Goal: Task Accomplishment & Management: Complete application form

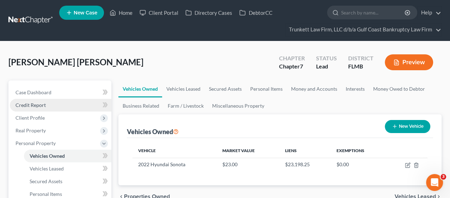
click at [41, 106] on span "Credit Report" at bounding box center [31, 105] width 30 height 6
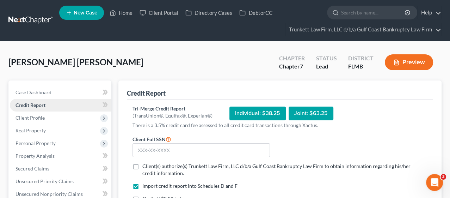
click at [40, 103] on span "Credit Report" at bounding box center [31, 105] width 30 height 6
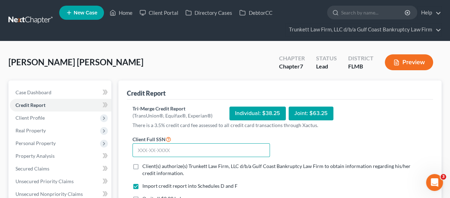
click at [147, 147] on input "text" at bounding box center [202, 150] width 138 height 14
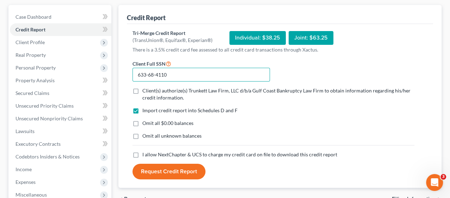
scroll to position [78, 0]
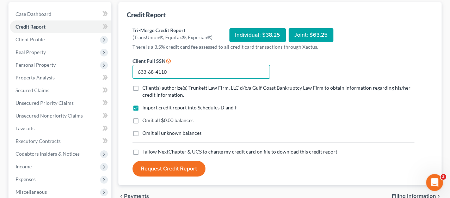
type input "633-68-4110"
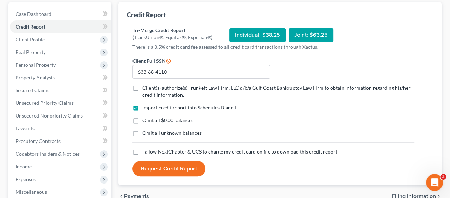
click at [142, 87] on label "Client(s) authorize(s) Trunkett Law Firm, LLC d/b/a Gulf Coast Bankruptcy Law F…" at bounding box center [278, 91] width 272 height 14
click at [145, 87] on input "Client(s) authorize(s) Trunkett Law Firm, LLC d/b/a Gulf Coast Bankruptcy Law F…" at bounding box center [147, 86] width 5 height 5
checkbox input "true"
click at [142, 150] on label "I allow NextChapter & UCS to charge my credit card on file to download this cre…" at bounding box center [239, 151] width 195 height 7
click at [145, 150] on input "I allow NextChapter & UCS to charge my credit card on file to download this cre…" at bounding box center [147, 150] width 5 height 5
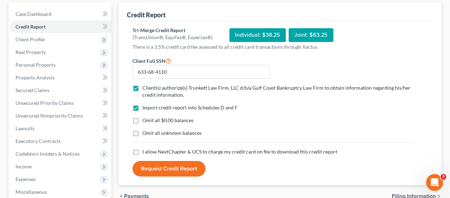
checkbox input "true"
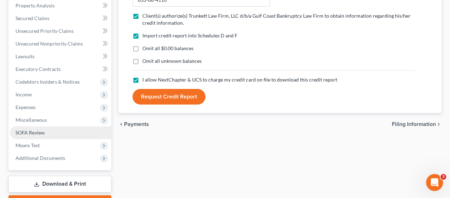
scroll to position [157, 0]
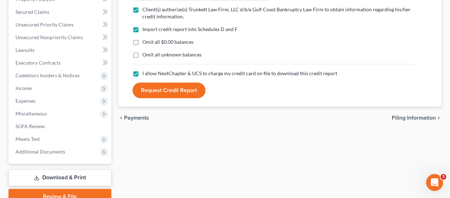
click at [154, 90] on button "Request Credit Report" at bounding box center [169, 91] width 73 height 16
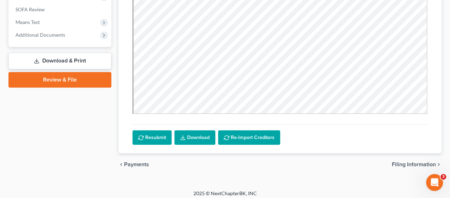
scroll to position [277, 0]
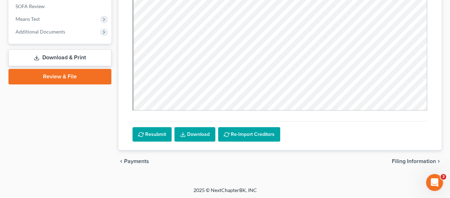
click at [192, 132] on link "Download" at bounding box center [195, 134] width 41 height 15
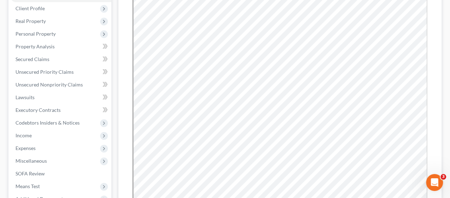
scroll to position [0, 0]
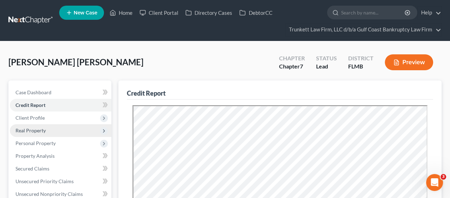
click at [35, 128] on span "Real Property" at bounding box center [31, 130] width 30 height 6
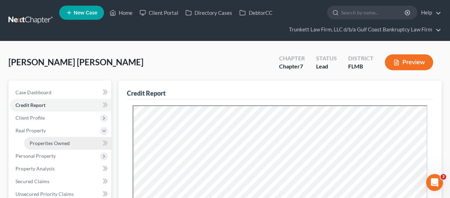
click at [50, 144] on span "Properties Owned" at bounding box center [50, 143] width 40 height 6
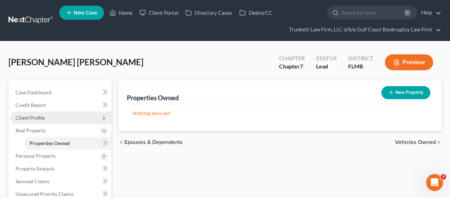
click at [46, 113] on span "Client Profile" at bounding box center [61, 117] width 102 height 13
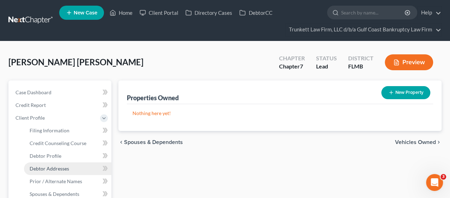
click at [60, 165] on span "Debtor Addresses" at bounding box center [50, 168] width 40 height 6
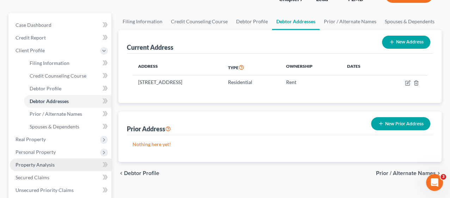
scroll to position [78, 0]
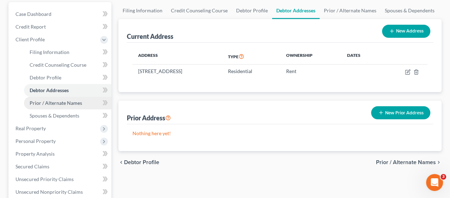
click at [51, 103] on span "Prior / Alternate Names" at bounding box center [56, 103] width 53 height 6
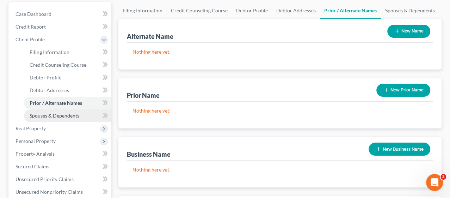
click at [78, 114] on span "Spouses & Dependents" at bounding box center [55, 116] width 50 height 6
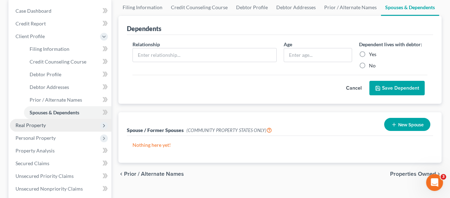
scroll to position [157, 0]
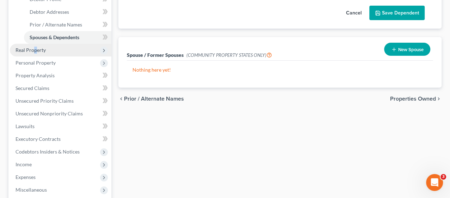
click at [35, 53] on span "Real Property" at bounding box center [61, 50] width 102 height 13
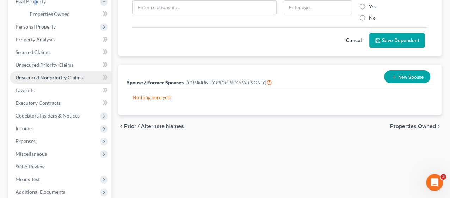
scroll to position [117, 0]
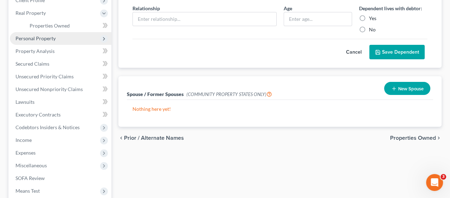
click at [40, 37] on span "Personal Property" at bounding box center [36, 38] width 40 height 6
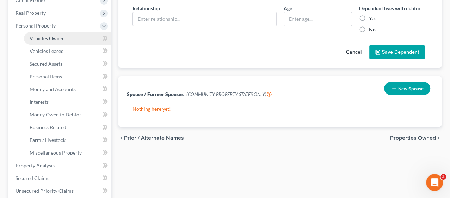
click at [43, 38] on span "Vehicles Owned" at bounding box center [47, 38] width 35 height 6
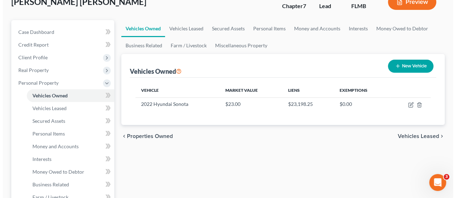
scroll to position [78, 0]
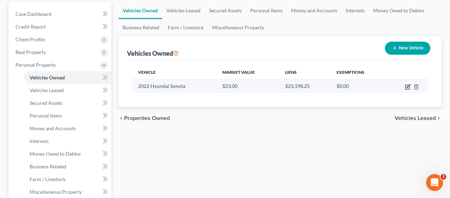
click at [406, 85] on icon "button" at bounding box center [408, 87] width 4 height 4
select select "0"
select select "4"
select select "3"
select select "0"
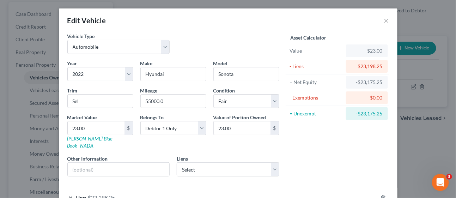
click at [94, 142] on link "NADA" at bounding box center [86, 145] width 13 height 6
type input "1"
type input "1.00"
type input "17"
type input "17.00"
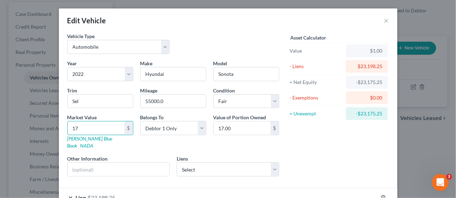
type input "170"
type input "170.00"
type input "1700"
type input "1,700.00"
type input "1,7000"
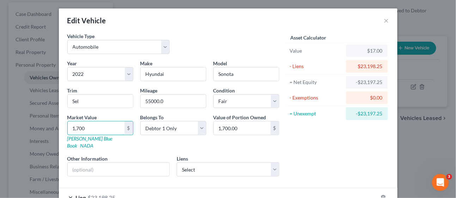
type input "17,000.00"
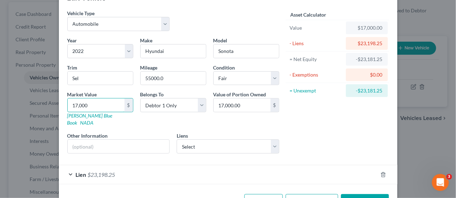
scroll to position [39, 0]
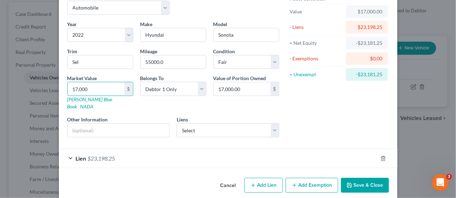
type input "17,000"
click at [137, 149] on div "Lien $23,198.25" at bounding box center [218, 158] width 319 height 19
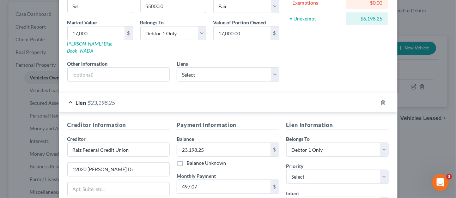
scroll to position [78, 0]
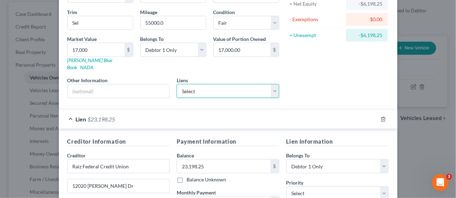
click at [269, 84] on select "Select Raizfcu/Tfcu - $23,198.00 Gecu - $0.00" at bounding box center [228, 91] width 103 height 14
select select "0"
click at [177, 84] on select "Select Raizfcu/Tfcu - $23,198.00 Gecu - $0.00" at bounding box center [228, 91] width 103 height 14
select select "45"
select select "0"
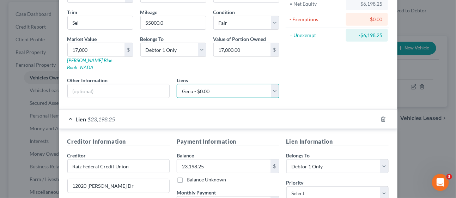
select select
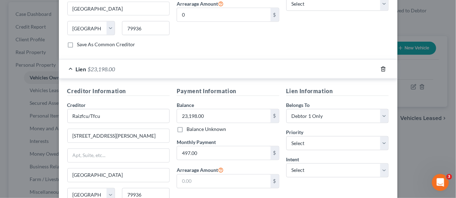
scroll to position [311, 0]
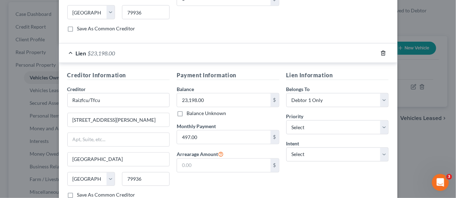
click at [383, 53] on line "button" at bounding box center [383, 53] width 0 height 1
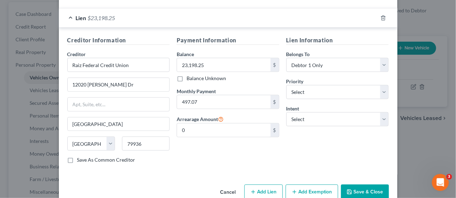
scroll to position [185, 0]
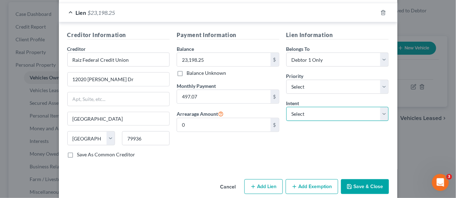
click at [310, 107] on select "Select Surrender Redeem Reaffirm Avoid Other" at bounding box center [337, 114] width 103 height 14
select select "2"
click at [286, 107] on select "Select Surrender Redeem Reaffirm Avoid Other" at bounding box center [337, 114] width 103 height 14
click at [379, 107] on select "Select Surrender Redeem Reaffirm Avoid Other" at bounding box center [337, 114] width 103 height 14
select select
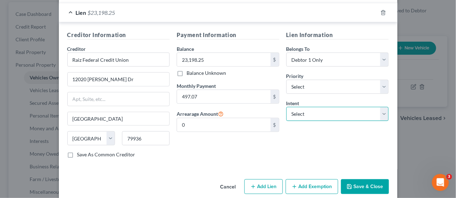
click at [286, 107] on select "Select Surrender Redeem Reaffirm Avoid Other" at bounding box center [337, 114] width 103 height 14
click at [356, 179] on button "Save & Close" at bounding box center [365, 186] width 48 height 15
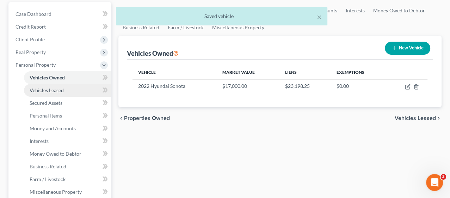
click at [63, 91] on span "Vehicles Leased" at bounding box center [47, 90] width 34 height 6
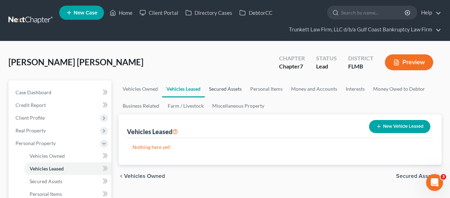
click at [221, 89] on link "Secured Assets" at bounding box center [225, 88] width 41 height 17
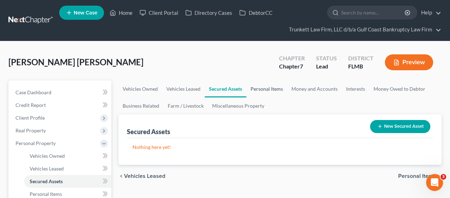
click at [251, 87] on link "Personal Items" at bounding box center [267, 88] width 41 height 17
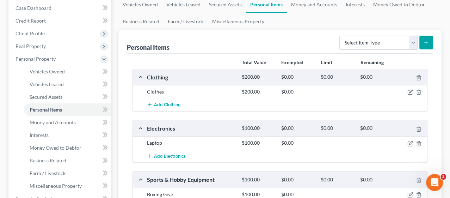
scroll to position [117, 0]
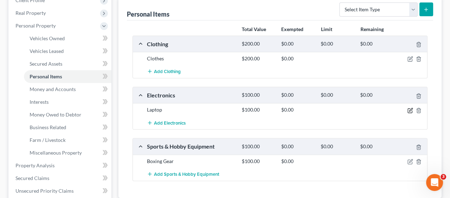
click at [409, 110] on icon "button" at bounding box center [411, 111] width 6 height 6
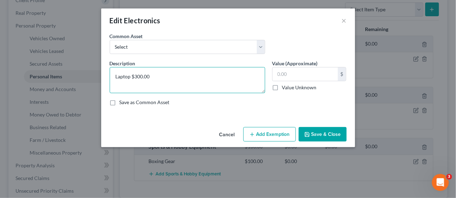
click at [196, 75] on textarea "Laptop $300.00" at bounding box center [188, 80] width 156 height 26
type textarea "Laptop $300"
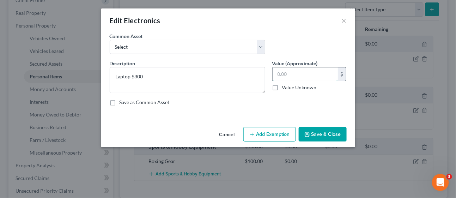
click at [296, 76] on input "text" at bounding box center [305, 73] width 65 height 13
type input "300.00"
click at [332, 133] on button "Save & Close" at bounding box center [323, 134] width 48 height 15
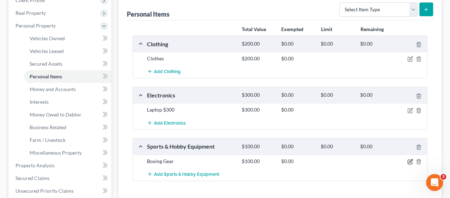
click at [409, 159] on icon "button" at bounding box center [411, 162] width 6 height 6
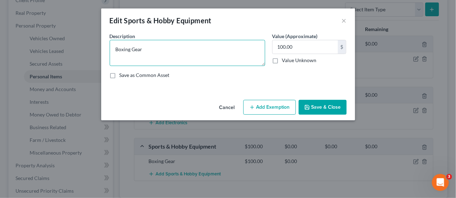
click at [162, 49] on textarea "Boxing Gear" at bounding box center [188, 53] width 156 height 26
click at [115, 50] on textarea "Boxing Gear" at bounding box center [188, 53] width 156 height 26
drag, startPoint x: 115, startPoint y: 48, endPoint x: 146, endPoint y: 50, distance: 30.7
click at [146, 50] on textarea "Boxing Gear" at bounding box center [188, 53] width 156 height 26
type textarea "s"
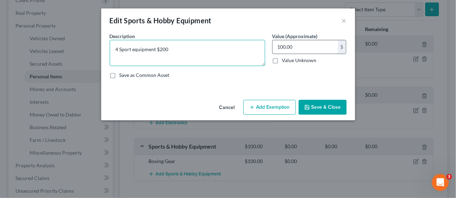
type textarea "4 Sport equipment $200"
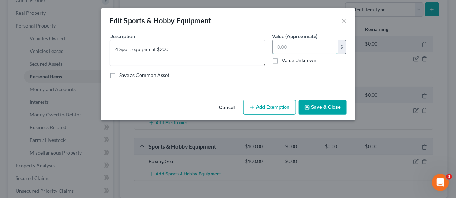
click at [296, 49] on input "text" at bounding box center [305, 46] width 65 height 13
type input "200.00"
click at [322, 105] on button "Save & Close" at bounding box center [323, 107] width 48 height 15
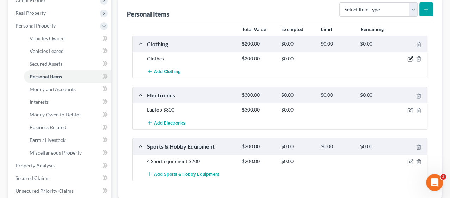
click at [412, 57] on icon "button" at bounding box center [411, 59] width 6 height 6
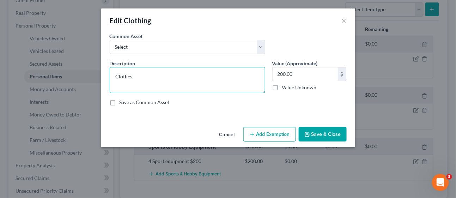
click at [156, 76] on textarea "Clothes" at bounding box center [188, 80] width 156 height 26
type textarea "Clothes $200"
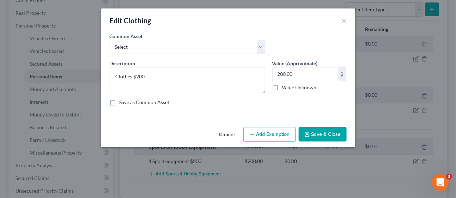
click at [321, 129] on button "Save & Close" at bounding box center [323, 134] width 48 height 15
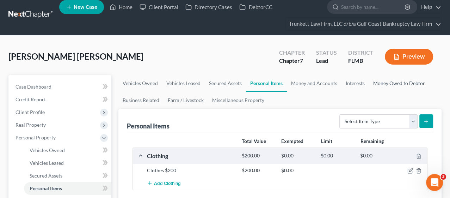
scroll to position [0, 0]
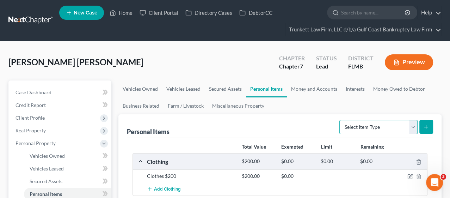
click at [414, 124] on select "Select Item Type Clothing Collectibles Of Value Electronics Firearms Household …" at bounding box center [379, 127] width 78 height 14
select select "other"
click at [340, 120] on select "Select Item Type Clothing Collectibles Of Value Electronics Firearms Household …" at bounding box center [379, 127] width 78 height 14
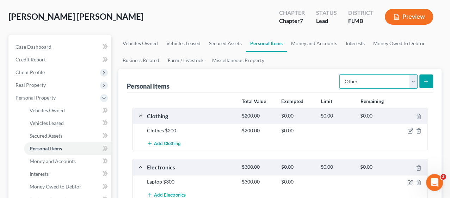
scroll to position [39, 0]
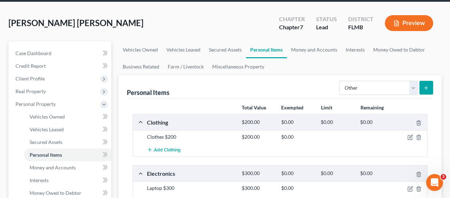
click at [425, 87] on icon "submit" at bounding box center [427, 88] width 6 height 6
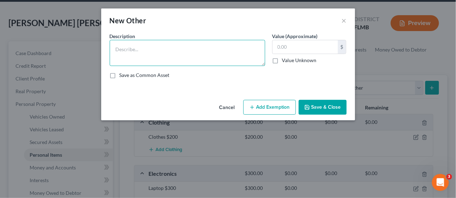
click at [148, 52] on textarea at bounding box center [188, 53] width 156 height 26
type textarea "Power tools $50"
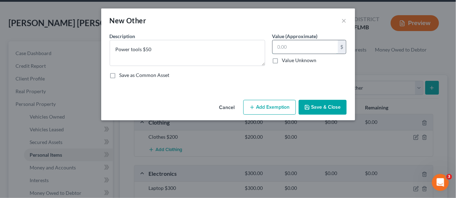
click at [288, 45] on input "text" at bounding box center [305, 46] width 65 height 13
type input "50.00"
click at [326, 110] on button "Save & Close" at bounding box center [323, 107] width 48 height 15
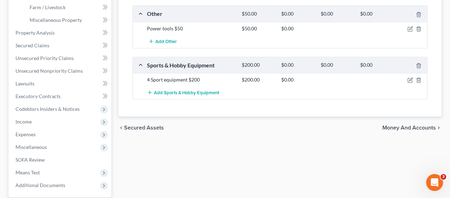
scroll to position [274, 0]
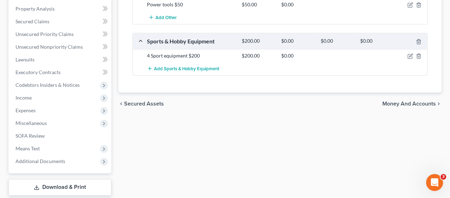
drag, startPoint x: 397, startPoint y: 102, endPoint x: 385, endPoint y: 103, distance: 12.1
click at [397, 102] on span "Money and Accounts" at bounding box center [410, 104] width 54 height 6
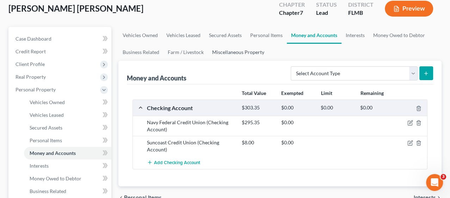
scroll to position [78, 0]
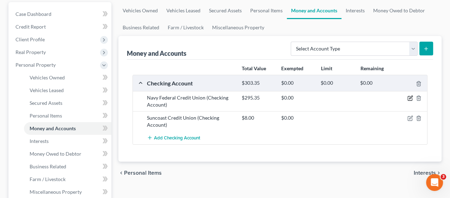
drag, startPoint x: 408, startPoint y: 96, endPoint x: 405, endPoint y: 97, distance: 4.0
click at [408, 97] on icon "button" at bounding box center [411, 98] width 6 height 6
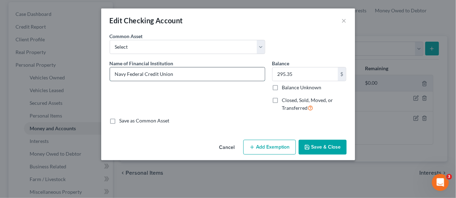
click at [182, 73] on input "Navy Federal Credit Union" at bounding box center [187, 73] width 155 height 13
type input "Navy Federal Credit Union #1296"
click at [326, 146] on button "Save & Close" at bounding box center [323, 147] width 48 height 15
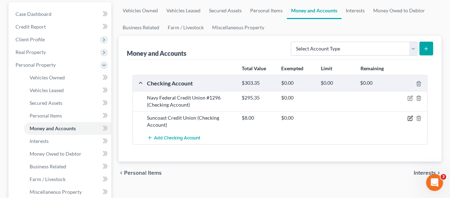
click at [409, 116] on icon "button" at bounding box center [411, 118] width 6 height 6
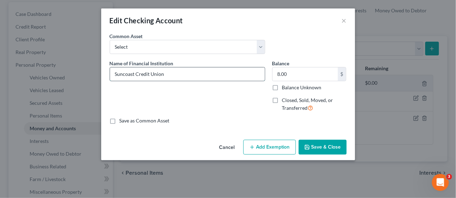
click at [178, 69] on input "Suncoast Credit Union" at bounding box center [187, 73] width 155 height 13
type input "Suncoast Credit Union #9487"
click at [312, 146] on button "Save & Close" at bounding box center [323, 147] width 48 height 15
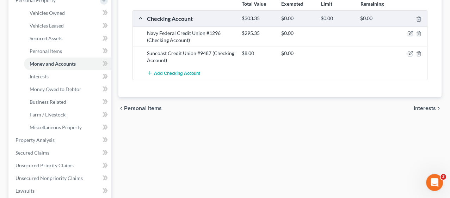
scroll to position [157, 0]
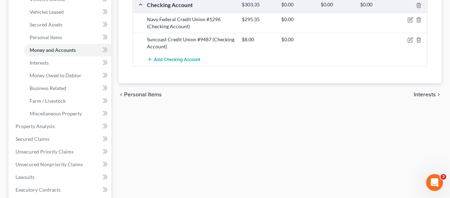
click at [421, 92] on span "Interests" at bounding box center [425, 95] width 22 height 6
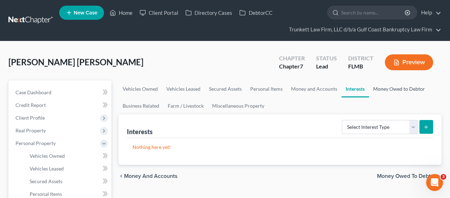
click at [400, 88] on link "Money Owed to Debtor" at bounding box center [399, 88] width 60 height 17
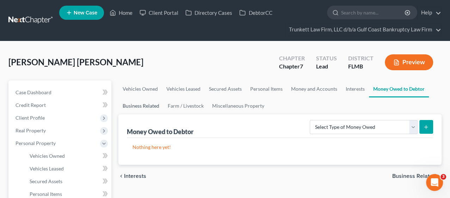
click at [150, 103] on link "Business Related" at bounding box center [141, 105] width 45 height 17
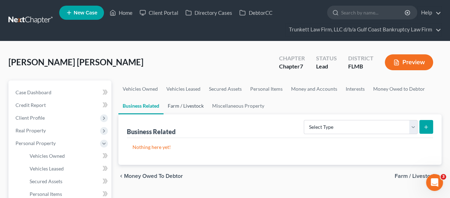
drag, startPoint x: 174, startPoint y: 106, endPoint x: 177, endPoint y: 106, distance: 3.5
click at [174, 106] on link "Farm / Livestock" at bounding box center [186, 105] width 44 height 17
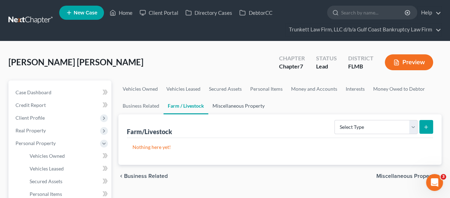
click at [228, 107] on link "Miscellaneous Property" at bounding box center [238, 105] width 61 height 17
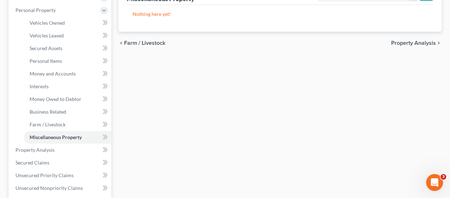
scroll to position [196, 0]
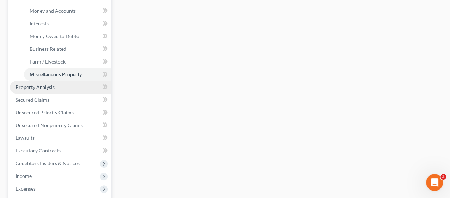
click at [44, 87] on span "Property Analysis" at bounding box center [35, 87] width 39 height 6
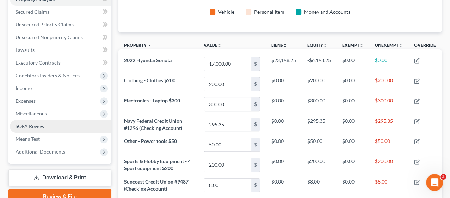
scroll to position [117, 0]
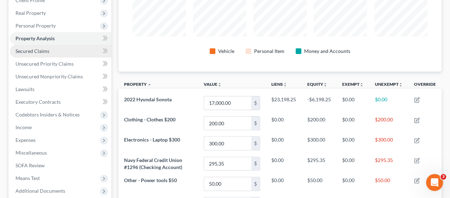
click at [45, 51] on span "Secured Claims" at bounding box center [33, 51] width 34 height 6
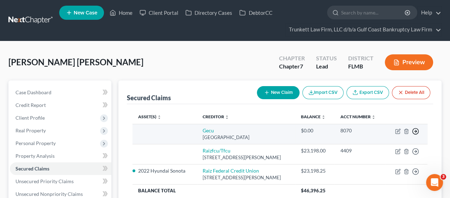
click at [417, 129] on icon "button" at bounding box center [415, 131] width 7 height 7
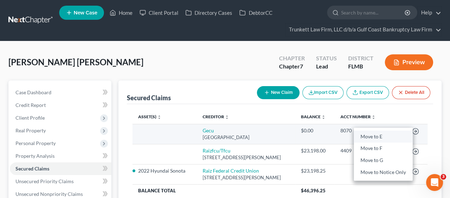
click at [383, 135] on link "Move to E" at bounding box center [383, 136] width 59 height 12
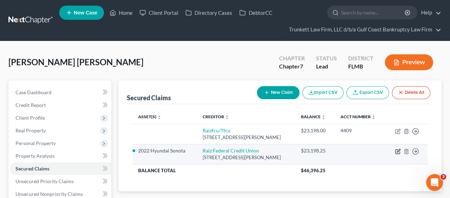
click at [400, 151] on icon "button" at bounding box center [398, 152] width 4 height 4
select select "45"
select select "2"
select select "0"
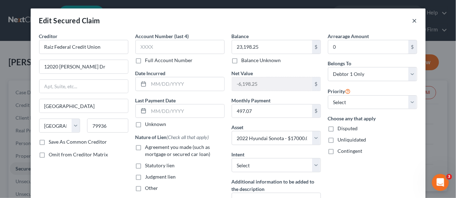
click at [412, 19] on button "×" at bounding box center [414, 20] width 5 height 8
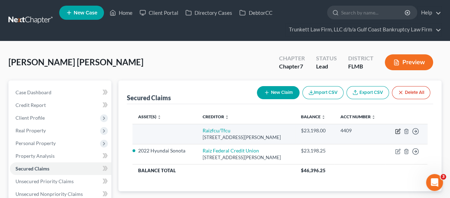
click at [398, 129] on icon "button" at bounding box center [398, 130] width 3 height 3
select select "45"
select select "0"
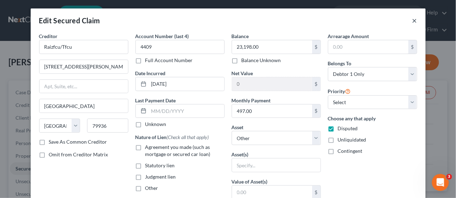
click at [412, 20] on button "×" at bounding box center [414, 20] width 5 height 8
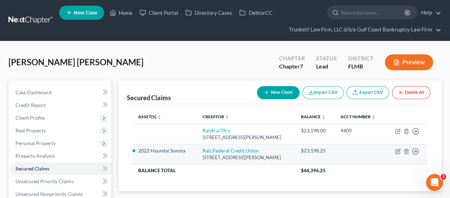
click at [161, 154] on td "2022 Hyundai Sonota" at bounding box center [165, 154] width 64 height 20
click at [400, 148] on icon "button" at bounding box center [398, 151] width 6 height 6
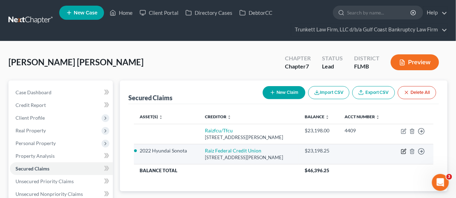
select select "45"
select select "2"
select select "0"
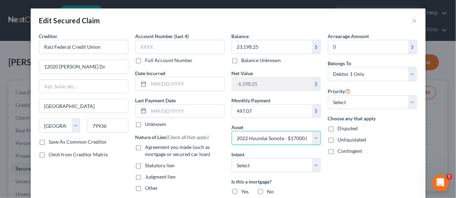
click at [312, 136] on select "Select Other Multiple Assets 2022 Hyundai Sonota - $17000.0 Electronics - Lapto…" at bounding box center [276, 138] width 89 height 14
select select "0"
click at [232, 131] on select "Select Other Multiple Assets 2022 Hyundai Sonota - $17000.0 Electronics - Lapto…" at bounding box center [276, 138] width 89 height 14
click at [311, 140] on select "Select Other Multiple Assets 2022 Hyundai Sonota - $17000.0 Electronics - Lapto…" at bounding box center [276, 138] width 89 height 14
click at [232, 131] on select "Select Other Multiple Assets 2022 Hyundai Sonota - $17000.0 Electronics - Lapto…" at bounding box center [276, 138] width 89 height 14
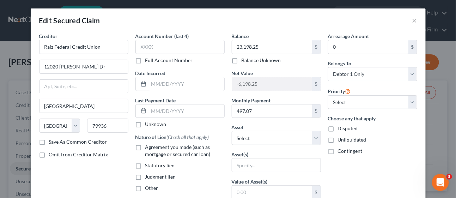
click at [270, 40] on div "Balance 23,198.25 $ Balance Unknown Balance Undetermined 23,198.25 $ Balance Un…" at bounding box center [276, 47] width 89 height 31
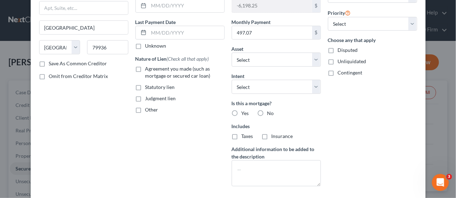
scroll to position [135, 0]
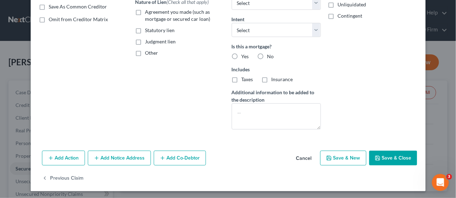
click at [389, 158] on button "Save & Close" at bounding box center [393, 158] width 48 height 15
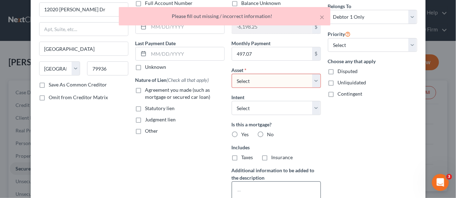
scroll to position [56, 0]
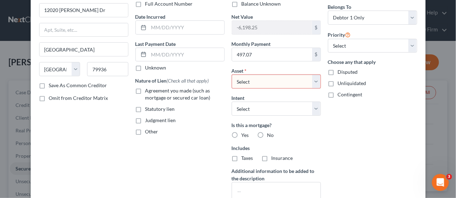
click at [313, 83] on select "Select Other Multiple Assets 2022 Hyundai Sonota - $17000.0 Electronics - Lapto…" at bounding box center [276, 81] width 89 height 14
select select "0"
click at [232, 74] on select "Select Other Multiple Assets 2022 Hyundai Sonota - $17000.0 Electronics - Lapto…" at bounding box center [276, 81] width 89 height 14
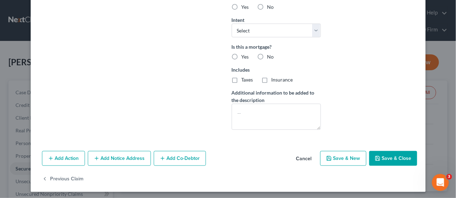
click at [388, 153] on button "Save & Close" at bounding box center [393, 158] width 48 height 15
select select
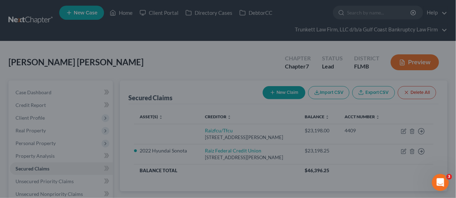
type input "0"
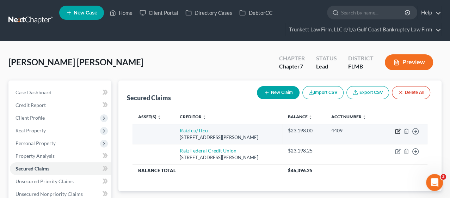
click at [397, 130] on icon "button" at bounding box center [398, 131] width 6 height 6
select select "45"
select select "0"
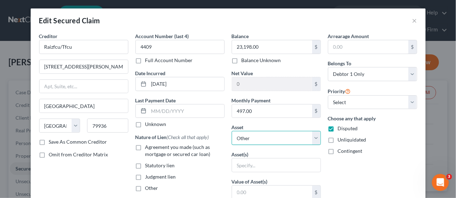
click at [283, 138] on select "Select Other Multiple Assets 2022 Hyundai Sonota - $17000.0 Electronics - Lapto…" at bounding box center [276, 138] width 89 height 14
select select "2"
click at [232, 131] on select "Select Other Multiple Assets 2022 Hyundai Sonota - $17000.0 Electronics - Lapto…" at bounding box center [276, 138] width 89 height 14
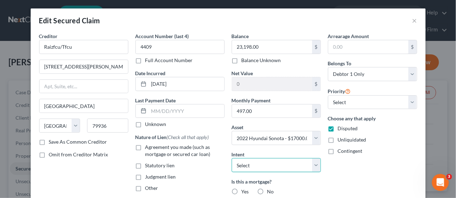
click at [301, 162] on select "Select Surrender Redeem Reaffirm Avoid Other" at bounding box center [276, 165] width 89 height 14
click at [352, 173] on div "Arrearage Amount $ Belongs To * Select Debtor 1 Only Debtor 2 Only Debtor 1 And…" at bounding box center [372, 151] width 96 height 238
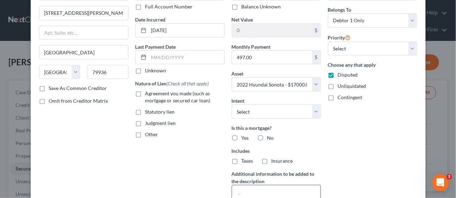
scroll to position [78, 0]
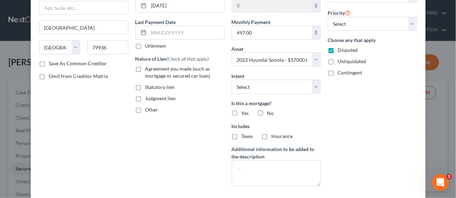
click at [267, 111] on label "No" at bounding box center [270, 113] width 7 height 7
click at [270, 111] on input "No" at bounding box center [272, 112] width 5 height 5
radio input "true"
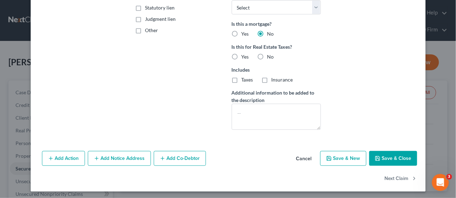
scroll to position [158, 0]
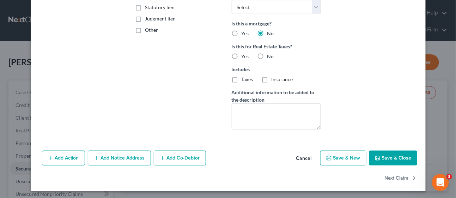
click at [398, 156] on button "Save & Close" at bounding box center [393, 158] width 48 height 15
select select
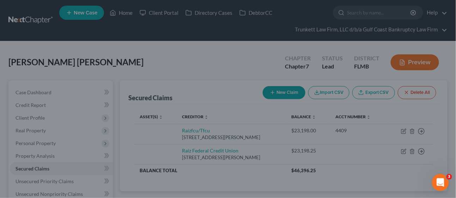
type input "-6,198.00"
select select "2"
type input "0"
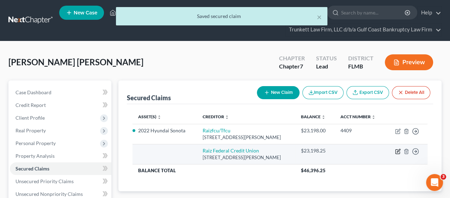
click at [396, 150] on icon "button" at bounding box center [398, 152] width 4 height 4
select select "45"
select select "0"
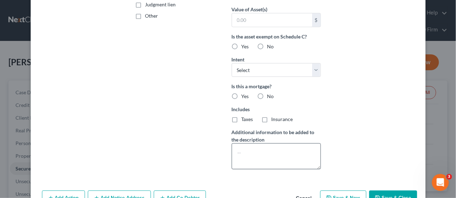
scroll to position [212, 0]
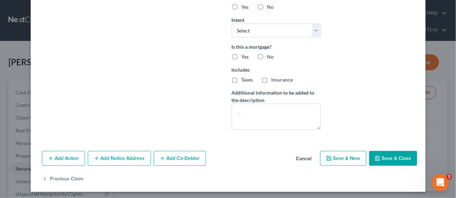
click at [382, 153] on button "Save & Close" at bounding box center [393, 158] width 48 height 15
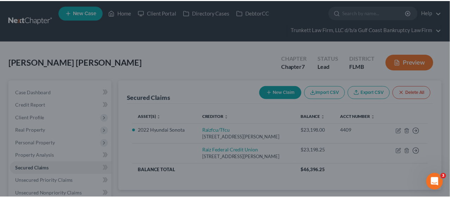
scroll to position [135, 0]
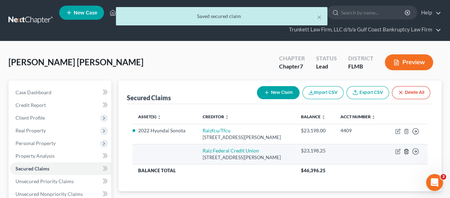
click at [407, 150] on icon "button" at bounding box center [407, 151] width 6 height 6
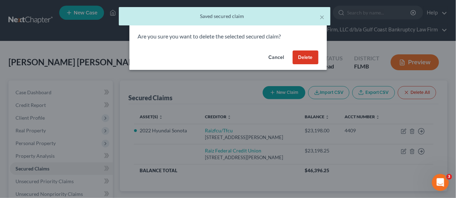
click at [302, 59] on button "Delete" at bounding box center [306, 57] width 26 height 14
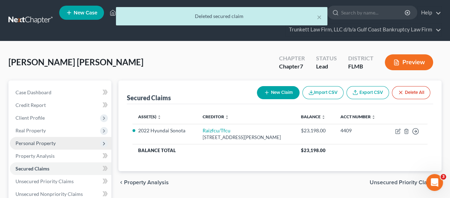
click at [55, 143] on span "Personal Property" at bounding box center [61, 143] width 102 height 13
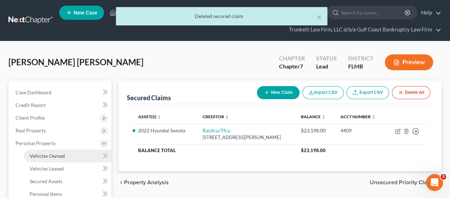
click at [62, 154] on span "Vehicles Owned" at bounding box center [47, 156] width 35 height 6
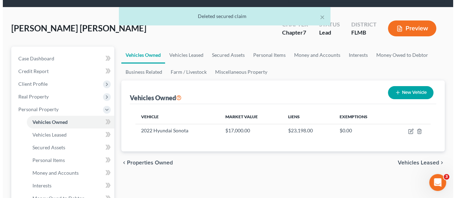
scroll to position [78, 0]
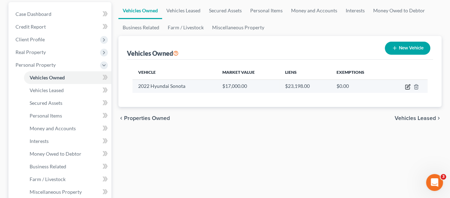
click at [408, 85] on icon "button" at bounding box center [408, 87] width 6 height 6
select select "0"
select select "4"
select select "3"
select select "0"
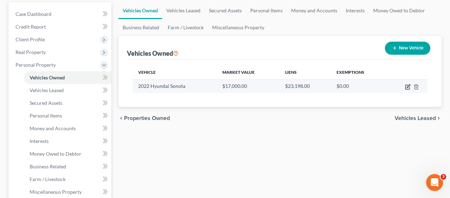
select select "45"
select select "0"
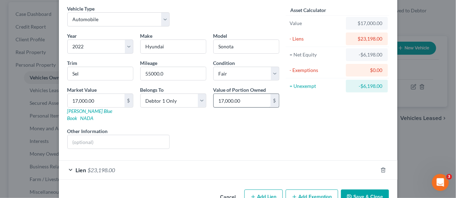
scroll to position [39, 0]
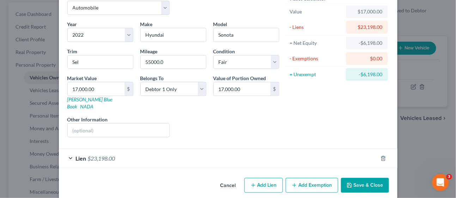
click at [201, 149] on div "Lien $23,198.00" at bounding box center [218, 158] width 319 height 19
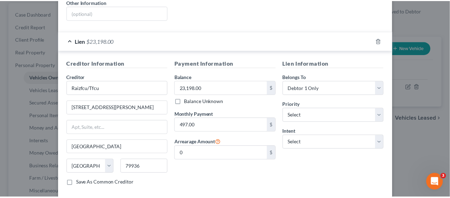
scroll to position [185, 0]
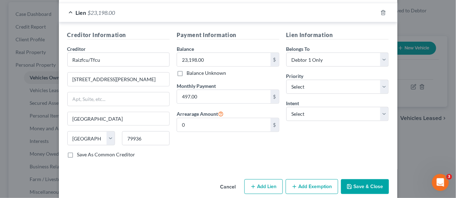
click at [365, 180] on button "Save & Close" at bounding box center [365, 186] width 48 height 15
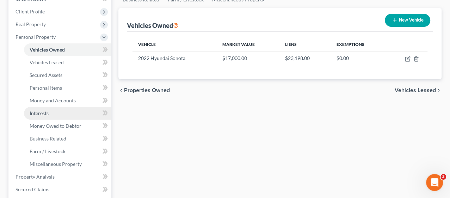
scroll to position [117, 0]
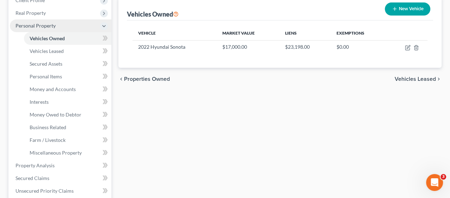
click at [38, 23] on span "Personal Property" at bounding box center [36, 26] width 40 height 6
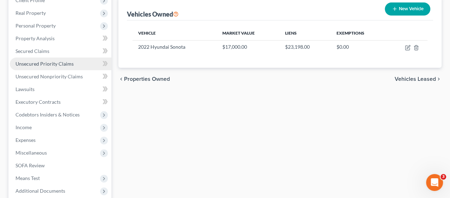
click at [41, 63] on span "Unsecured Priority Claims" at bounding box center [45, 64] width 58 height 6
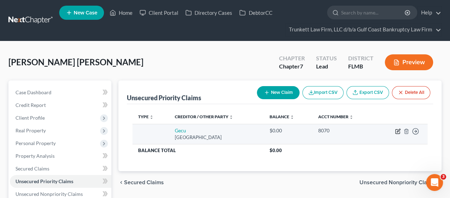
click at [396, 131] on icon "button" at bounding box center [398, 131] width 6 height 6
select select "45"
select select "0"
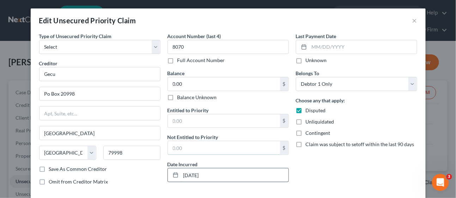
drag, startPoint x: 221, startPoint y: 150, endPoint x: 227, endPoint y: 176, distance: 26.9
click at [226, 174] on div "Entitled to Priority $ Not Entitled to Priority $ Date Incurred [DATE]" at bounding box center [228, 144] width 121 height 75
click at [324, 175] on div "Last Payment Date Unknown Belongs To * Select Debtor 1 Only Debtor 2 Only Debto…" at bounding box center [356, 111] width 128 height 158
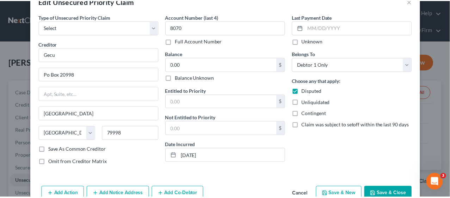
scroll to position [41, 0]
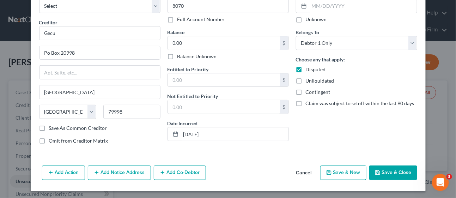
click at [300, 171] on button "Cancel" at bounding box center [304, 173] width 27 height 14
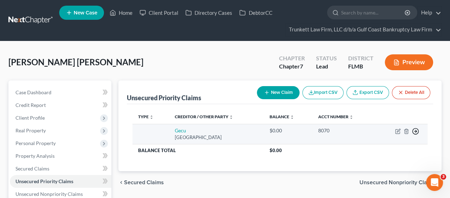
click at [417, 131] on line "button" at bounding box center [416, 131] width 2 height 0
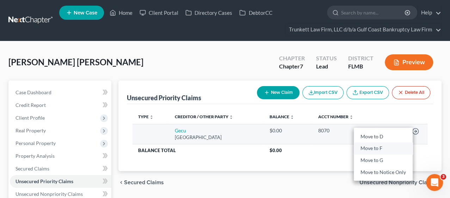
click at [383, 146] on link "Move to F" at bounding box center [383, 148] width 59 height 12
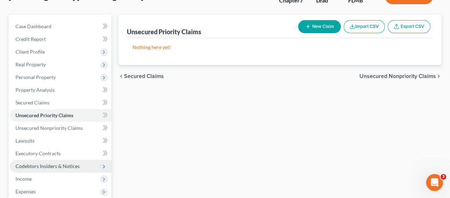
scroll to position [78, 0]
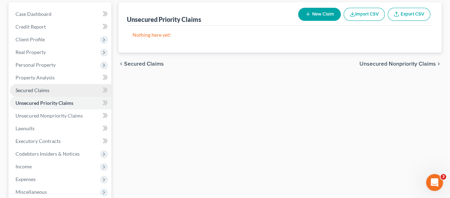
click at [56, 89] on link "Secured Claims" at bounding box center [61, 90] width 102 height 13
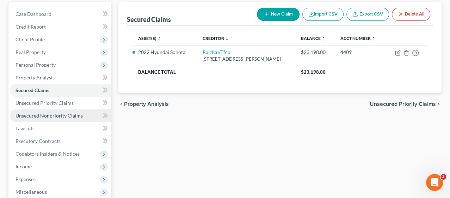
click at [63, 115] on span "Unsecured Nonpriority Claims" at bounding box center [49, 116] width 67 height 6
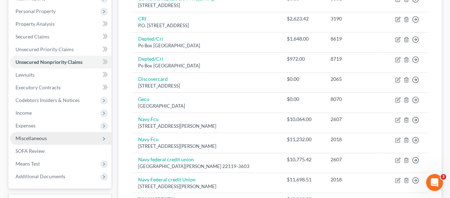
scroll to position [117, 0]
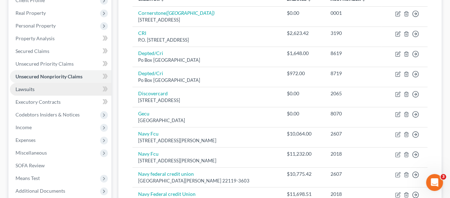
click at [42, 88] on link "Lawsuits" at bounding box center [61, 89] width 102 height 13
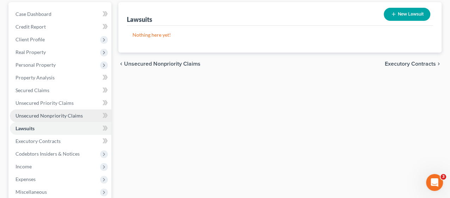
click at [48, 116] on span "Unsecured Nonpriority Claims" at bounding box center [49, 116] width 67 height 6
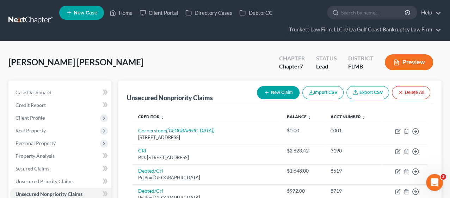
click at [270, 90] on button "New Claim" at bounding box center [278, 92] width 43 height 13
select select "0"
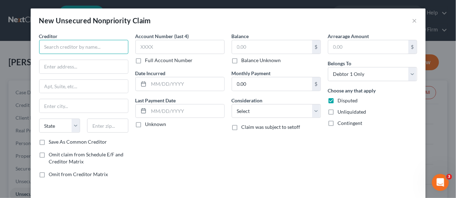
drag, startPoint x: 102, startPoint y: 48, endPoint x: 102, endPoint y: 41, distance: 6.7
click at [102, 48] on input "text" at bounding box center [83, 47] width 89 height 14
type input "i"
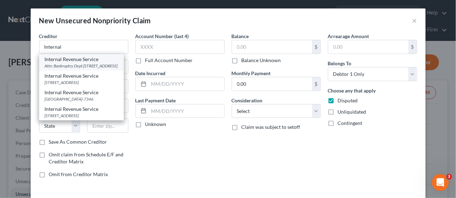
click at [87, 67] on div "Attn: Bankruptcy Dept [STREET_ADDRESS]" at bounding box center [81, 66] width 73 height 6
type input "Internal Revenue Service"
type input "Attn: Bankruptcy Dept"
type input "PO Box 7346"
type input "[GEOGRAPHIC_DATA]"
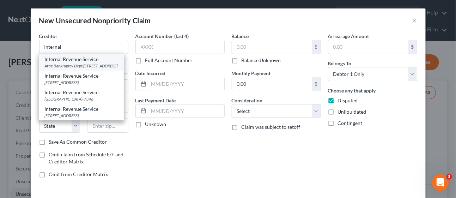
select select "39"
type input "19101"
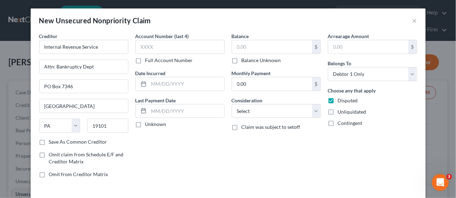
click at [242, 60] on label "Balance Unknown" at bounding box center [262, 60] width 40 height 7
click at [244, 60] on input "Balance Unknown" at bounding box center [246, 59] width 5 height 5
checkbox input "true"
type input "0.00"
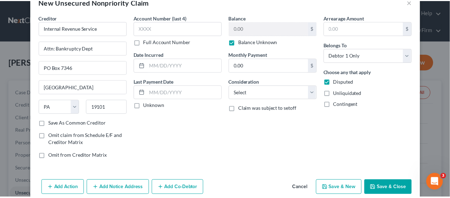
scroll to position [28, 0]
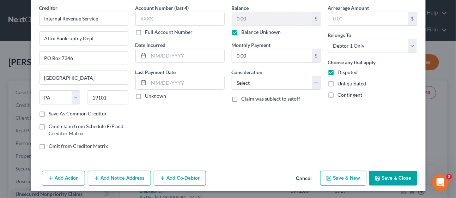
click at [380, 177] on button "Save & Close" at bounding box center [393, 178] width 48 height 15
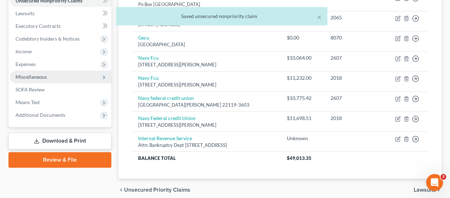
scroll to position [182, 0]
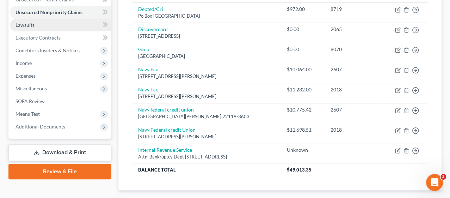
click at [39, 26] on link "Lawsuits" at bounding box center [61, 25] width 102 height 13
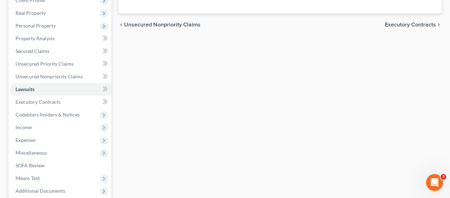
scroll to position [157, 0]
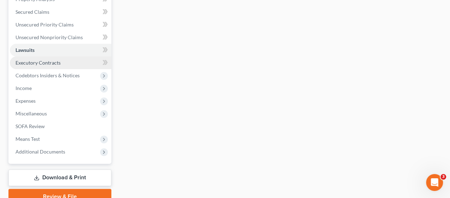
click at [35, 60] on span "Executory Contracts" at bounding box center [38, 63] width 45 height 6
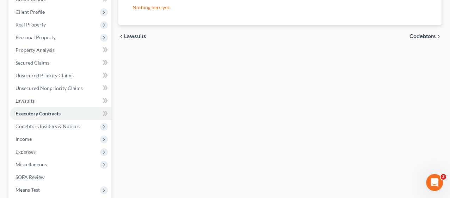
scroll to position [126, 0]
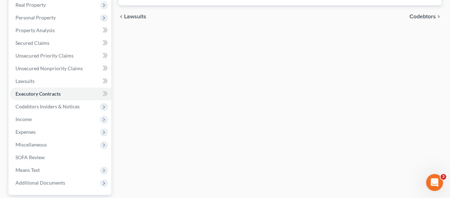
click at [422, 16] on span "Codebtors" at bounding box center [423, 17] width 26 height 6
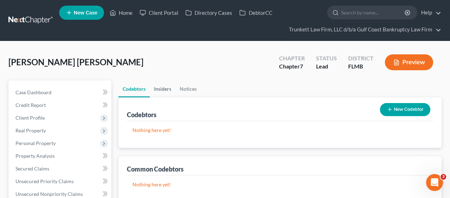
drag, startPoint x: 166, startPoint y: 87, endPoint x: 170, endPoint y: 89, distance: 4.7
click at [166, 87] on link "Insiders" at bounding box center [163, 88] width 26 height 17
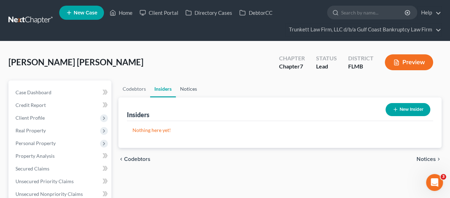
click at [188, 89] on link "Notices" at bounding box center [188, 88] width 25 height 17
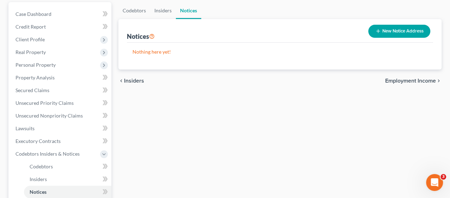
click at [417, 81] on span "Employment Income" at bounding box center [410, 81] width 51 height 6
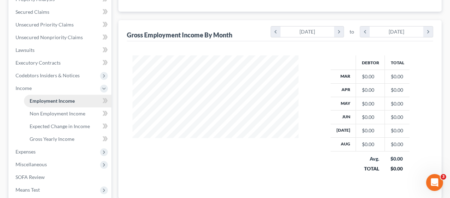
scroll to position [39, 0]
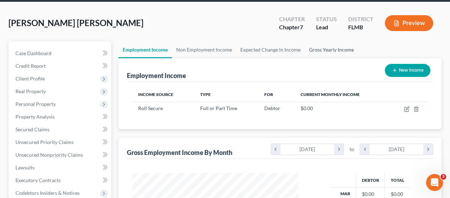
click at [318, 50] on link "Gross Yearly Income" at bounding box center [331, 49] width 53 height 17
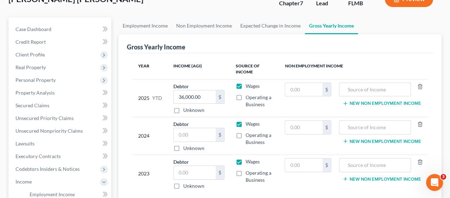
scroll to position [78, 0]
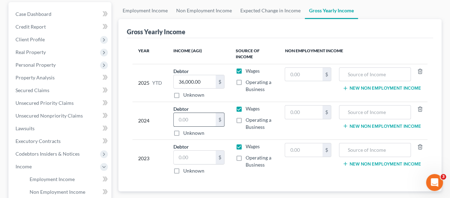
click at [192, 118] on input "text" at bounding box center [195, 119] width 42 height 13
type input "45,942.00"
click at [202, 155] on input "text" at bounding box center [195, 157] width 42 height 13
drag, startPoint x: 202, startPoint y: 155, endPoint x: 167, endPoint y: 149, distance: 35.0
click at [201, 154] on input "text" at bounding box center [195, 157] width 42 height 13
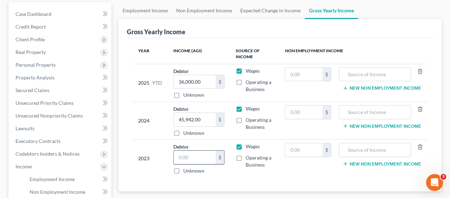
drag, startPoint x: 192, startPoint y: 158, endPoint x: 198, endPoint y: 162, distance: 7.1
click at [192, 158] on input "text" at bounding box center [195, 157] width 42 height 13
type input "31,179.00"
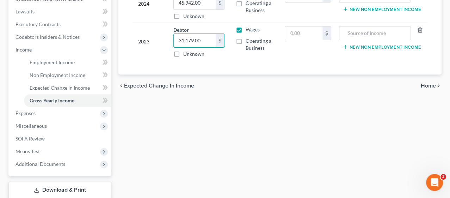
scroll to position [196, 0]
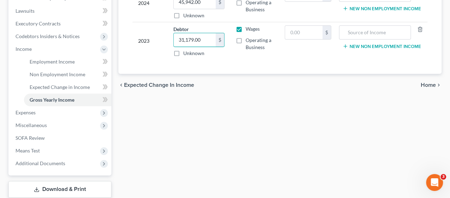
click at [429, 83] on span "Home" at bounding box center [428, 85] width 15 height 6
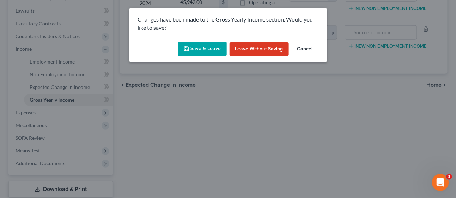
click at [203, 43] on button "Save & Leave" at bounding box center [202, 49] width 49 height 15
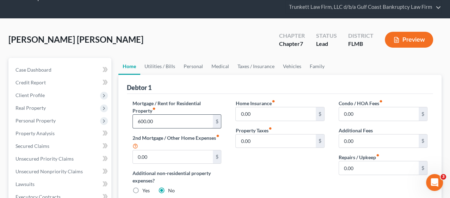
scroll to position [39, 0]
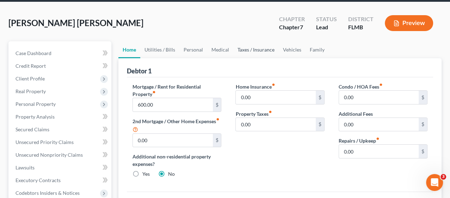
click at [254, 50] on link "Taxes / Insurance" at bounding box center [255, 49] width 45 height 17
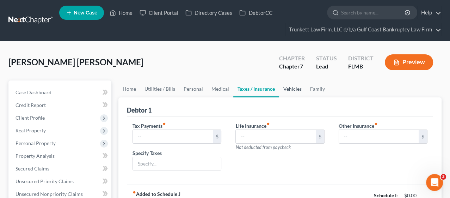
click at [297, 87] on link "Vehicles" at bounding box center [292, 88] width 27 height 17
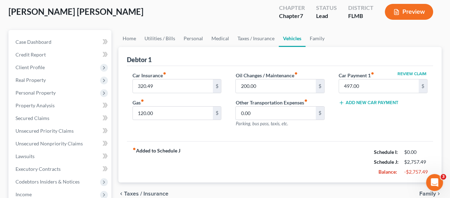
scroll to position [39, 0]
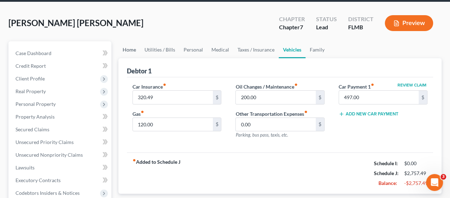
click at [126, 49] on link "Home" at bounding box center [130, 49] width 22 height 17
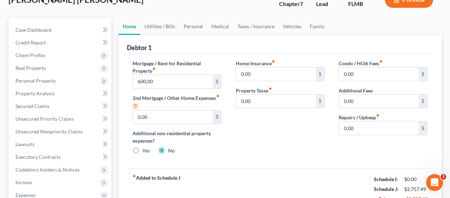
scroll to position [78, 0]
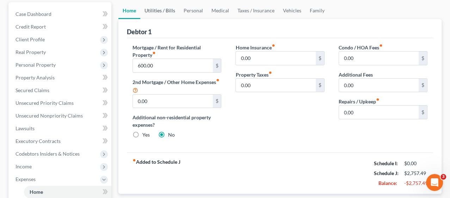
click at [163, 10] on link "Utilities / Bills" at bounding box center [159, 10] width 39 height 17
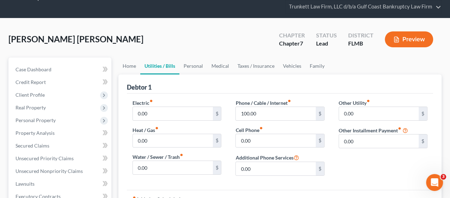
scroll to position [39, 0]
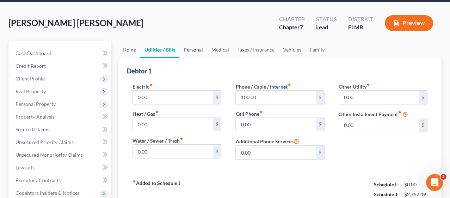
click at [196, 48] on link "Personal" at bounding box center [194, 49] width 28 height 17
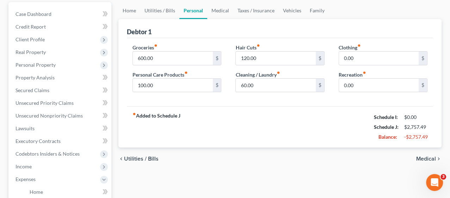
scroll to position [39, 0]
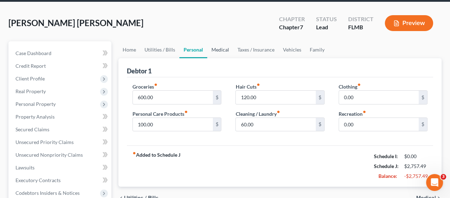
drag, startPoint x: 220, startPoint y: 48, endPoint x: 228, endPoint y: 49, distance: 7.9
click at [220, 48] on link "Medical" at bounding box center [220, 49] width 26 height 17
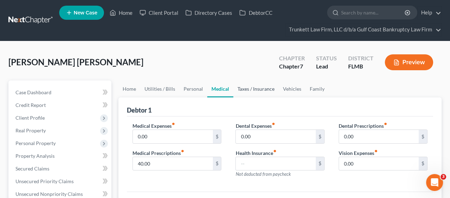
click at [262, 85] on link "Taxes / Insurance" at bounding box center [255, 88] width 45 height 17
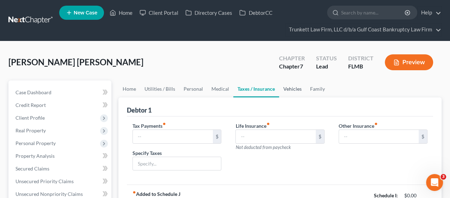
click at [285, 87] on link "Vehicles" at bounding box center [292, 88] width 27 height 17
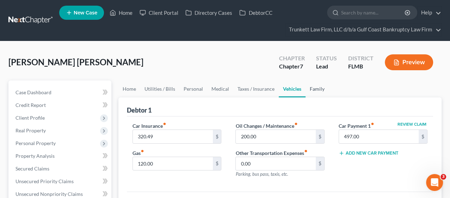
click at [317, 87] on link "Family" at bounding box center [317, 88] width 23 height 17
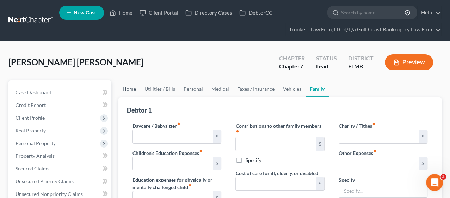
drag, startPoint x: 131, startPoint y: 88, endPoint x: 136, endPoint y: 88, distance: 4.9
click at [131, 88] on link "Home" at bounding box center [130, 88] width 22 height 17
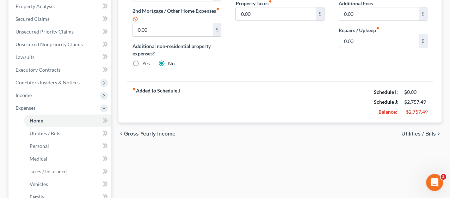
scroll to position [157, 0]
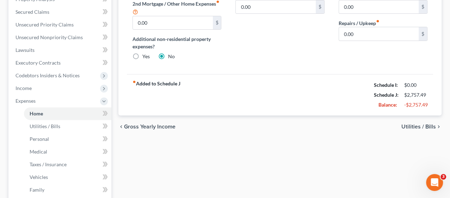
click at [420, 125] on span "Utilities / Bills" at bounding box center [419, 127] width 35 height 6
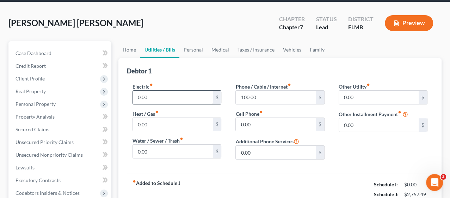
scroll to position [78, 0]
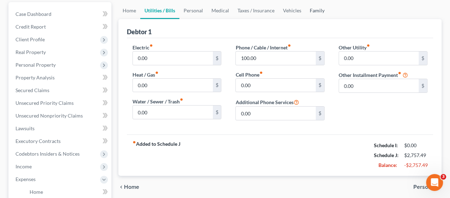
click at [313, 7] on link "Family" at bounding box center [317, 10] width 23 height 17
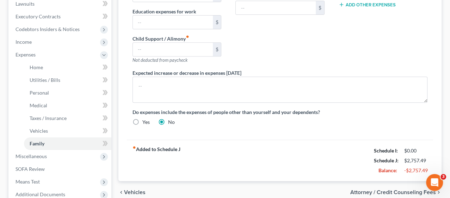
scroll to position [235, 0]
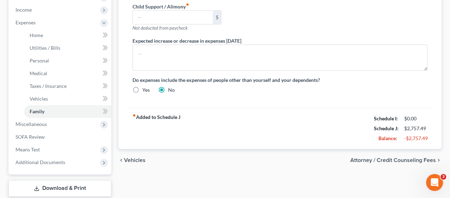
click at [405, 158] on span "Attorney / Credit Counseling Fees" at bounding box center [394, 160] width 86 height 6
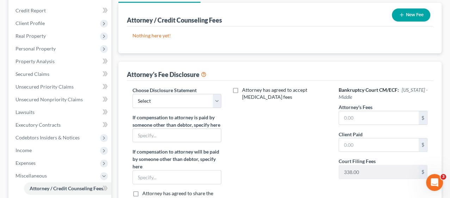
scroll to position [117, 0]
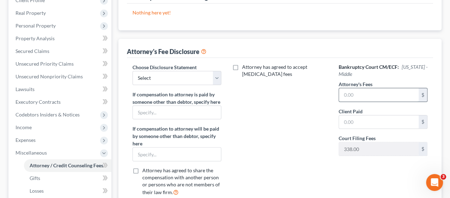
click at [351, 95] on input "text" at bounding box center [379, 94] width 80 height 13
type input "1"
type input "1,700.00"
click at [288, 122] on div "Attorney has agreed to accept [MEDICAL_DATA] fees" at bounding box center [280, 132] width 103 height 138
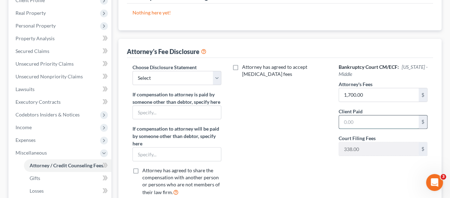
click at [359, 120] on input "text" at bounding box center [379, 121] width 80 height 13
type input "500.00"
click at [306, 129] on div "Attorney has agreed to accept [MEDICAL_DATA] fees" at bounding box center [280, 132] width 103 height 138
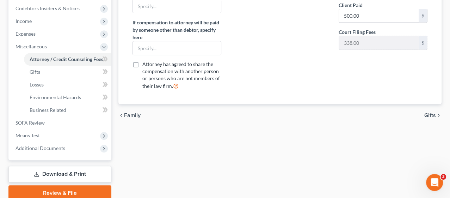
scroll to position [235, 0]
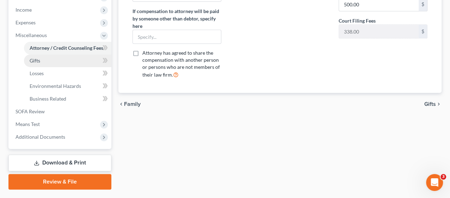
click at [34, 60] on span "Gifts" at bounding box center [35, 60] width 11 height 6
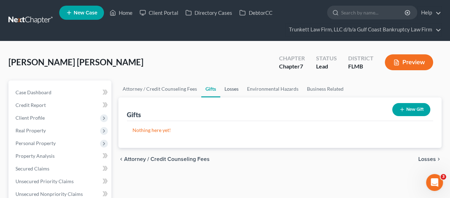
drag, startPoint x: 231, startPoint y: 87, endPoint x: 236, endPoint y: 88, distance: 5.0
click at [231, 88] on link "Losses" at bounding box center [231, 88] width 23 height 17
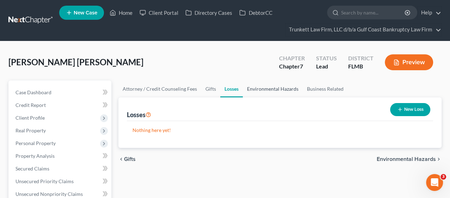
drag, startPoint x: 260, startPoint y: 90, endPoint x: 298, endPoint y: 86, distance: 38.3
click at [260, 90] on link "Environmental Hazards" at bounding box center [273, 88] width 60 height 17
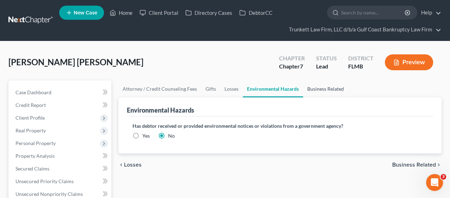
click at [316, 87] on link "Business Related" at bounding box center [325, 88] width 45 height 17
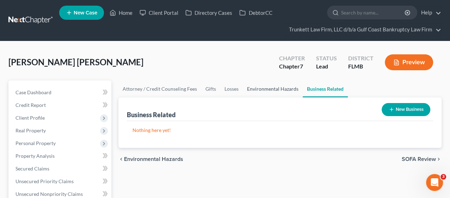
click at [288, 89] on link "Environmental Hazards" at bounding box center [273, 88] width 60 height 17
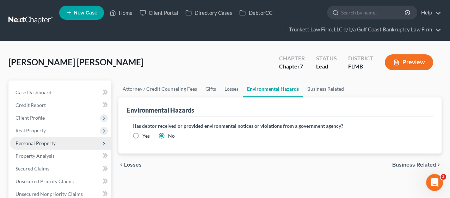
scroll to position [39, 0]
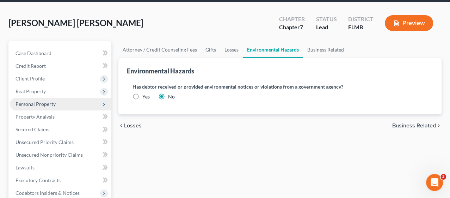
click at [58, 107] on span "Personal Property" at bounding box center [61, 104] width 102 height 13
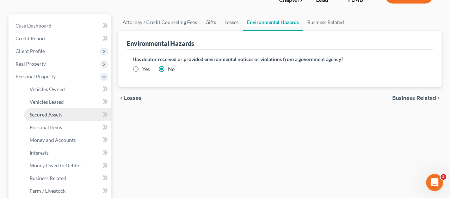
scroll to position [78, 0]
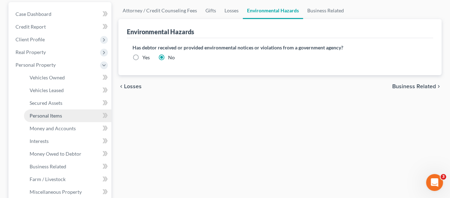
drag, startPoint x: 57, startPoint y: 113, endPoint x: 65, endPoint y: 114, distance: 7.1
click at [58, 114] on span "Personal Items" at bounding box center [46, 116] width 32 height 6
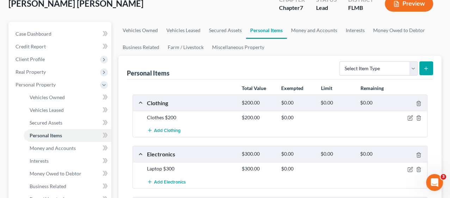
scroll to position [39, 0]
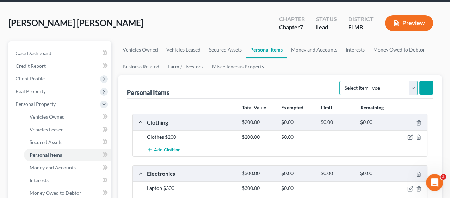
click at [416, 86] on select "Select Item Type Clothing Collectibles Of Value Electronics Firearms Household …" at bounding box center [379, 88] width 78 height 14
click at [340, 81] on select "Select Item Type Clothing Collectibles Of Value Electronics Firearms Household …" at bounding box center [379, 88] width 78 height 14
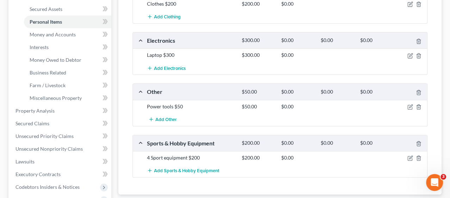
scroll to position [157, 0]
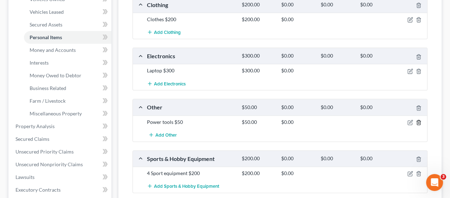
click at [418, 121] on icon "button" at bounding box center [419, 123] width 6 height 6
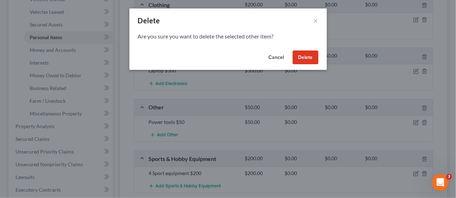
click at [299, 59] on button "Delete" at bounding box center [306, 57] width 26 height 14
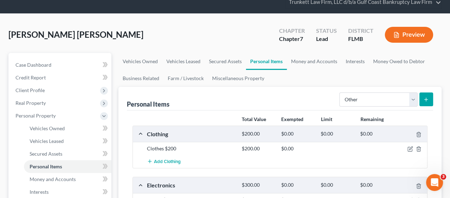
scroll to position [0, 0]
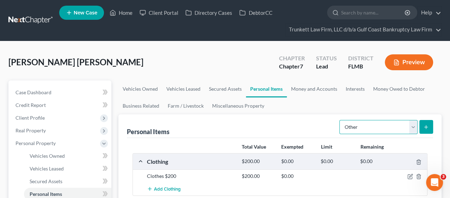
click at [416, 124] on select "Select Item Type Clothing Collectibles Of Value Electronics Firearms Household …" at bounding box center [379, 127] width 78 height 14
select select "household_goods"
click at [340, 120] on select "Select Item Type Clothing Collectibles Of Value Electronics Firearms Household …" at bounding box center [379, 127] width 78 height 14
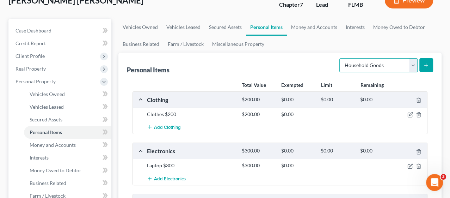
scroll to position [39, 0]
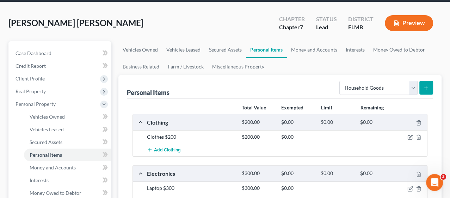
click at [427, 85] on icon "submit" at bounding box center [427, 88] width 6 height 6
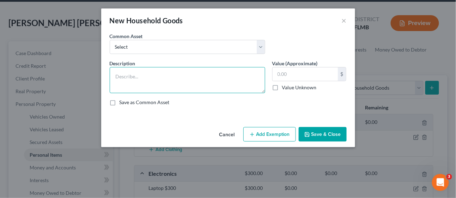
click at [152, 76] on textarea at bounding box center [188, 80] width 156 height 26
type textarea "p"
type textarea "Power tools $50"
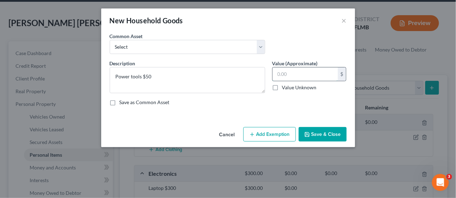
click at [292, 72] on input "text" at bounding box center [305, 73] width 65 height 13
type input "50.00"
click at [336, 133] on button "Save & Close" at bounding box center [323, 134] width 48 height 15
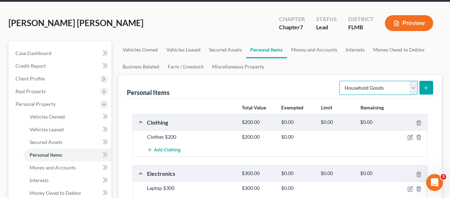
click at [372, 90] on select "Select Item Type Clothing Collectibles Of Value Electronics Firearms Household …" at bounding box center [379, 88] width 78 height 14
select select "other"
click at [340, 81] on select "Select Item Type Clothing Collectibles Of Value Electronics Firearms Household …" at bounding box center [379, 88] width 78 height 14
click at [412, 86] on select "Select Item Type Clothing Collectibles Of Value Electronics Firearms Household …" at bounding box center [379, 88] width 78 height 14
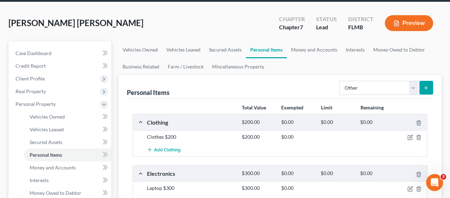
click at [429, 86] on icon "submit" at bounding box center [427, 88] width 6 height 6
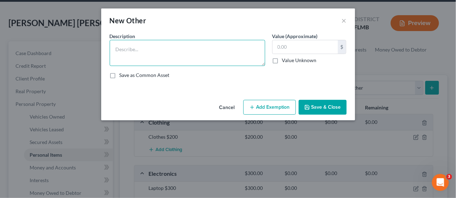
click at [179, 49] on textarea at bounding box center [188, 53] width 156 height 26
type textarea "Parents Home - they own all property in home other than what is listed here."
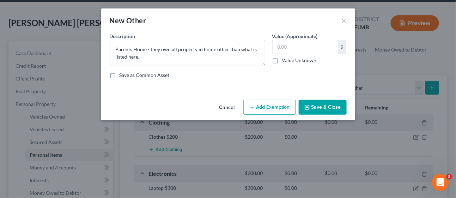
click at [323, 105] on button "Save & Close" at bounding box center [323, 107] width 48 height 15
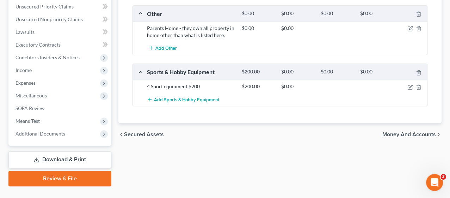
scroll to position [315, 0]
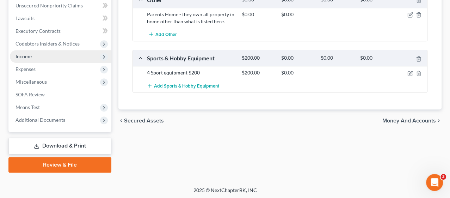
click at [33, 57] on span "Income" at bounding box center [61, 56] width 102 height 13
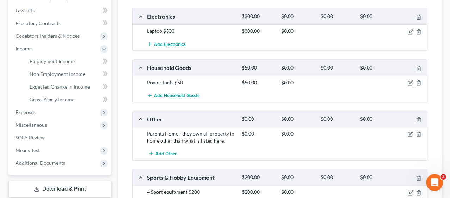
scroll to position [188, 0]
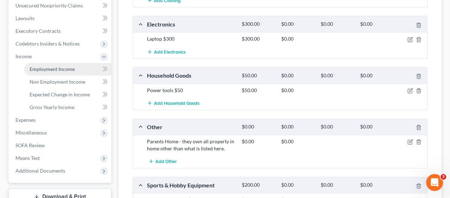
click at [48, 67] on span "Employment Income" at bounding box center [52, 69] width 45 height 6
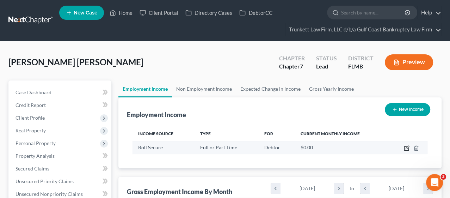
click at [405, 148] on icon "button" at bounding box center [407, 148] width 4 height 4
select select "0"
select select "9"
select select "3"
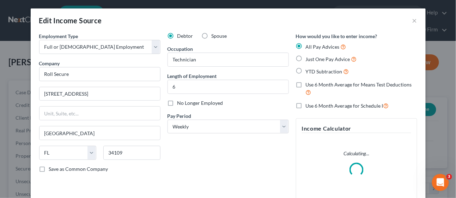
scroll to position [126, 183]
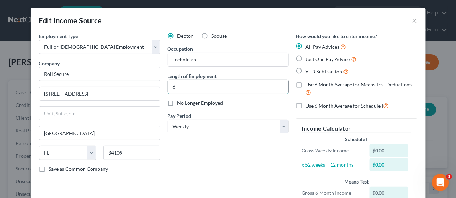
click at [184, 88] on input "6" at bounding box center [228, 86] width 121 height 13
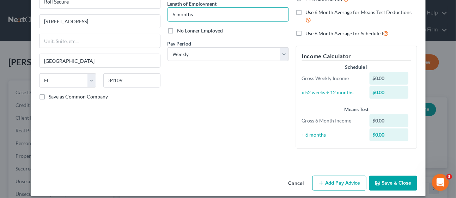
scroll to position [78, 0]
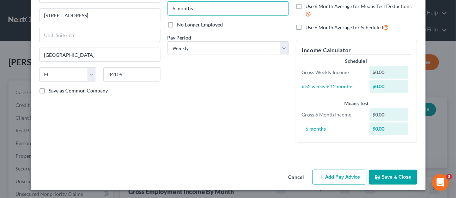
type input "6 months"
click at [334, 174] on button "Add Pay Advice" at bounding box center [339, 177] width 54 height 15
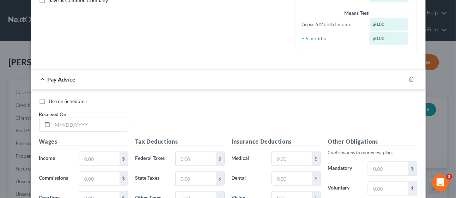
scroll to position [196, 0]
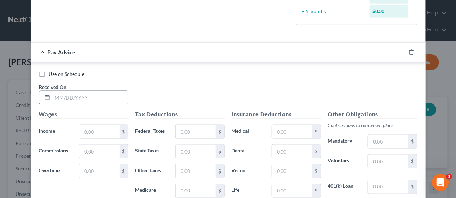
click at [73, 97] on input "text" at bounding box center [90, 97] width 75 height 13
type input "[DATE]"
click at [96, 126] on input "text" at bounding box center [99, 131] width 40 height 13
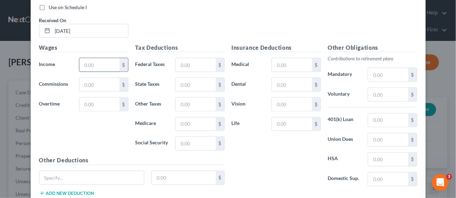
scroll to position [274, 0]
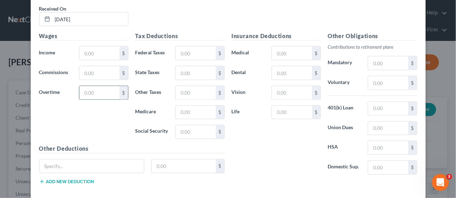
click at [80, 90] on input "text" at bounding box center [99, 92] width 40 height 13
drag, startPoint x: 108, startPoint y: 88, endPoint x: 53, endPoint y: 89, distance: 55.0
click at [53, 89] on div "Overtime 15.00 $" at bounding box center [84, 93] width 96 height 14
click at [53, 89] on label "Overtime" at bounding box center [56, 93] width 40 height 14
type input "45.00"
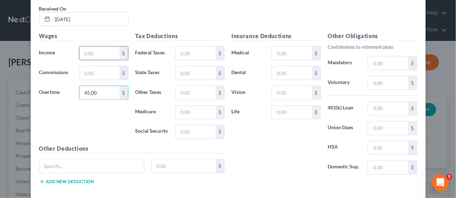
click at [95, 55] on input "text" at bounding box center [99, 53] width 40 height 13
type input "810.00"
click at [196, 47] on input "text" at bounding box center [196, 53] width 40 height 13
click at [180, 129] on input "text" at bounding box center [196, 131] width 40 height 13
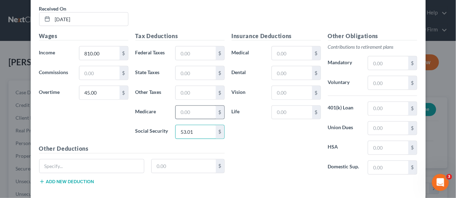
type input "53.01"
click at [193, 106] on input "text" at bounding box center [196, 112] width 40 height 13
type input "12.40"
drag, startPoint x: 190, startPoint y: 52, endPoint x: 199, endPoint y: 50, distance: 9.8
click at [190, 52] on input "text" at bounding box center [196, 53] width 40 height 13
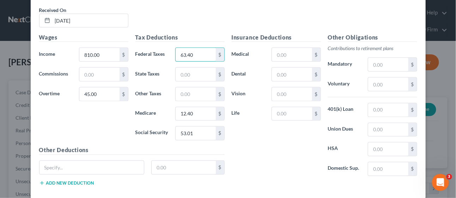
scroll to position [308, 0]
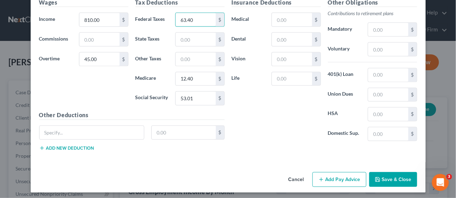
type input "63.40"
click at [330, 177] on button "Add Pay Advice" at bounding box center [339, 179] width 54 height 15
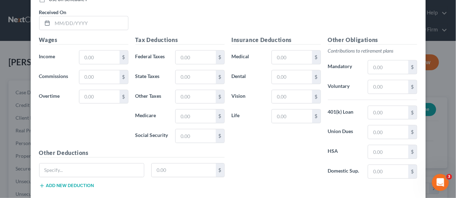
scroll to position [504, 0]
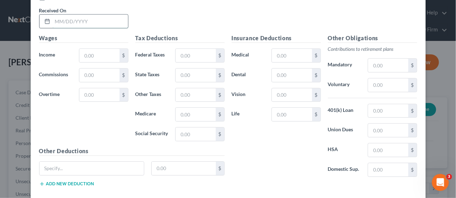
click at [70, 18] on input "text" at bounding box center [90, 20] width 75 height 13
type input "[DATE]"
click at [97, 50] on input "text" at bounding box center [99, 55] width 40 height 13
type input "571.50"
click at [197, 55] on input "text" at bounding box center [196, 55] width 40 height 13
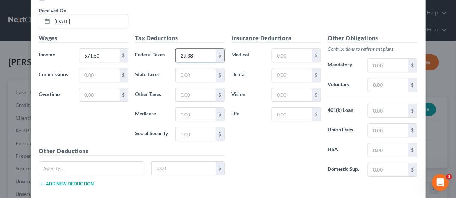
type input "29.38"
type input "8.28"
type input "2"
type input "35.43"
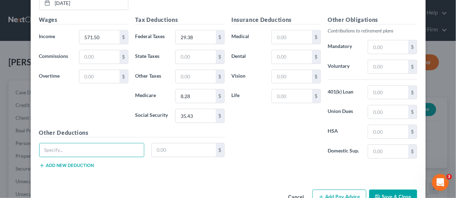
scroll to position [537, 0]
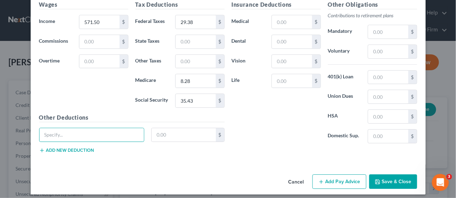
click at [335, 174] on button "Add Pay Advice" at bounding box center [339, 181] width 54 height 15
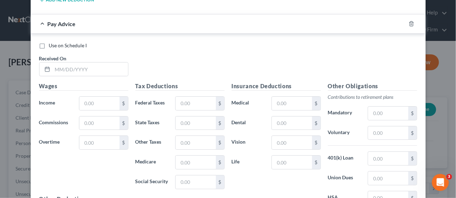
scroll to position [694, 0]
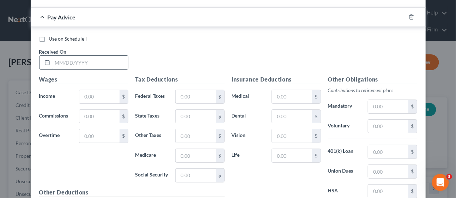
click at [86, 57] on input "text" at bounding box center [90, 62] width 75 height 13
type input "[DATE]"
click at [105, 93] on input "text" at bounding box center [99, 96] width 40 height 13
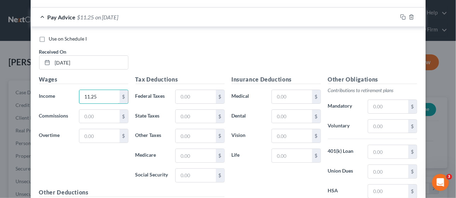
drag, startPoint x: 99, startPoint y: 90, endPoint x: 62, endPoint y: 90, distance: 36.7
click at [62, 90] on div "Income * 11.25 $" at bounding box center [84, 97] width 96 height 14
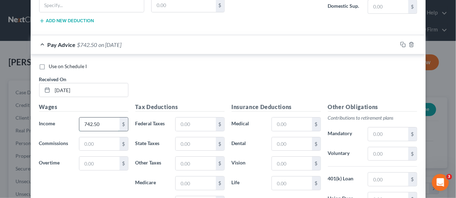
scroll to position [655, 0]
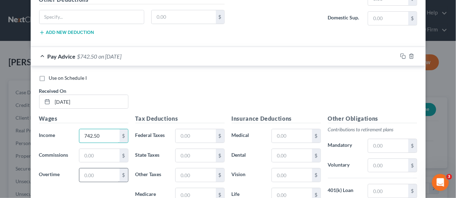
type input "742.50"
click at [91, 172] on input "text" at bounding box center [99, 174] width 40 height 13
type input "11.25"
click at [62, 184] on div "Wages Income * 742.50 $ Commissions $ Overtime 11.25 $" at bounding box center [84, 170] width 96 height 113
click at [182, 132] on input "text" at bounding box center [196, 135] width 40 height 13
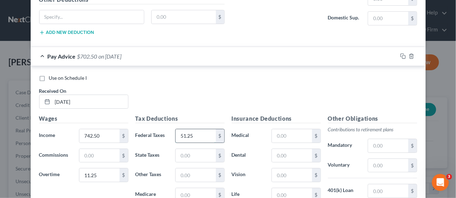
type input "51.25"
type input "10.93"
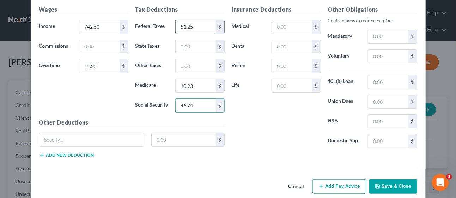
type input "46.74"
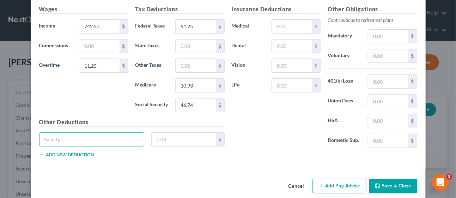
scroll to position [767, 0]
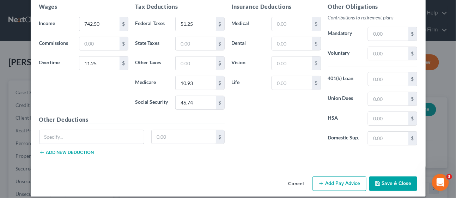
click at [330, 177] on button "Add Pay Advice" at bounding box center [339, 183] width 54 height 15
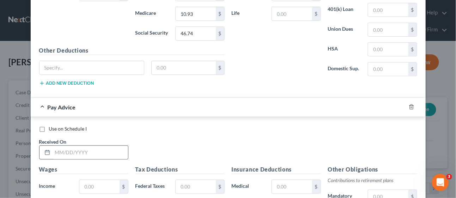
scroll to position [845, 0]
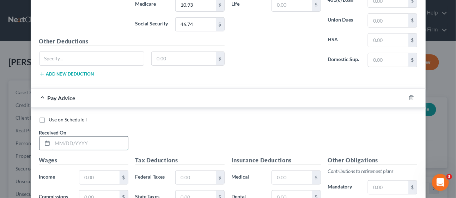
click at [87, 138] on input "text" at bounding box center [90, 142] width 75 height 13
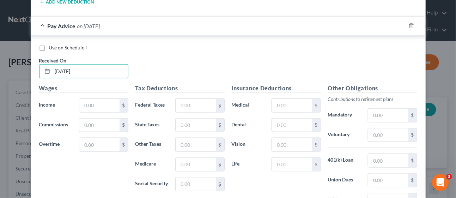
scroll to position [923, 0]
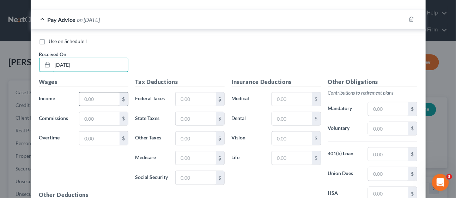
type input "[DATE]"
click at [83, 92] on input "text" at bounding box center [99, 98] width 40 height 13
type input "738.00"
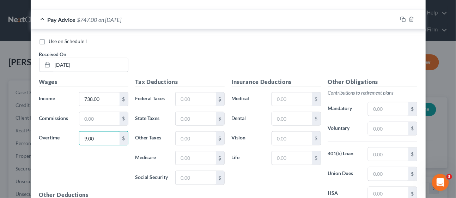
type input "9.00"
type input "50.44"
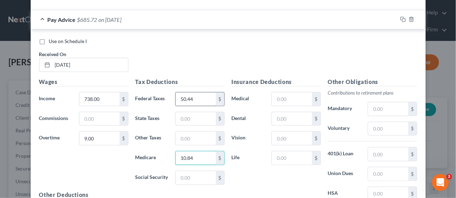
type input "10.84"
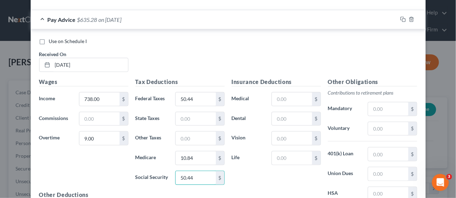
drag, startPoint x: 198, startPoint y: 164, endPoint x: 163, endPoint y: 171, distance: 35.5
click at [163, 171] on div "Social Security 50.44 $" at bounding box center [180, 178] width 96 height 14
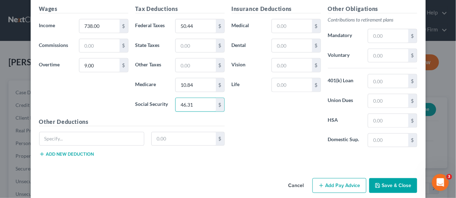
type input "46.31"
click at [337, 178] on button "Add Pay Advice" at bounding box center [339, 185] width 54 height 15
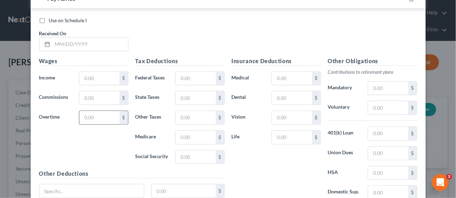
scroll to position [1192, 0]
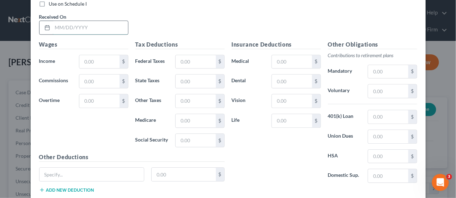
click at [75, 21] on input "text" at bounding box center [90, 27] width 75 height 13
type input "[DATE]"
click at [97, 55] on input "text" at bounding box center [99, 61] width 40 height 13
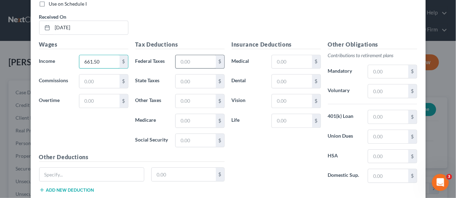
type input "661.50"
click at [187, 55] on input "text" at bounding box center [196, 61] width 40 height 13
type input "40.18"
type input "9.59"
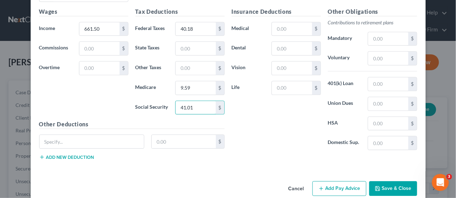
scroll to position [1226, 0]
type input "41.01"
click at [336, 180] on button "Add Pay Advice" at bounding box center [339, 187] width 54 height 15
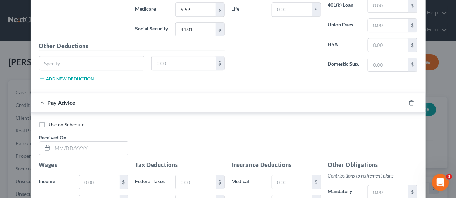
scroll to position [1343, 0]
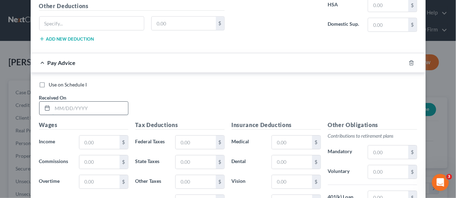
click at [84, 102] on input "text" at bounding box center [90, 108] width 75 height 13
type input "[DATE]"
click at [105, 135] on input "text" at bounding box center [99, 141] width 40 height 13
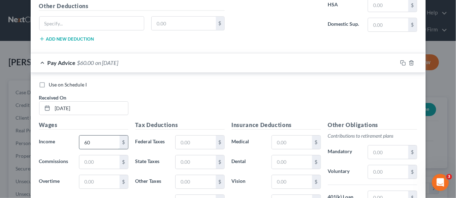
type input "6"
type input "693.00"
click at [181, 135] on input "text" at bounding box center [196, 141] width 40 height 13
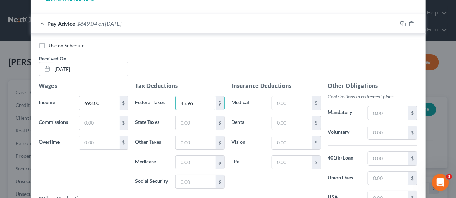
type input "43.96"
type input "10.05"
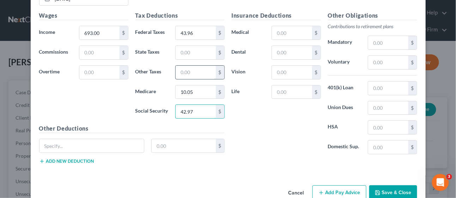
scroll to position [1456, 0]
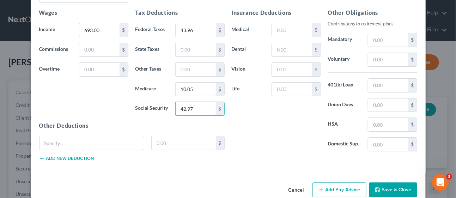
type input "42.97"
click at [327, 182] on button "Add Pay Advice" at bounding box center [339, 189] width 54 height 15
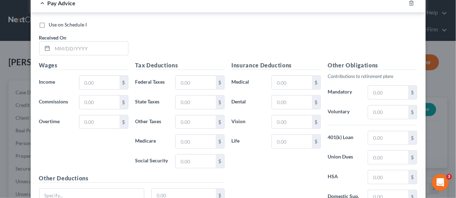
scroll to position [1651, 0]
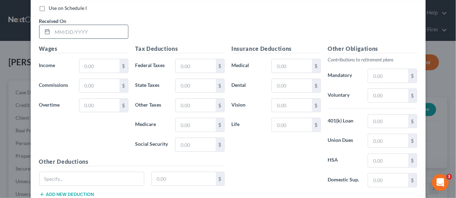
click at [79, 25] on input "text" at bounding box center [90, 31] width 75 height 13
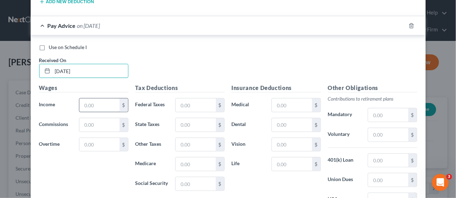
type input "[DATE]"
click at [100, 98] on input "text" at bounding box center [99, 104] width 40 height 13
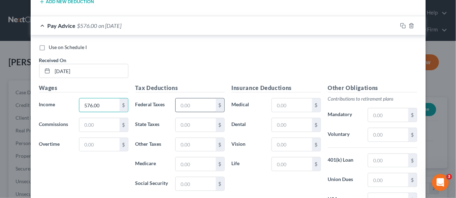
type input "576.00"
click at [179, 98] on input "text" at bounding box center [196, 104] width 40 height 13
type input "29.92"
type input "8.35"
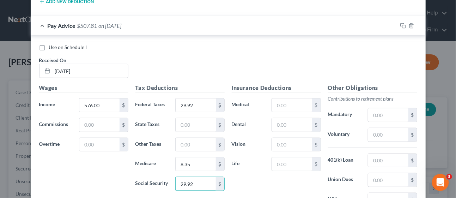
drag, startPoint x: 200, startPoint y: 169, endPoint x: 144, endPoint y: 156, distance: 56.8
click at [147, 159] on div "Tax Deductions Federal Taxes 29.92 $ State Taxes $ Other Taxes $ Medicare 8.35 …" at bounding box center [180, 140] width 96 height 113
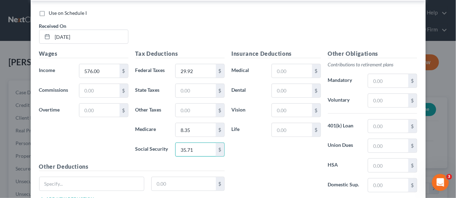
scroll to position [1685, 0]
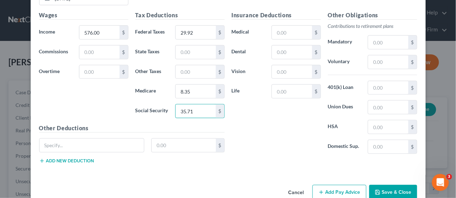
type input "35.71"
click at [348, 185] on button "Add Pay Advice" at bounding box center [339, 192] width 54 height 15
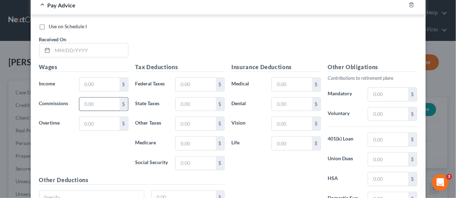
scroll to position [1881, 0]
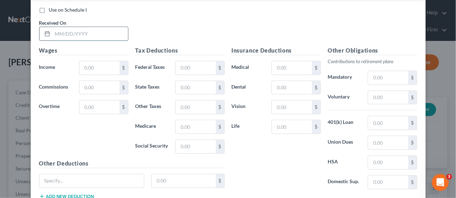
click at [89, 27] on input "text" at bounding box center [90, 33] width 75 height 13
type input "[DATE]"
click at [83, 61] on input "text" at bounding box center [99, 67] width 40 height 13
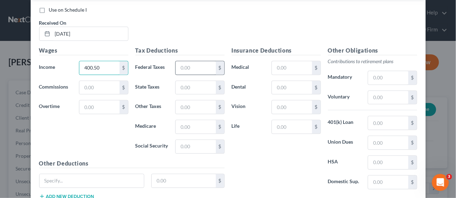
type input "400.50"
click at [185, 61] on input "text" at bounding box center [196, 67] width 40 height 13
type input "11.20"
type input "5.80"
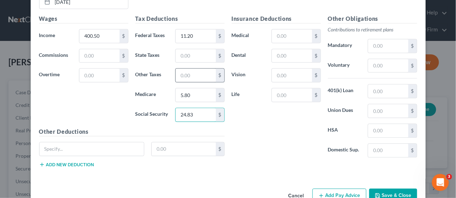
scroll to position [1914, 0]
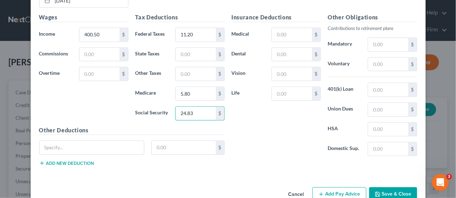
type input "24.83"
drag, startPoint x: 327, startPoint y: 177, endPoint x: 280, endPoint y: 157, distance: 51.4
click at [327, 187] on button "Add Pay Advice" at bounding box center [339, 194] width 54 height 15
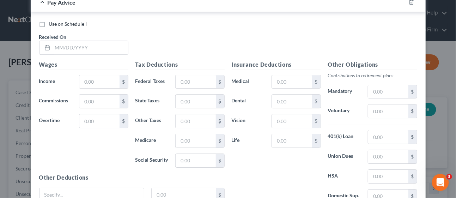
scroll to position [2110, 0]
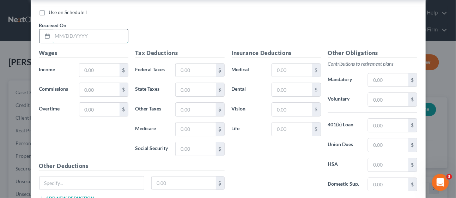
click at [65, 29] on input "text" at bounding box center [90, 35] width 75 height 13
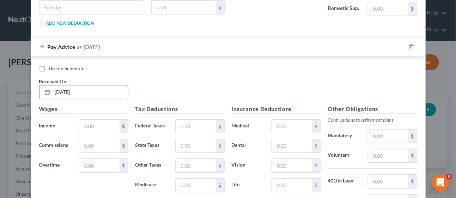
scroll to position [2071, 0]
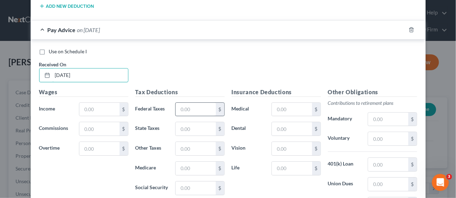
type input "[DATE]"
click at [187, 103] on input "text" at bounding box center [196, 109] width 40 height 13
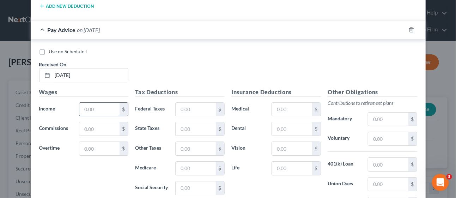
click at [95, 103] on input "text" at bounding box center [99, 109] width 40 height 13
type input "684.00"
click at [179, 103] on input "text" at bounding box center [196, 109] width 40 height 13
type input "42.88"
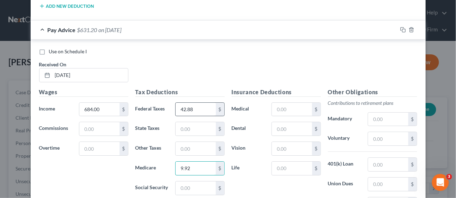
type input "9.92"
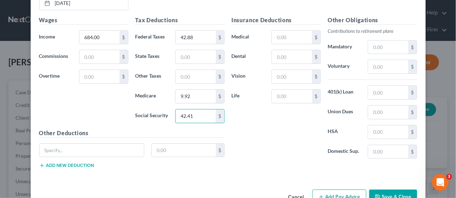
scroll to position [2144, 0]
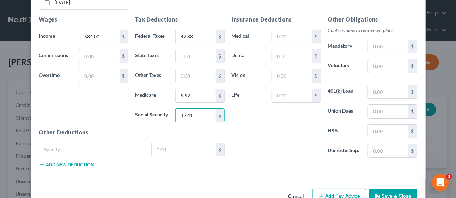
type input "42.41"
click at [339, 189] on button "Add Pay Advice" at bounding box center [339, 196] width 54 height 15
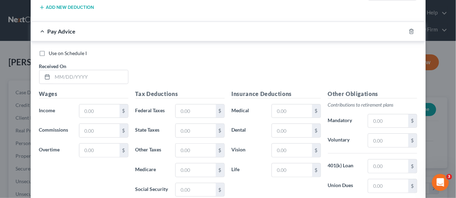
scroll to position [2340, 0]
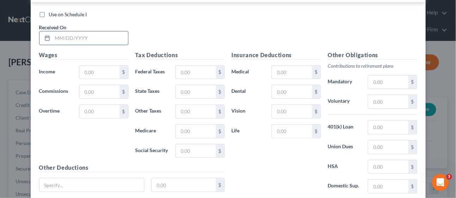
click at [83, 31] on input "text" at bounding box center [90, 37] width 75 height 13
type input "[DATE]"
click at [96, 66] on input "text" at bounding box center [99, 72] width 40 height 13
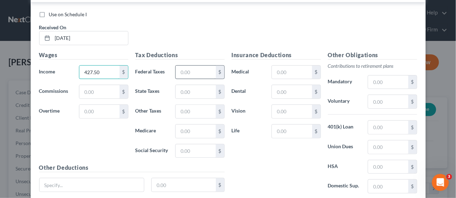
type input "427.50"
click at [192, 66] on input "text" at bounding box center [196, 72] width 40 height 13
type input "13.90"
type input "6.20"
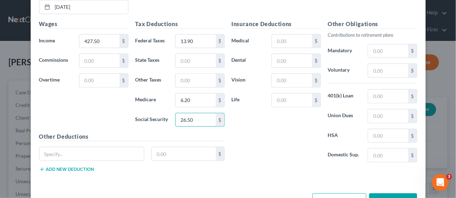
scroll to position [2374, 0]
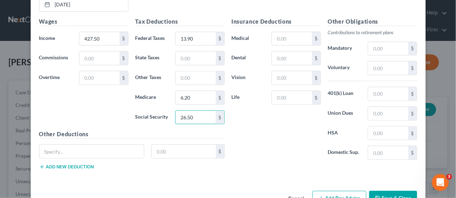
type input "26.50"
click at [335, 191] on button "Add Pay Advice" at bounding box center [339, 198] width 54 height 15
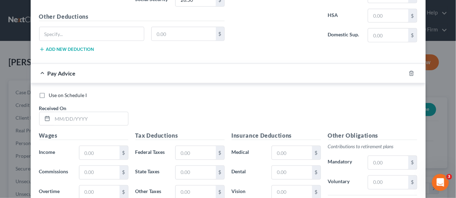
scroll to position [2531, 0]
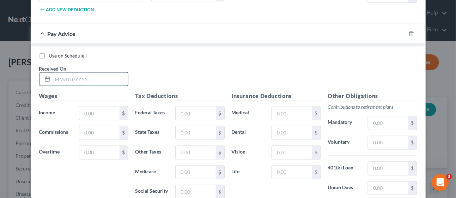
click at [74, 73] on input "text" at bounding box center [90, 79] width 75 height 13
type input "[DATE]"
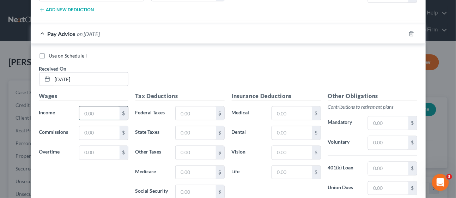
click at [95, 107] on input "text" at bounding box center [99, 113] width 40 height 13
type input "684.00"
click at [196, 107] on input "text" at bounding box center [196, 113] width 40 height 13
type input "42.88"
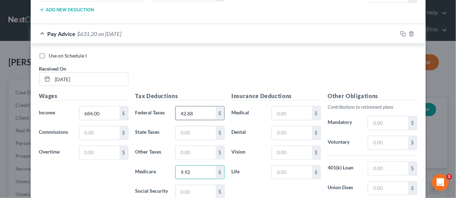
type input "9.92"
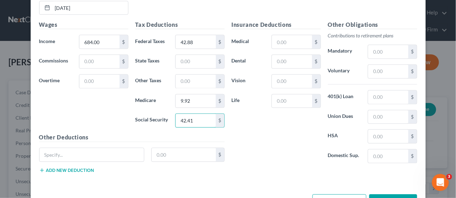
scroll to position [2603, 0]
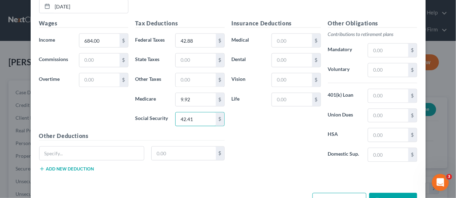
type input "42.41"
click at [340, 193] on button "Add Pay Advice" at bounding box center [339, 200] width 54 height 15
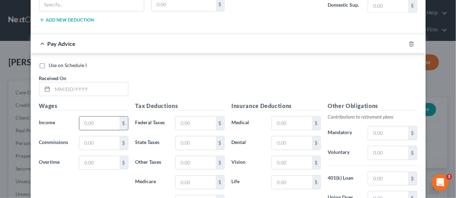
scroll to position [2760, 0]
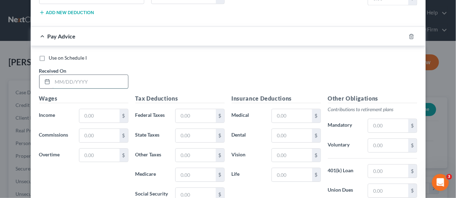
click at [69, 75] on input "text" at bounding box center [90, 81] width 75 height 13
type input "[DATE]"
click at [100, 109] on input "text" at bounding box center [99, 115] width 40 height 13
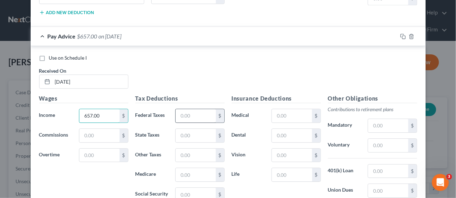
type input "657.00"
click at [190, 109] on input "text" at bounding box center [196, 115] width 40 height 13
type input "39.64"
type input "9.53"
type input "40.74"
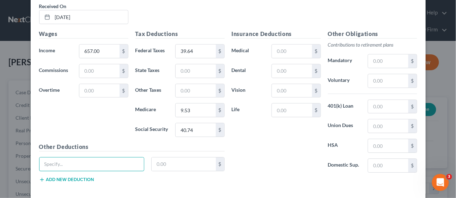
scroll to position [2833, 0]
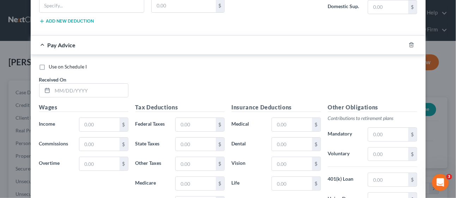
scroll to position [2989, 0]
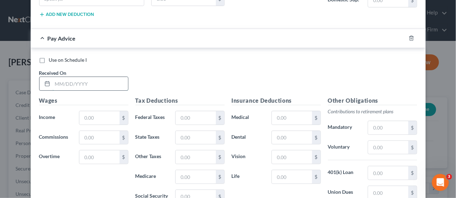
click at [64, 77] on input "text" at bounding box center [90, 83] width 75 height 13
type input "[DATE]"
click at [84, 111] on input "text" at bounding box center [99, 117] width 40 height 13
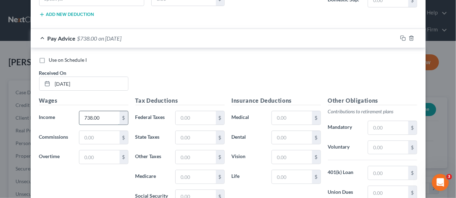
type input "738.00"
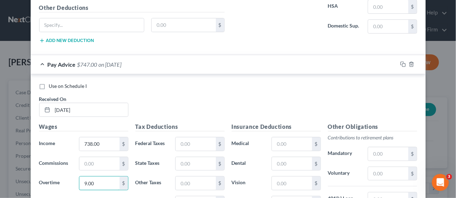
scroll to position [2911, 0]
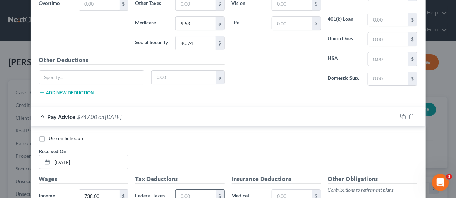
type input "9.00"
click at [190, 189] on input "text" at bounding box center [196, 195] width 40 height 13
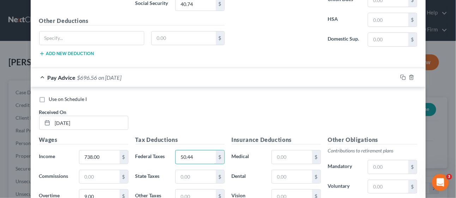
type input "50.44"
type input "10.83"
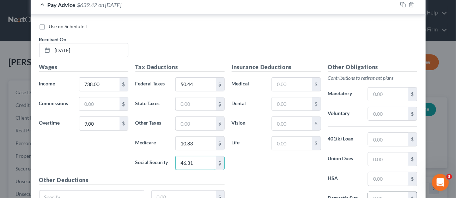
scroll to position [3062, 0]
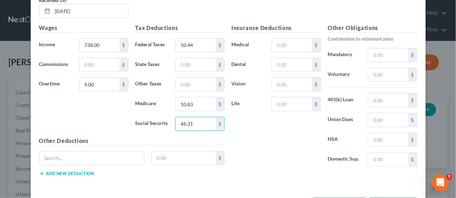
type input "46.31"
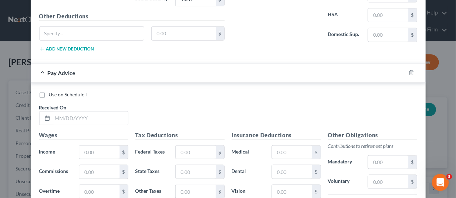
scroll to position [3180, 0]
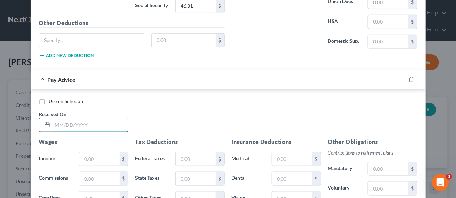
drag, startPoint x: 72, startPoint y: 100, endPoint x: 78, endPoint y: 97, distance: 6.8
click at [72, 118] on input "text" at bounding box center [90, 124] width 75 height 13
type input "[DATE]"
click at [108, 152] on input "text" at bounding box center [99, 158] width 40 height 13
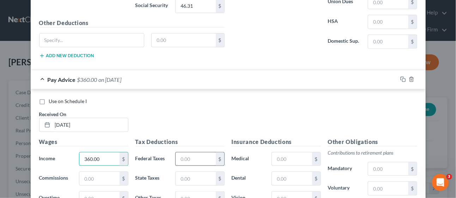
type input "360.00"
drag, startPoint x: 190, startPoint y: 132, endPoint x: 193, endPoint y: 132, distance: 3.5
click at [190, 152] on input "text" at bounding box center [196, 158] width 40 height 13
type input "7.15"
type input "5.22"
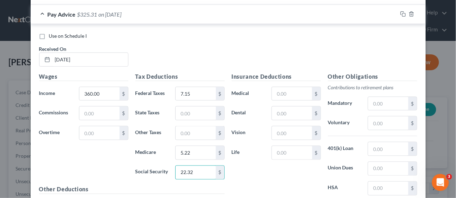
scroll to position [3292, 0]
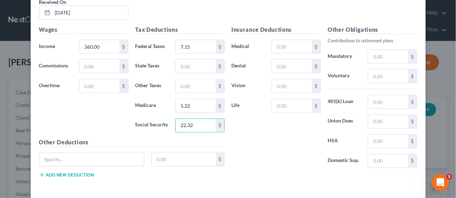
type input "22.32"
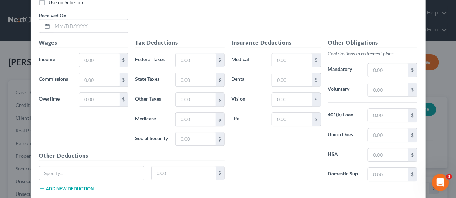
scroll to position [3521, 0]
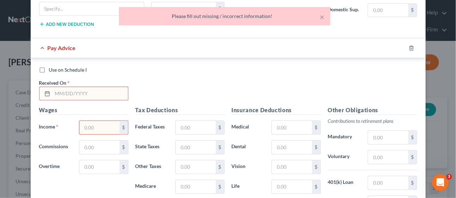
scroll to position [3404, 0]
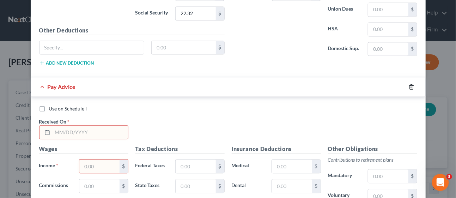
click at [409, 84] on icon "button" at bounding box center [412, 87] width 6 height 6
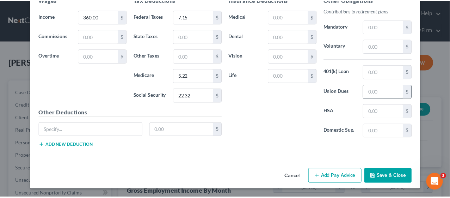
scroll to position [3292, 0]
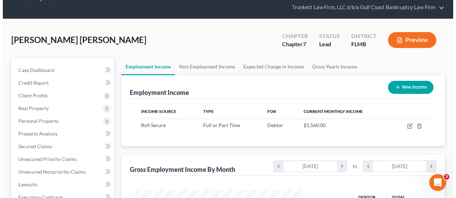
scroll to position [39, 0]
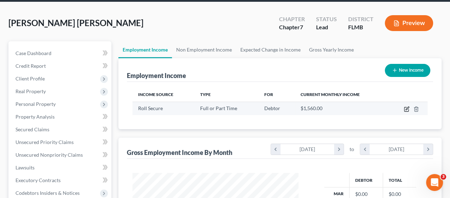
click at [406, 106] on icon "button" at bounding box center [407, 109] width 6 height 6
select select "0"
select select "9"
select select "3"
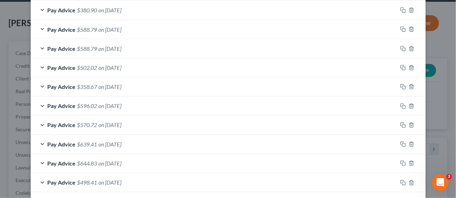
scroll to position [306, 0]
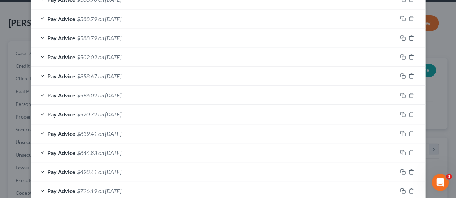
click at [111, 77] on span "on [DATE]" at bounding box center [110, 76] width 23 height 7
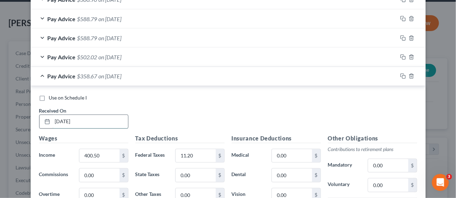
click at [65, 121] on input "[DATE]" at bounding box center [90, 121] width 75 height 13
type input "[DATE]"
click at [236, 111] on div "Use on Schedule I Received On * [DATE]" at bounding box center [228, 115] width 385 height 40
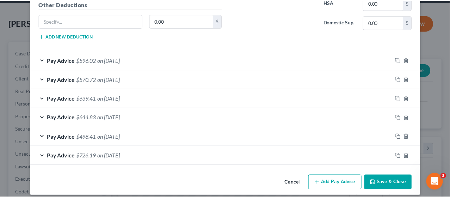
scroll to position [555, 0]
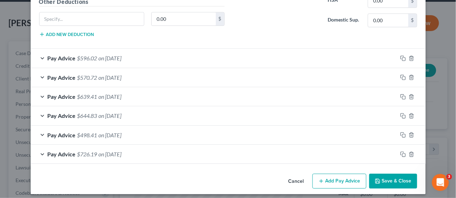
click at [395, 175] on button "Save & Close" at bounding box center [393, 181] width 48 height 15
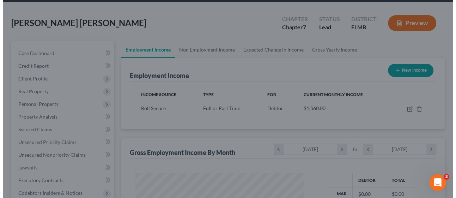
scroll to position [352562, 352508]
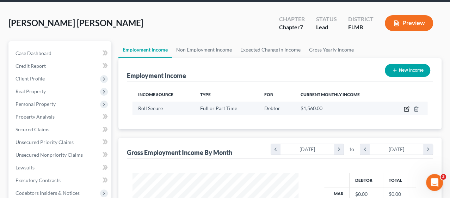
click at [407, 108] on icon "button" at bounding box center [407, 109] width 6 height 6
select select "0"
select select "9"
select select "3"
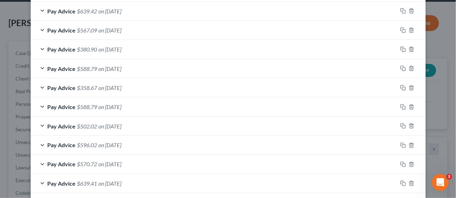
scroll to position [256, 0]
click at [120, 105] on span "on [DATE]" at bounding box center [110, 106] width 23 height 7
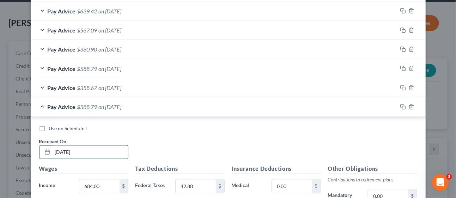
click at [66, 151] on input "[DATE]" at bounding box center [90, 152] width 75 height 13
type input "[DATE]"
click at [221, 131] on div "Use on Schedule I Received On * [DATE]" at bounding box center [228, 145] width 385 height 40
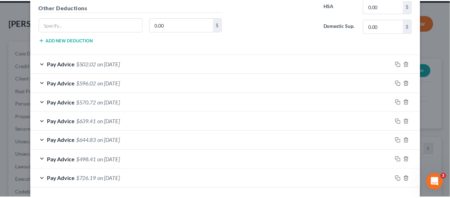
scroll to position [555, 0]
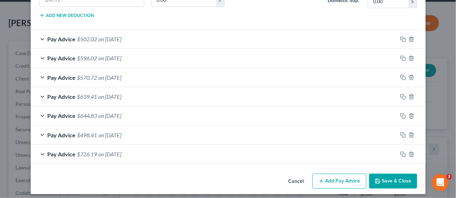
click at [395, 180] on button "Save & Close" at bounding box center [393, 181] width 48 height 15
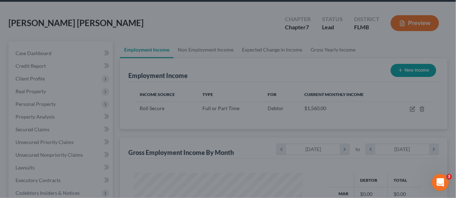
scroll to position [352562, 352508]
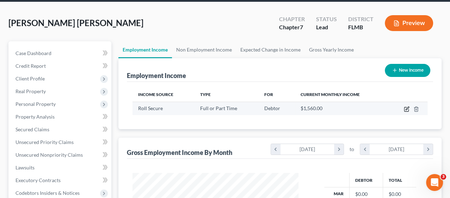
click at [406, 108] on icon "button" at bounding box center [407, 108] width 3 height 3
select select "0"
select select "9"
select select "3"
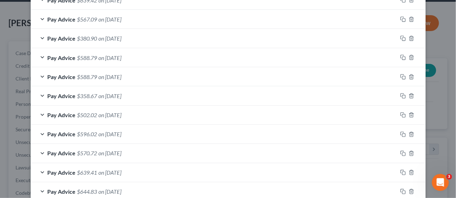
scroll to position [267, 0]
click at [141, 55] on div "Pay Advice $588.79 on [DATE]" at bounding box center [214, 58] width 367 height 19
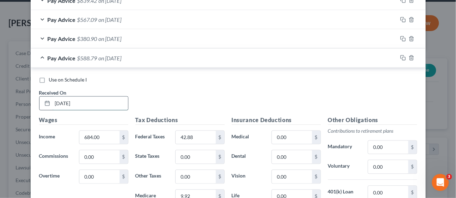
drag, startPoint x: 87, startPoint y: 102, endPoint x: 48, endPoint y: 101, distance: 38.8
click at [48, 101] on div "[DATE]" at bounding box center [83, 103] width 89 height 14
type input "[DATE]"
click at [158, 82] on div "Use on Schedule I Received On * [DATE]" at bounding box center [228, 96] width 385 height 40
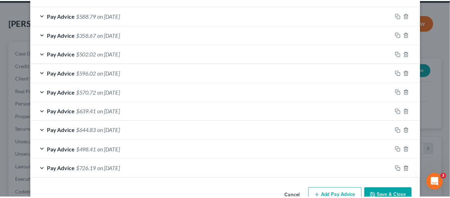
scroll to position [541, 0]
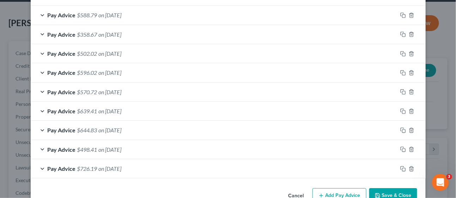
click at [386, 193] on button "Save & Close" at bounding box center [393, 195] width 48 height 15
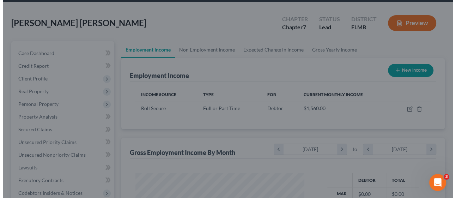
scroll to position [352562, 352508]
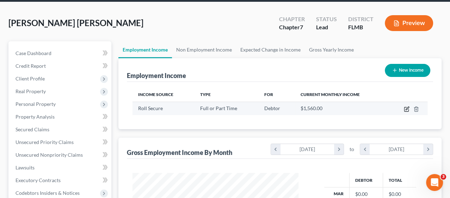
click at [406, 109] on icon "button" at bounding box center [407, 109] width 6 height 6
select select "0"
select select "9"
select select "3"
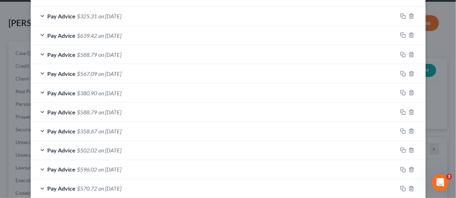
scroll to position [217, 0]
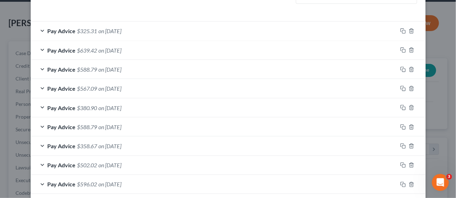
click at [118, 88] on span "on [DATE]" at bounding box center [110, 88] width 23 height 7
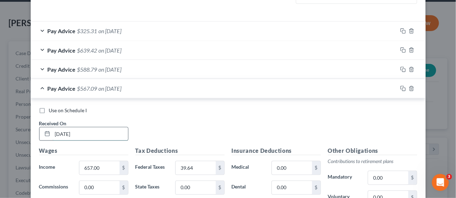
drag, startPoint x: 53, startPoint y: 133, endPoint x: 94, endPoint y: 129, distance: 41.4
click at [93, 130] on input "[DATE]" at bounding box center [90, 133] width 75 height 13
type input "[DATE]"
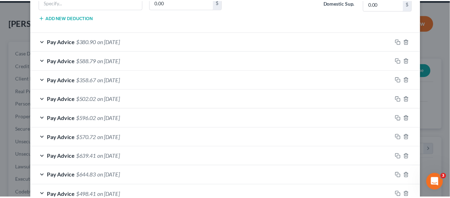
scroll to position [555, 0]
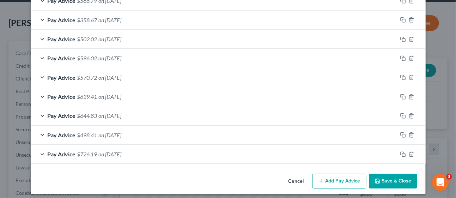
click at [382, 174] on button "Save & Close" at bounding box center [393, 181] width 48 height 15
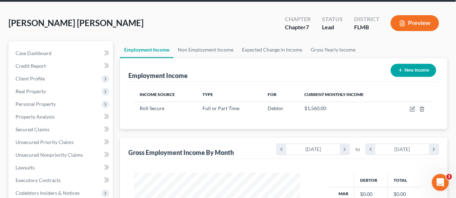
scroll to position [352562, 352508]
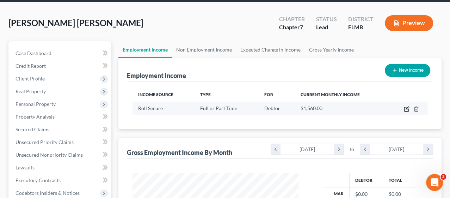
click at [408, 109] on icon "button" at bounding box center [407, 109] width 6 height 6
select select "0"
select select "9"
select select "3"
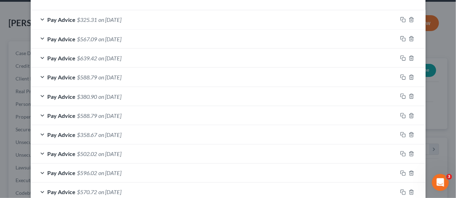
scroll to position [217, 0]
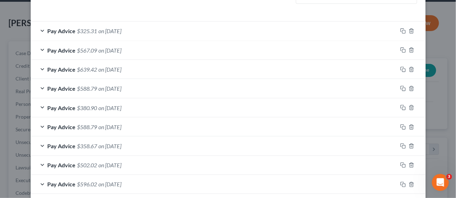
click at [106, 67] on span "on [DATE]" at bounding box center [110, 69] width 23 height 7
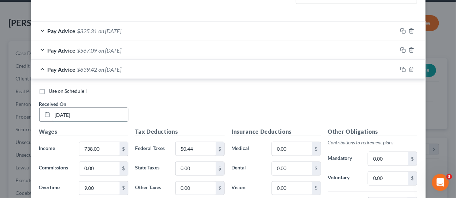
drag, startPoint x: 81, startPoint y: 114, endPoint x: 51, endPoint y: 107, distance: 30.8
click at [47, 108] on div "[DATE]" at bounding box center [83, 115] width 89 height 14
click at [47, 108] on div at bounding box center [46, 114] width 13 height 13
drag, startPoint x: 79, startPoint y: 115, endPoint x: 31, endPoint y: 122, distance: 48.1
click at [31, 122] on div "Use on Schedule I Received On * [DATE] Wages Income * 738.00 $ Commissions 0.00…" at bounding box center [228, 185] width 395 height 212
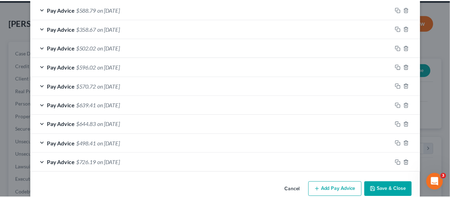
scroll to position [555, 0]
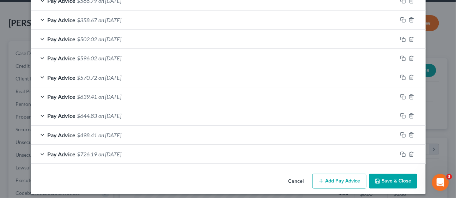
type input "[DATE]"
click at [387, 174] on button "Save & Close" at bounding box center [393, 181] width 48 height 15
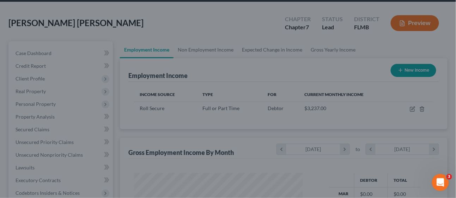
scroll to position [352562, 352508]
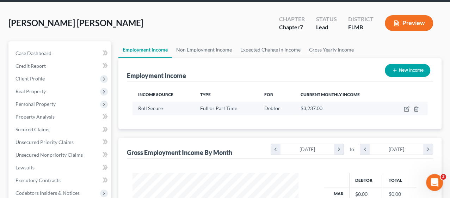
click at [407, 111] on td at bounding box center [408, 108] width 39 height 13
click at [406, 107] on icon "button" at bounding box center [407, 109] width 6 height 6
select select "0"
select select "9"
select select "3"
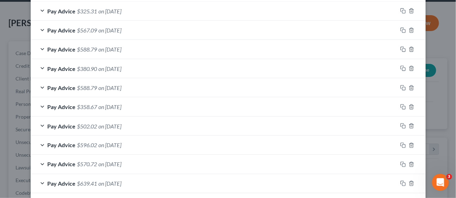
scroll to position [196, 0]
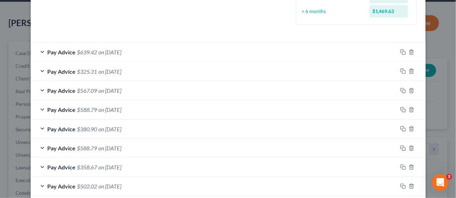
click at [140, 71] on div "Pay Advice $325.31 on [DATE]" at bounding box center [214, 71] width 367 height 19
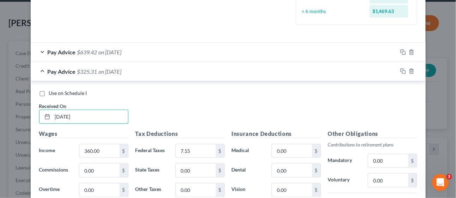
drag, startPoint x: 90, startPoint y: 113, endPoint x: 41, endPoint y: 132, distance: 52.9
click at [11, 116] on div "Edit Income Source × Employment Type * Select Full or [DEMOGRAPHIC_DATA] Employ…" at bounding box center [228, 99] width 456 height 198
type input "[DATE]"
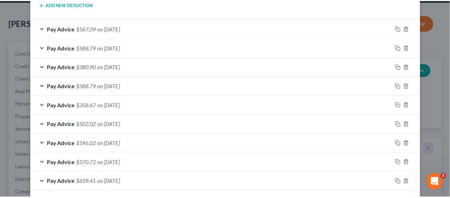
scroll to position [548, 0]
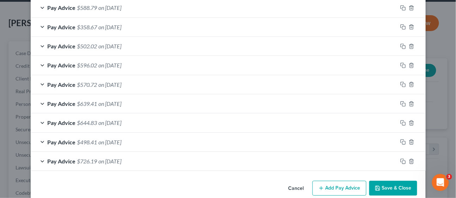
click at [393, 181] on button "Save & Close" at bounding box center [393, 188] width 48 height 15
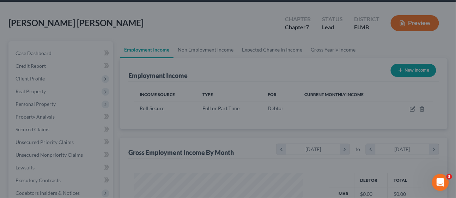
scroll to position [352562, 352508]
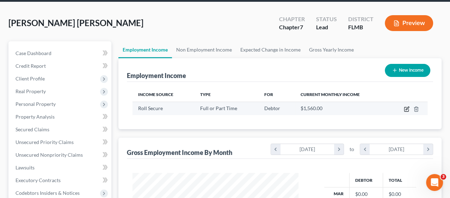
click at [406, 108] on icon "button" at bounding box center [407, 108] width 3 height 3
select select "0"
select select "9"
select select "3"
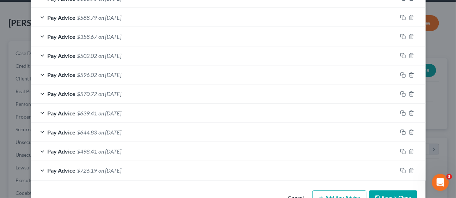
scroll to position [345, 0]
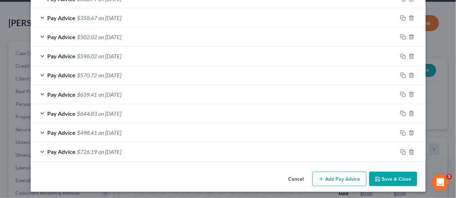
click at [347, 175] on button "Add Pay Advice" at bounding box center [339, 179] width 54 height 15
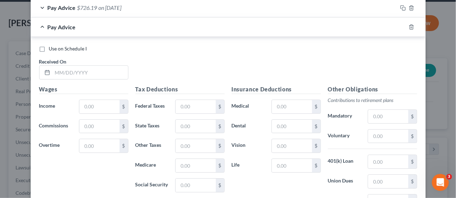
scroll to position [502, 0]
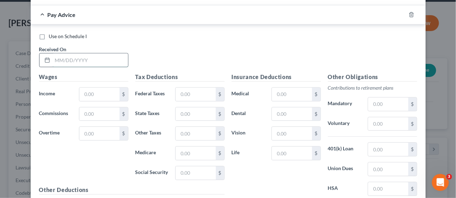
drag, startPoint x: 72, startPoint y: 61, endPoint x: 71, endPoint y: 55, distance: 6.5
click at [72, 61] on input "text" at bounding box center [90, 59] width 75 height 13
type input "[DATE]"
drag, startPoint x: 104, startPoint y: 91, endPoint x: 89, endPoint y: 95, distance: 15.7
click at [104, 91] on input "text" at bounding box center [99, 93] width 40 height 13
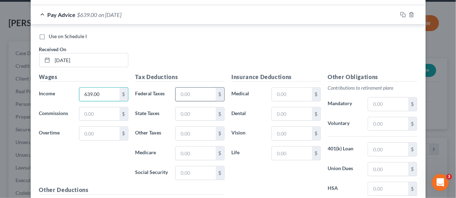
type input "639.00"
click at [196, 93] on input "text" at bounding box center [196, 93] width 40 height 13
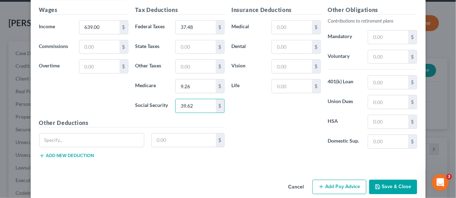
scroll to position [574, 0]
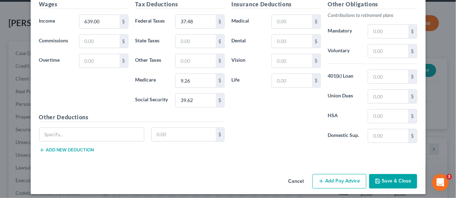
click at [346, 177] on button "Add Pay Advice" at bounding box center [339, 181] width 54 height 15
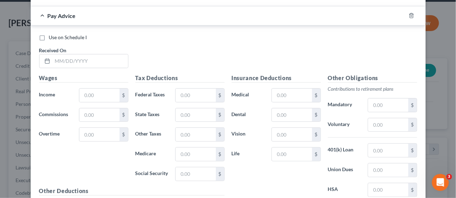
scroll to position [725, 0]
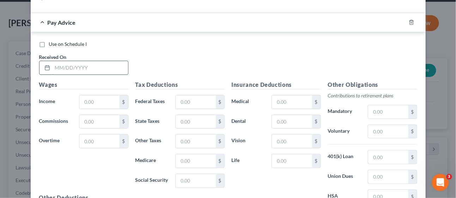
click at [68, 64] on input "text" at bounding box center [90, 67] width 75 height 13
click at [101, 96] on input "text" at bounding box center [99, 101] width 40 height 13
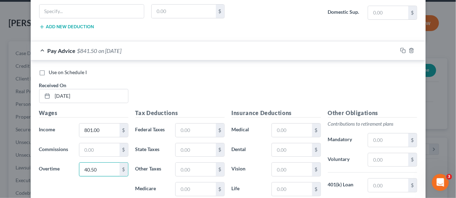
scroll to position [686, 0]
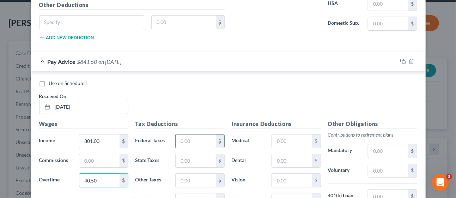
click at [195, 134] on input "text" at bounding box center [196, 140] width 40 height 13
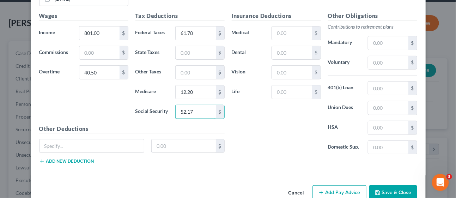
scroll to position [804, 0]
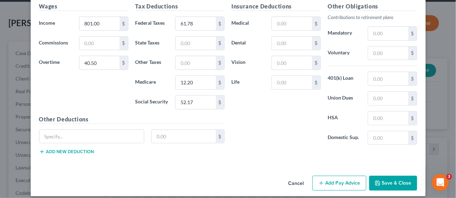
click at [328, 179] on button "Add Pay Advice" at bounding box center [339, 183] width 54 height 15
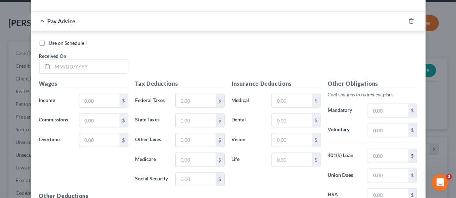
scroll to position [960, 0]
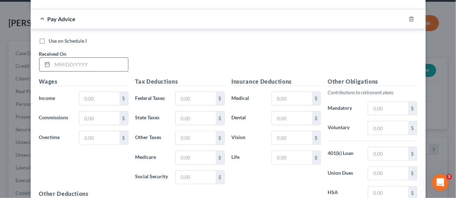
click at [69, 59] on input "text" at bounding box center [90, 64] width 75 height 13
click at [108, 92] on input "text" at bounding box center [99, 98] width 40 height 13
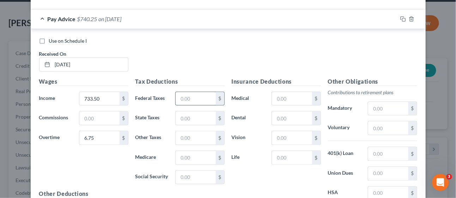
click at [180, 92] on input "text" at bounding box center [196, 98] width 40 height 13
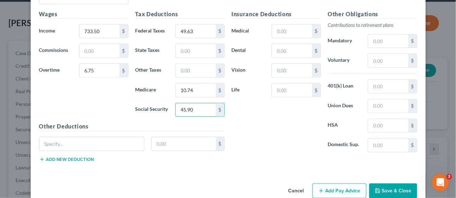
scroll to position [1033, 0]
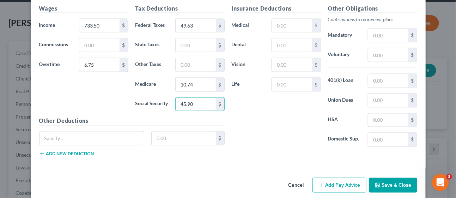
click at [339, 178] on button "Add Pay Advice" at bounding box center [339, 185] width 54 height 15
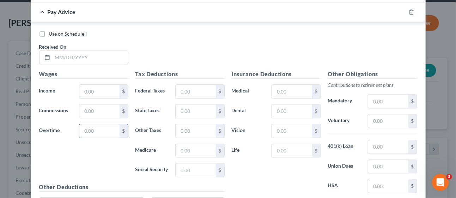
scroll to position [1229, 0]
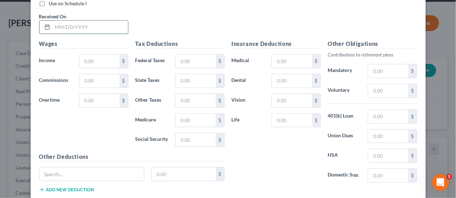
click at [87, 20] on input "text" at bounding box center [90, 26] width 75 height 13
click at [104, 54] on input "text" at bounding box center [99, 60] width 40 height 13
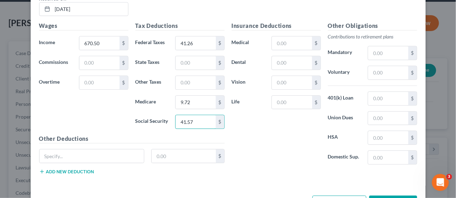
scroll to position [1263, 0]
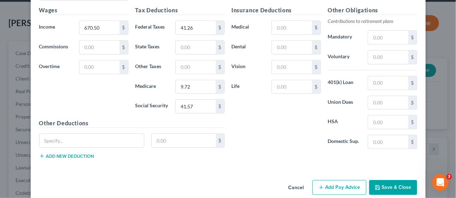
click at [343, 180] on button "Add Pay Advice" at bounding box center [339, 187] width 54 height 15
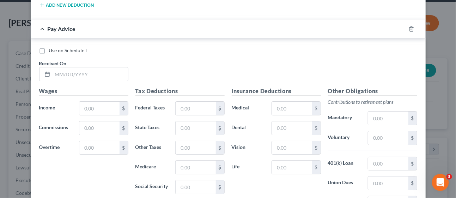
scroll to position [1420, 0]
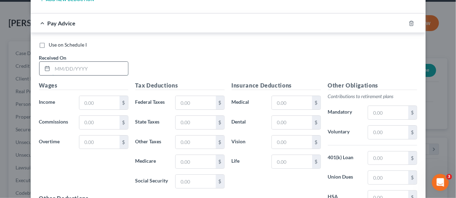
click at [81, 62] on input "text" at bounding box center [90, 68] width 75 height 13
click at [87, 96] on input "text" at bounding box center [99, 102] width 40 height 13
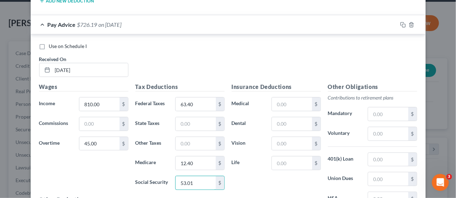
scroll to position [1493, 0]
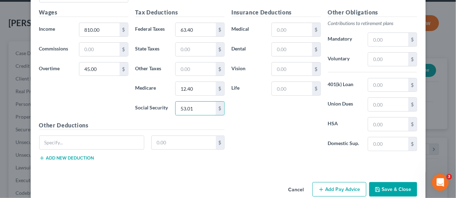
drag, startPoint x: 343, startPoint y: 175, endPoint x: 210, endPoint y: 148, distance: 135.9
click at [343, 182] on button "Add Pay Advice" at bounding box center [339, 189] width 54 height 15
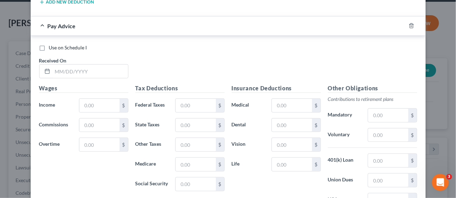
scroll to position [1649, 0]
click at [86, 64] on input "text" at bounding box center [90, 70] width 75 height 13
click at [98, 98] on input "text" at bounding box center [99, 104] width 40 height 13
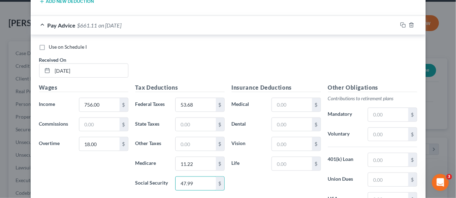
click at [265, 169] on div "Insurance Deductions Medical $ Dental $ Vision $ Life $" at bounding box center [276, 157] width 96 height 148
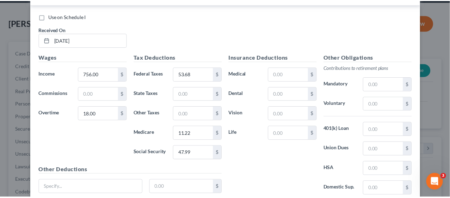
scroll to position [1722, 0]
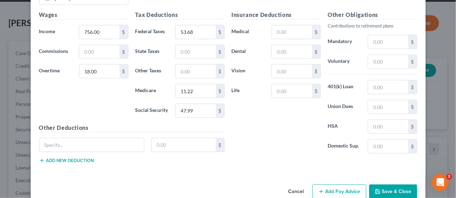
click at [395, 184] on button "Save & Close" at bounding box center [393, 191] width 48 height 15
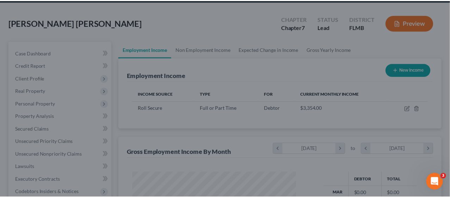
scroll to position [352562, 352508]
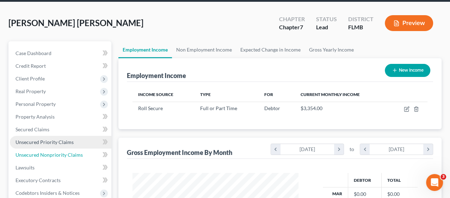
drag, startPoint x: 38, startPoint y: 152, endPoint x: 85, endPoint y: 141, distance: 47.4
click at [38, 152] on span "Unsecured Nonpriority Claims" at bounding box center [49, 155] width 67 height 6
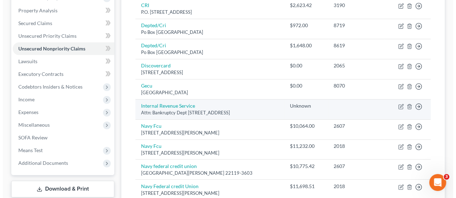
scroll to position [157, 0]
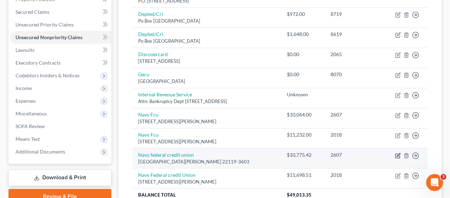
click at [395, 153] on td "Move to D Move to E Move to G Move to Notice Only" at bounding box center [405, 158] width 46 height 20
click at [397, 153] on icon "button" at bounding box center [398, 156] width 6 height 6
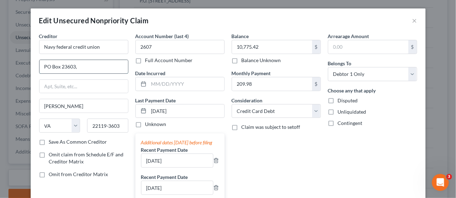
click at [82, 67] on input "PO Box 23603," at bounding box center [84, 66] width 89 height 13
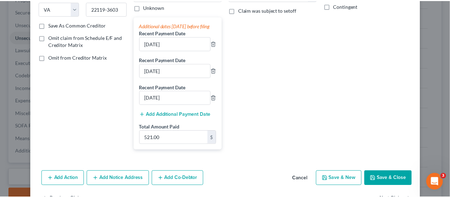
scroll to position [117, 0]
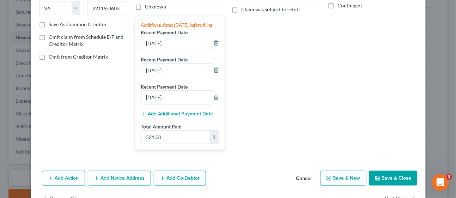
click at [395, 181] on button "Save & Close" at bounding box center [393, 178] width 48 height 15
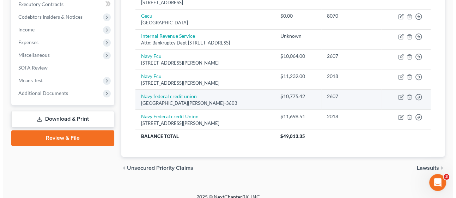
scroll to position [221, 0]
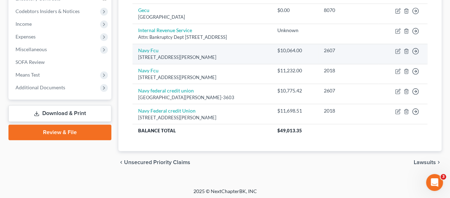
click at [241, 54] on div "[STREET_ADDRESS][PERSON_NAME]" at bounding box center [202, 57] width 128 height 7
click at [400, 49] on icon "button" at bounding box center [398, 50] width 3 height 3
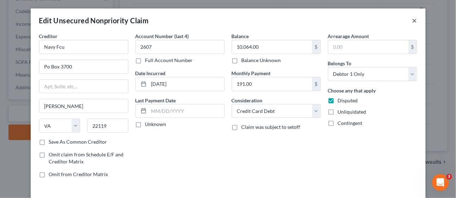
click at [413, 22] on button "×" at bounding box center [414, 20] width 5 height 8
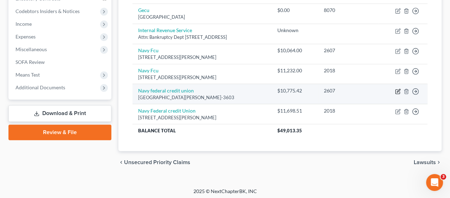
click at [397, 90] on icon "button" at bounding box center [398, 92] width 6 height 6
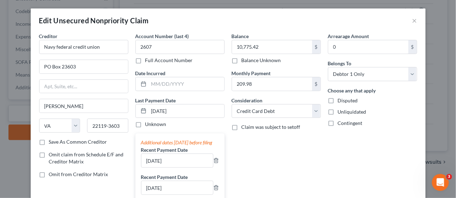
click at [242, 60] on label "Balance Unknown" at bounding box center [262, 60] width 40 height 7
click at [244, 60] on input "Balance Unknown" at bounding box center [246, 59] width 5 height 5
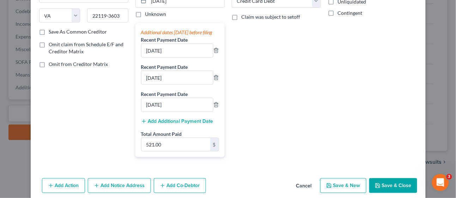
scroll to position [145, 0]
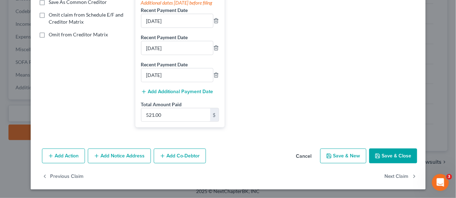
click at [397, 157] on button "Save & Close" at bounding box center [393, 155] width 48 height 15
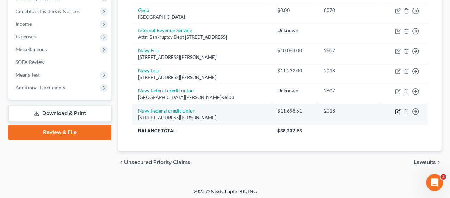
click at [397, 109] on icon "button" at bounding box center [398, 112] width 6 height 6
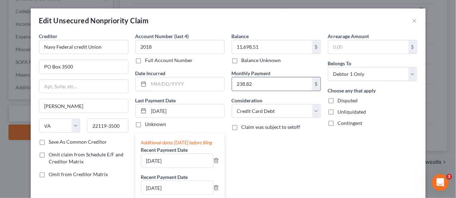
drag, startPoint x: 230, startPoint y: 59, endPoint x: 242, endPoint y: 84, distance: 28.6
click at [242, 59] on label "Balance Unknown" at bounding box center [262, 60] width 40 height 7
click at [244, 59] on input "Balance Unknown" at bounding box center [246, 59] width 5 height 5
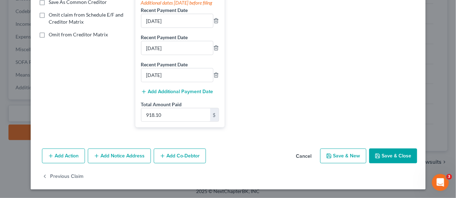
click at [393, 159] on button "Save & Close" at bounding box center [393, 155] width 48 height 15
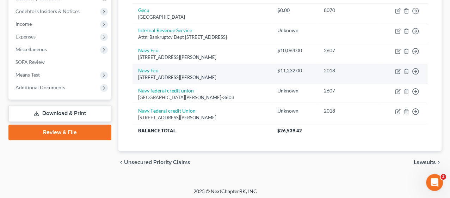
click at [268, 71] on td "Navy Fcu [GEOGRAPHIC_DATA][STREET_ADDRESS][PERSON_NAME]" at bounding box center [202, 74] width 139 height 20
click at [396, 69] on icon "button" at bounding box center [398, 71] width 6 height 6
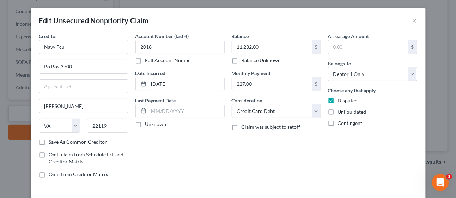
scroll to position [49, 0]
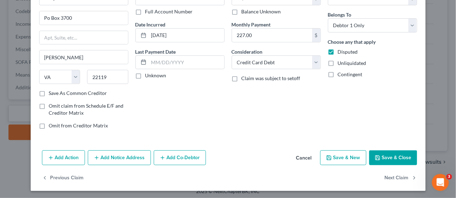
click at [383, 157] on button "Save & Close" at bounding box center [393, 157] width 48 height 15
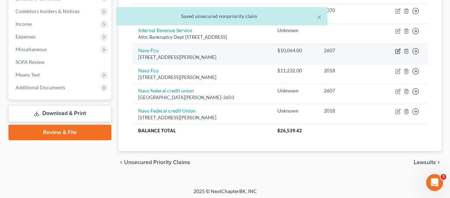
click at [399, 48] on icon "button" at bounding box center [398, 51] width 6 height 6
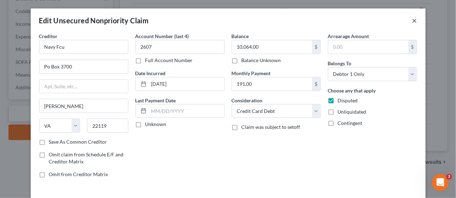
click at [412, 19] on button "×" at bounding box center [414, 20] width 5 height 8
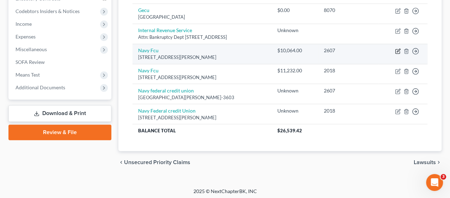
click at [397, 49] on icon "button" at bounding box center [398, 50] width 3 height 3
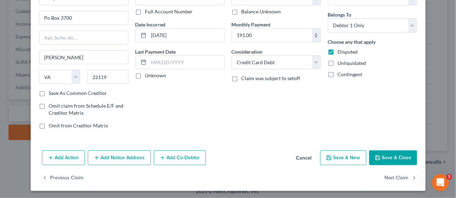
click at [384, 157] on button "Save & Close" at bounding box center [393, 157] width 48 height 15
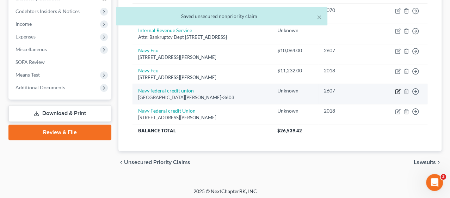
click at [398, 89] on icon "button" at bounding box center [398, 92] width 6 height 6
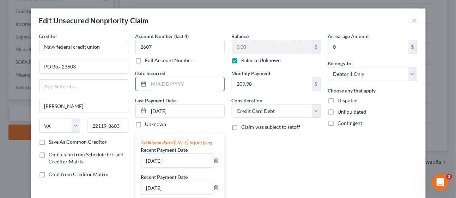
click at [161, 86] on input "text" at bounding box center [186, 83] width 75 height 13
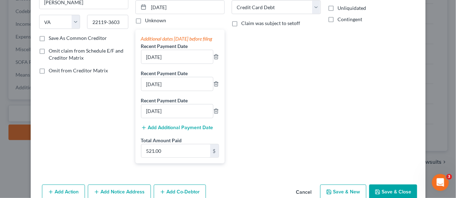
scroll to position [145, 0]
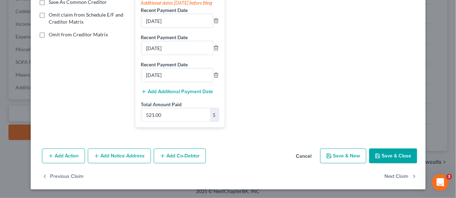
click at [392, 153] on button "Save & Close" at bounding box center [393, 155] width 48 height 15
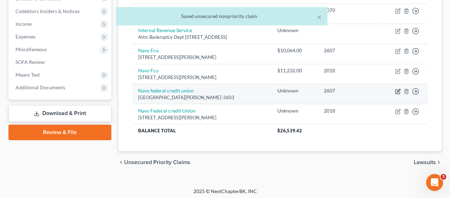
click at [397, 89] on icon "button" at bounding box center [398, 90] width 3 height 3
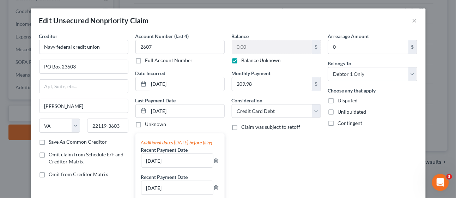
click at [242, 60] on label "Balance Unknown" at bounding box center [262, 60] width 40 height 7
click at [244, 60] on input "Balance Unknown" at bounding box center [246, 59] width 5 height 5
click at [244, 47] on input "0.00" at bounding box center [272, 46] width 80 height 13
click at [324, 143] on div "Arrearage Amount 0 $ Belongs To * Select Debtor 1 Only Debtor 2 Only Debtor 1 A…" at bounding box center [372, 152] width 96 height 240
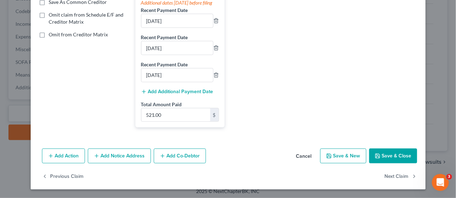
click at [383, 156] on button "Save & Close" at bounding box center [393, 155] width 48 height 15
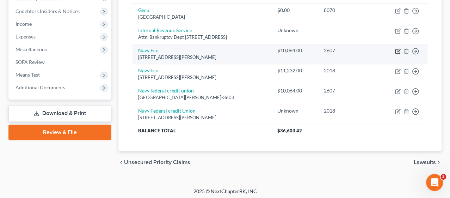
click at [396, 49] on icon "button" at bounding box center [398, 51] width 4 height 4
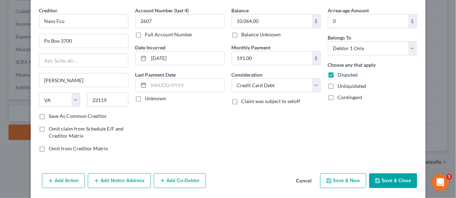
scroll to position [49, 0]
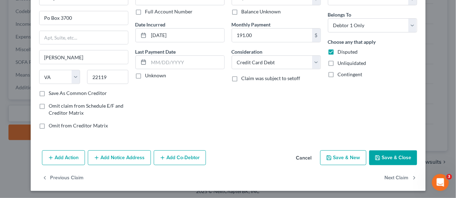
click at [384, 153] on button "Save & Close" at bounding box center [393, 157] width 48 height 15
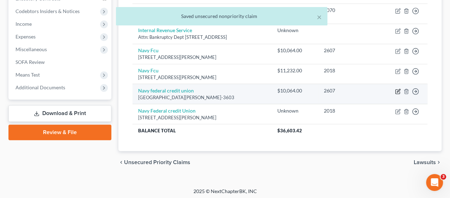
click at [399, 89] on icon "button" at bounding box center [398, 92] width 6 height 6
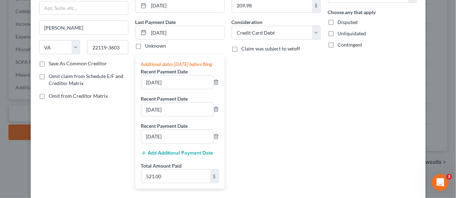
scroll to position [145, 0]
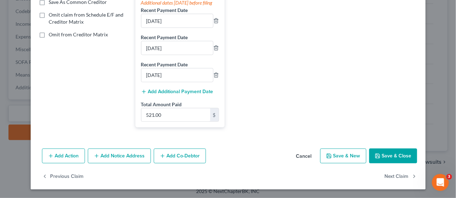
click at [390, 162] on button "Save & Close" at bounding box center [393, 155] width 48 height 15
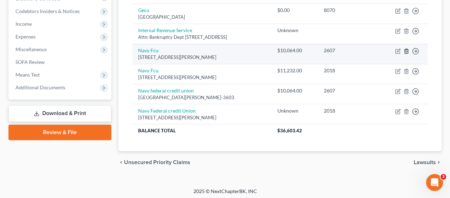
click at [406, 48] on icon "button" at bounding box center [407, 51] width 6 height 6
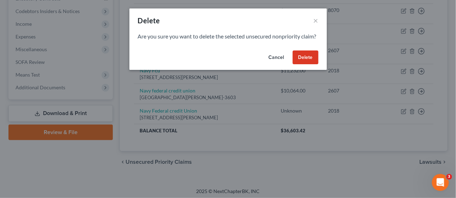
click at [307, 61] on button "Delete" at bounding box center [306, 57] width 26 height 14
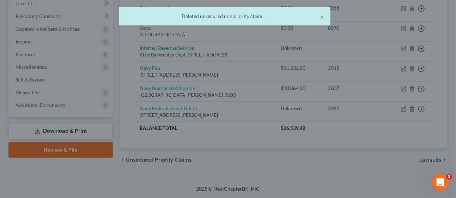
scroll to position [201, 0]
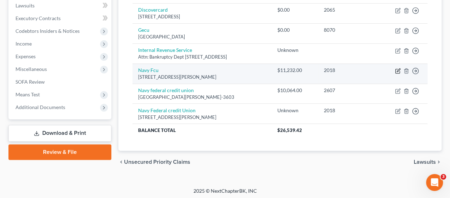
click at [397, 68] on icon "button" at bounding box center [398, 71] width 6 height 6
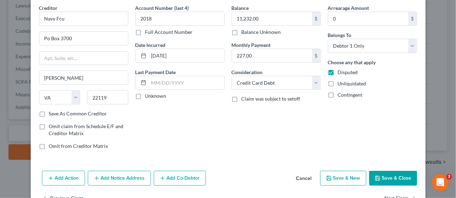
scroll to position [49, 0]
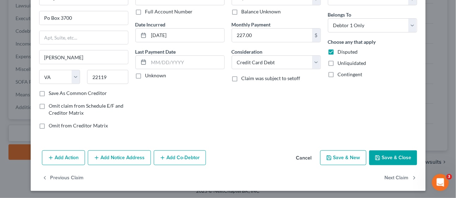
click at [388, 160] on button "Save & Close" at bounding box center [393, 157] width 48 height 15
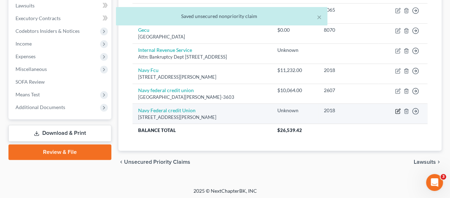
click at [396, 108] on icon "button" at bounding box center [398, 111] width 6 height 6
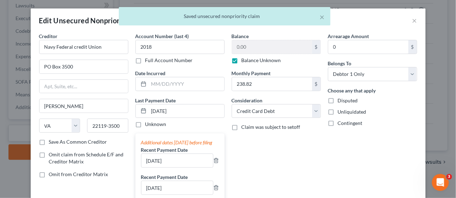
click at [242, 59] on label "Balance Unknown" at bounding box center [262, 60] width 40 height 7
click at [244, 59] on input "Balance Unknown" at bounding box center [246, 59] width 5 height 5
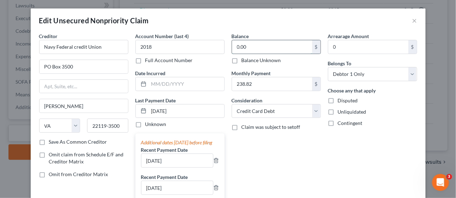
click at [250, 49] on input "0.00" at bounding box center [272, 46] width 80 height 13
click at [171, 82] on input "text" at bounding box center [186, 83] width 75 height 13
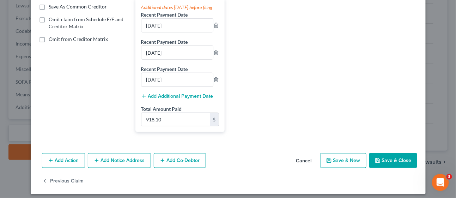
scroll to position [145, 0]
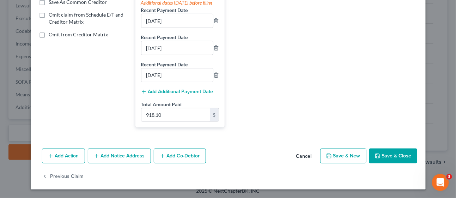
click at [386, 159] on button "Save & Close" at bounding box center [393, 155] width 48 height 15
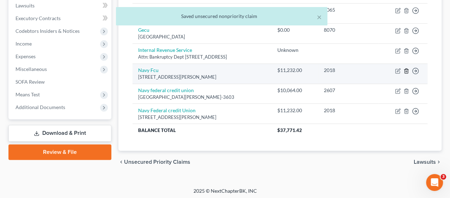
click at [407, 71] on line "button" at bounding box center [407, 71] width 0 height 1
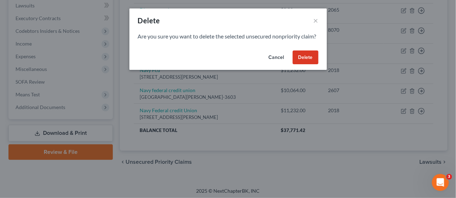
click at [307, 65] on button "Delete" at bounding box center [306, 57] width 26 height 14
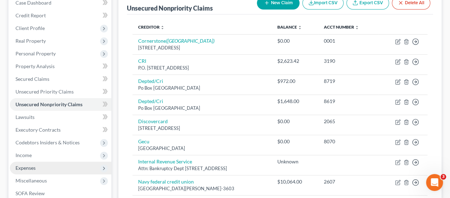
scroll to position [71, 0]
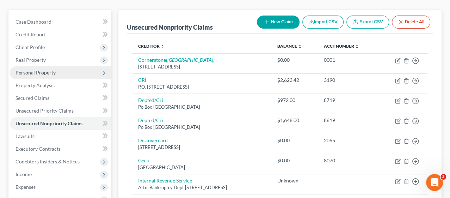
click at [38, 70] on span "Personal Property" at bounding box center [36, 72] width 40 height 6
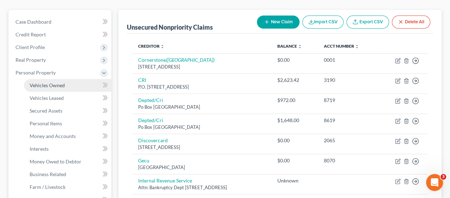
click at [61, 83] on span "Vehicles Owned" at bounding box center [47, 85] width 35 height 6
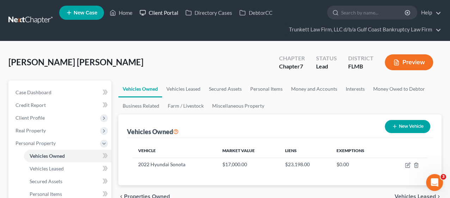
drag, startPoint x: 160, startPoint y: 12, endPoint x: 175, endPoint y: 17, distance: 15.3
click at [160, 12] on link "Client Portal" at bounding box center [159, 12] width 46 height 13
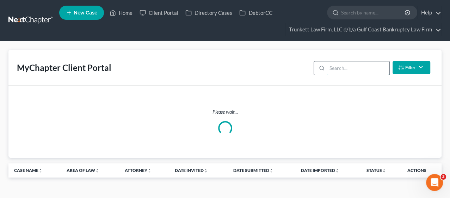
click at [343, 68] on input "search" at bounding box center [358, 67] width 62 height 13
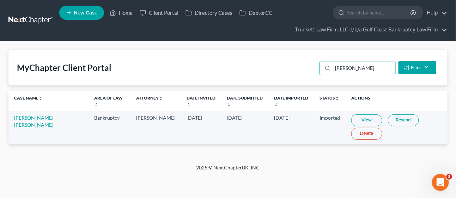
click at [388, 117] on link "Resend" at bounding box center [403, 120] width 31 height 12
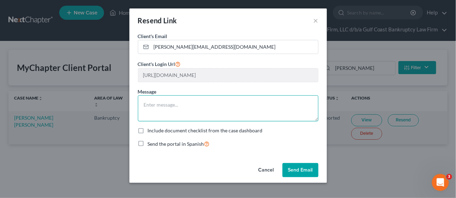
click at [176, 102] on textarea at bounding box center [228, 108] width 181 height 26
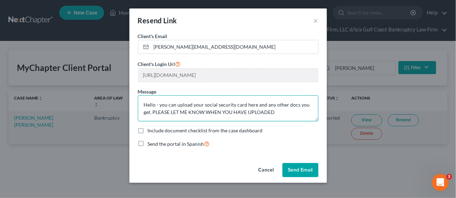
click at [171, 110] on textarea "Hello - you can upload your social security card here and any other docs you ge…" at bounding box center [228, 108] width 181 height 26
click at [305, 114] on textarea "Hello - you can upload your social security card here and any other docs you ge…" at bounding box center [228, 108] width 181 height 26
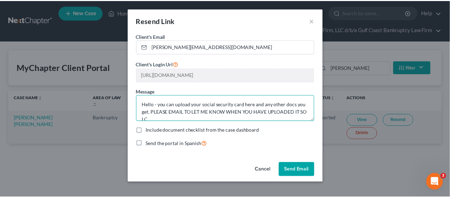
scroll to position [1, 0]
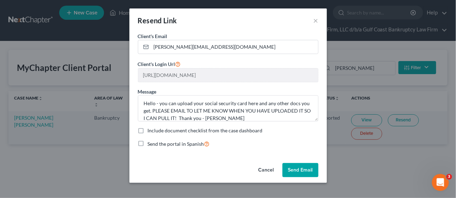
click at [302, 167] on button "Send Email" at bounding box center [301, 170] width 36 height 14
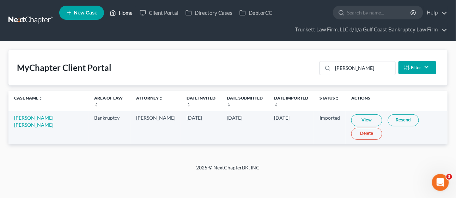
click at [128, 10] on link "Home" at bounding box center [121, 12] width 30 height 13
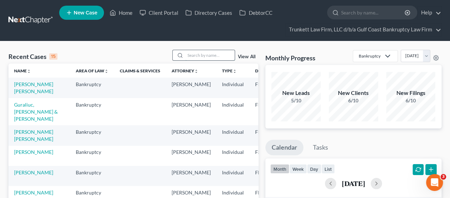
click at [200, 58] on input "search" at bounding box center [210, 55] width 49 height 10
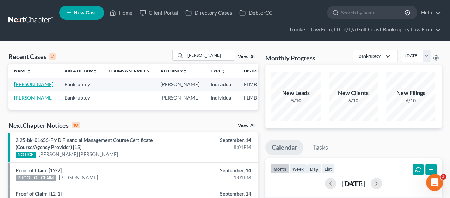
click at [20, 87] on link "[PERSON_NAME]" at bounding box center [33, 84] width 39 height 6
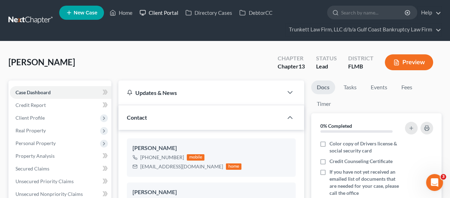
click at [172, 10] on link "Client Portal" at bounding box center [159, 12] width 46 height 13
drag, startPoint x: 172, startPoint y: 10, endPoint x: 338, endPoint y: 47, distance: 169.5
click at [173, 11] on link "Client Portal" at bounding box center [159, 12] width 46 height 13
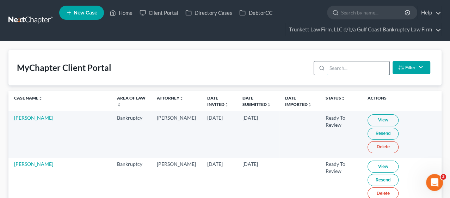
click at [338, 61] on input "search" at bounding box center [358, 67] width 62 height 13
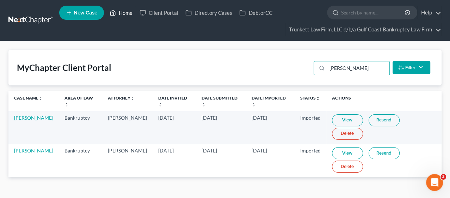
click at [132, 8] on link "Home" at bounding box center [121, 12] width 30 height 13
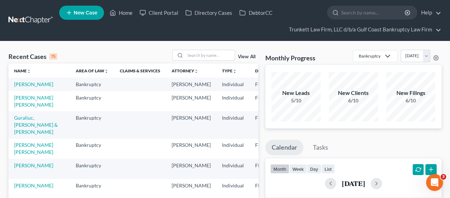
click at [26, 111] on td "[PERSON_NAME] [PERSON_NAME]" at bounding box center [39, 101] width 62 height 20
click at [26, 108] on link "[PERSON_NAME] [PERSON_NAME]" at bounding box center [33, 101] width 39 height 13
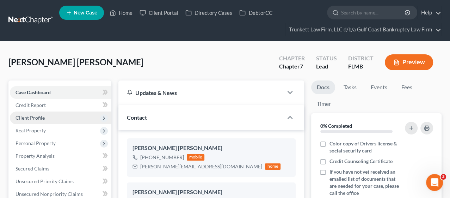
click at [31, 117] on span "Client Profile" at bounding box center [30, 118] width 29 height 6
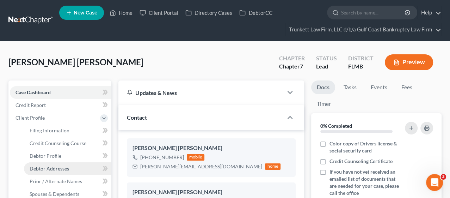
click at [39, 164] on link "Debtor Addresses" at bounding box center [67, 168] width 87 height 13
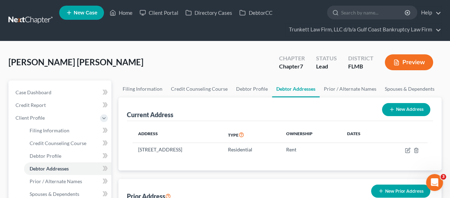
click at [218, 64] on div "[PERSON_NAME] [PERSON_NAME] Upgraded Chapter Chapter 7 Status Lead District [GE…" at bounding box center [224, 65] width 433 height 31
click at [127, 12] on link "Home" at bounding box center [121, 12] width 30 height 13
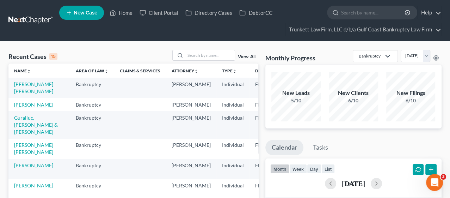
click at [28, 108] on link "[PERSON_NAME]" at bounding box center [33, 105] width 39 height 6
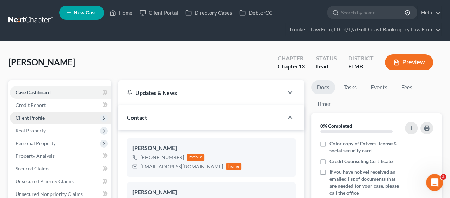
click at [36, 116] on span "Client Profile" at bounding box center [30, 118] width 29 height 6
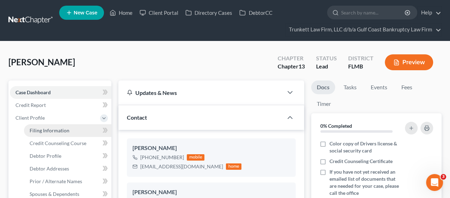
click at [41, 130] on span "Filing Information" at bounding box center [50, 130] width 40 height 6
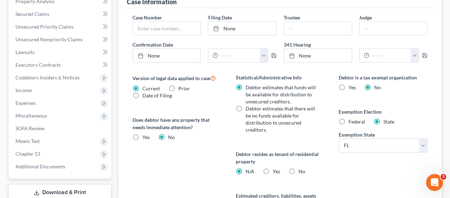
scroll to position [313, 0]
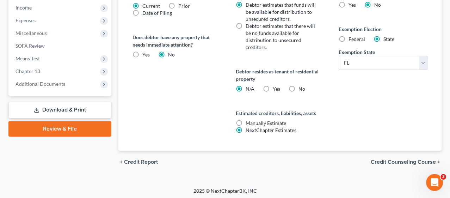
click at [393, 162] on span "Credit Counseling Course" at bounding box center [403, 162] width 65 height 6
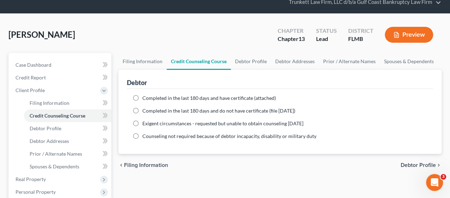
scroll to position [39, 0]
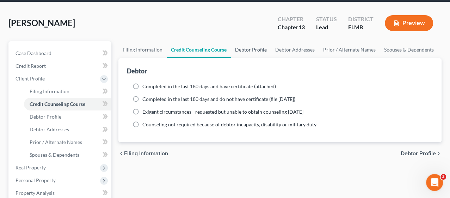
click at [250, 51] on link "Debtor Profile" at bounding box center [251, 49] width 40 height 17
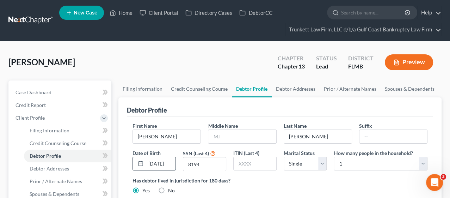
scroll to position [0, 4]
drag, startPoint x: 162, startPoint y: 163, endPoint x: 177, endPoint y: 163, distance: 15.2
click at [177, 163] on div "Date of Birth [DEMOGRAPHIC_DATA]" at bounding box center [154, 160] width 50 height 22
click at [195, 114] on div "Debtor Profile" at bounding box center [280, 106] width 306 height 19
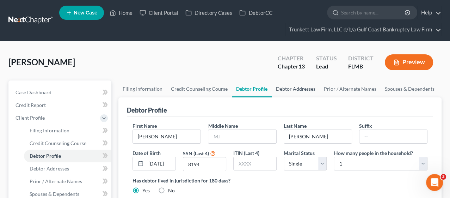
click at [291, 87] on link "Debtor Addresses" at bounding box center [296, 88] width 48 height 17
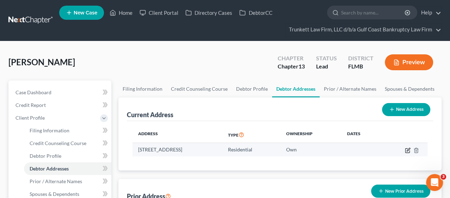
click at [411, 148] on icon "button" at bounding box center [408, 150] width 6 height 6
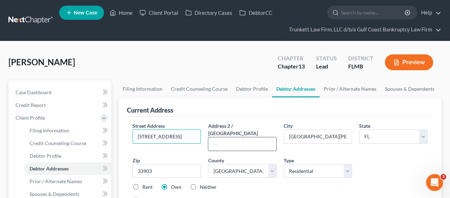
scroll to position [0, 44]
drag, startPoint x: 179, startPoint y: 135, endPoint x: 216, endPoint y: 135, distance: 37.0
click at [216, 135] on div "Street Address * [STREET_ADDRESS] Address 2 / [GEOGRAPHIC_DATA] * [GEOGRAPHIC_D…" at bounding box center [280, 165] width 302 height 87
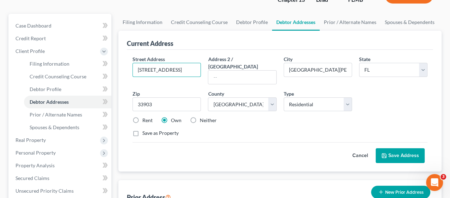
scroll to position [78, 0]
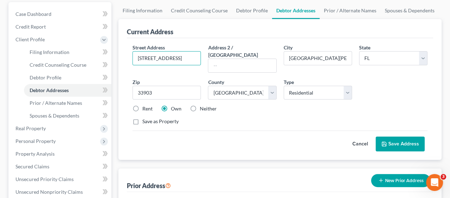
click at [393, 136] on button "Save Address" at bounding box center [400, 143] width 49 height 15
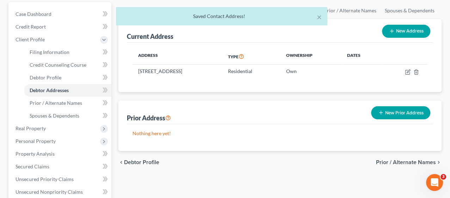
click at [403, 160] on span "Prior / Alternate Names" at bounding box center [406, 162] width 60 height 6
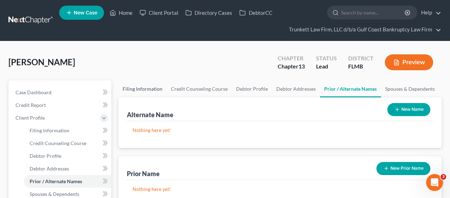
drag, startPoint x: 138, startPoint y: 89, endPoint x: 150, endPoint y: 92, distance: 12.8
click at [138, 89] on link "Filing Information" at bounding box center [143, 88] width 48 height 17
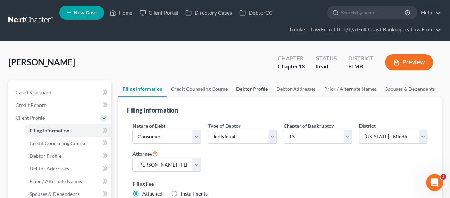
click at [260, 86] on link "Debtor Profile" at bounding box center [252, 88] width 40 height 17
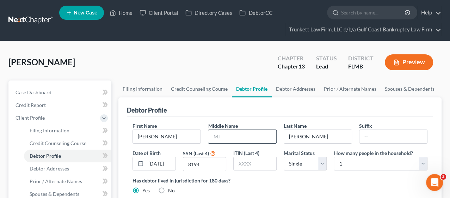
click at [236, 137] on input "text" at bounding box center [242, 136] width 68 height 13
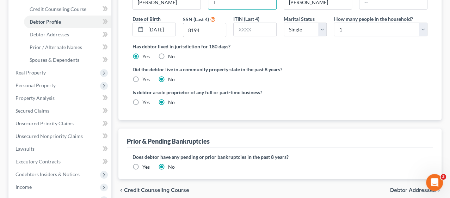
scroll to position [157, 0]
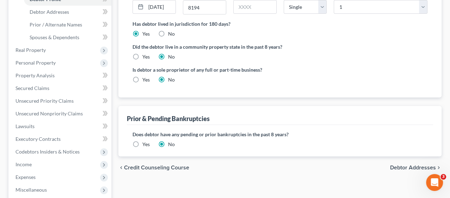
click at [399, 165] on span "Debtor Addresses" at bounding box center [413, 168] width 46 height 6
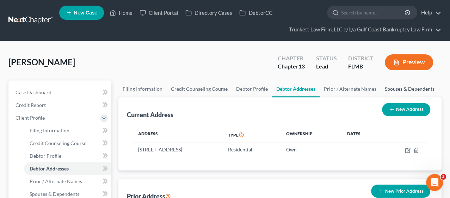
click at [397, 86] on link "Spouses & Dependents" at bounding box center [410, 88] width 58 height 17
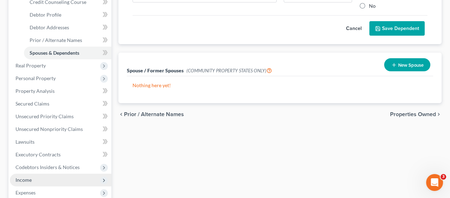
scroll to position [157, 0]
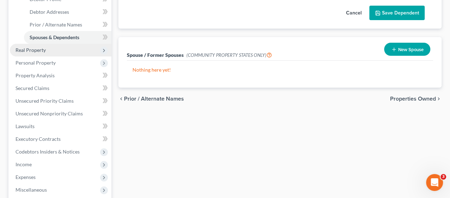
click at [42, 50] on span "Real Property" at bounding box center [31, 50] width 30 height 6
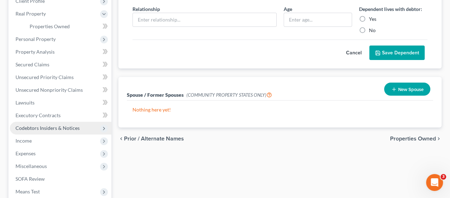
scroll to position [39, 0]
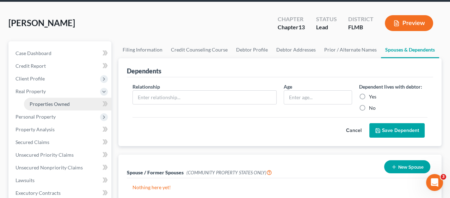
click at [36, 101] on span "Properties Owned" at bounding box center [50, 104] width 40 height 6
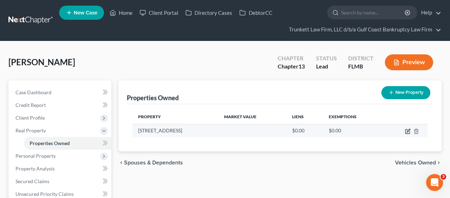
click at [407, 128] on icon "button" at bounding box center [408, 131] width 6 height 6
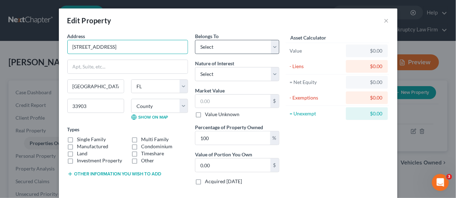
drag, startPoint x: 110, startPoint y: 46, endPoint x: 194, endPoint y: 46, distance: 83.6
click at [194, 46] on div "Address * 1653 [GEOGRAPHIC_DATA], [GEOGRAPHIC_DATA], [GEOGRAPHIC_DATA] [GEOGRAP…" at bounding box center [173, 111] width 219 height 158
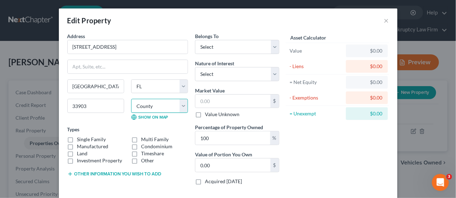
click at [157, 104] on select "County [GEOGRAPHIC_DATA] [GEOGRAPHIC_DATA] [GEOGRAPHIC_DATA] [GEOGRAPHIC_DATA] …" at bounding box center [159, 106] width 57 height 14
click at [131, 99] on select "County [GEOGRAPHIC_DATA] [GEOGRAPHIC_DATA] [GEOGRAPHIC_DATA] [GEOGRAPHIC_DATA] …" at bounding box center [159, 106] width 57 height 14
click at [77, 138] on label "Single Family" at bounding box center [91, 139] width 29 height 7
click at [80, 138] on input "Single Family" at bounding box center [82, 138] width 5 height 5
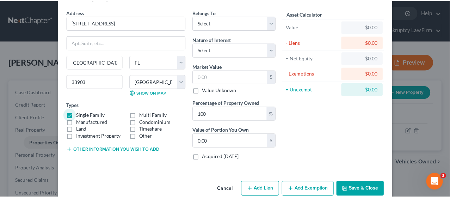
scroll to position [35, 0]
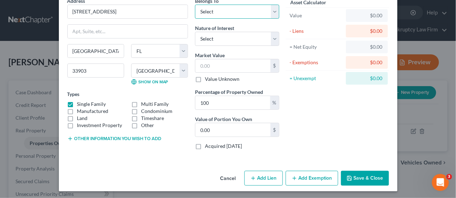
click at [275, 8] on select "Select Debtor 1 Only Debtor 2 Only Debtor 1 And Debtor 2 Only At Least One Of T…" at bounding box center [237, 12] width 84 height 14
click at [195, 5] on select "Select Debtor 1 Only Debtor 2 Only Debtor 1 And Debtor 2 Only At Least One Of T…" at bounding box center [237, 12] width 84 height 14
click at [366, 175] on button "Save & Close" at bounding box center [365, 178] width 48 height 15
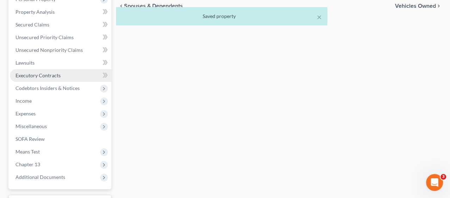
scroll to position [117, 0]
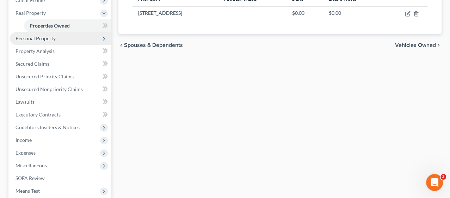
click at [50, 39] on span "Personal Property" at bounding box center [36, 38] width 40 height 6
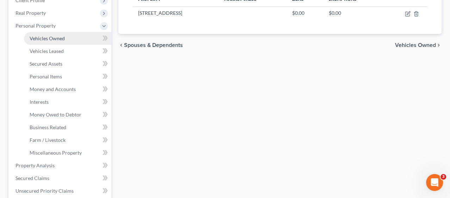
click at [69, 36] on link "Vehicles Owned" at bounding box center [67, 38] width 87 height 13
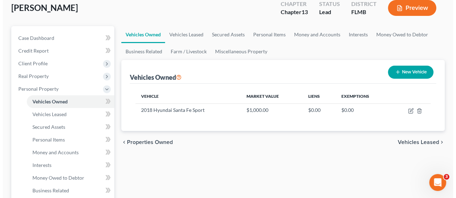
scroll to position [39, 0]
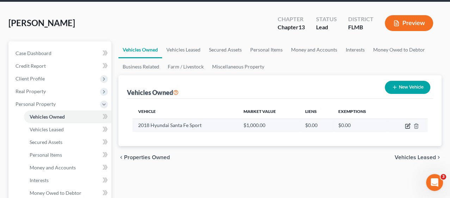
click at [408, 125] on icon "button" at bounding box center [408, 126] width 6 height 6
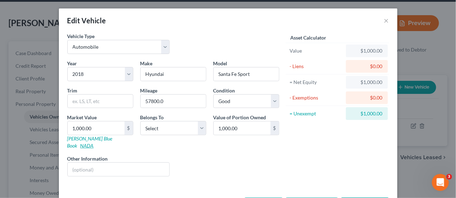
click at [94, 142] on link "NADA" at bounding box center [86, 145] width 13 height 6
drag, startPoint x: 240, startPoint y: 159, endPoint x: 193, endPoint y: 134, distance: 52.5
click at [239, 159] on div "Liens Select" at bounding box center [228, 166] width 110 height 22
drag, startPoint x: 201, startPoint y: 126, endPoint x: 194, endPoint y: 131, distance: 8.3
click at [201, 126] on select "Select Debtor 1 Only Debtor 2 Only Debtor 1 And Debtor 2 Only At Least One Of T…" at bounding box center [173, 128] width 66 height 14
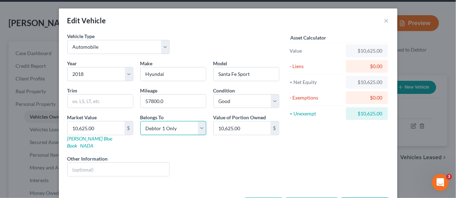
click at [140, 121] on select "Select Debtor 1 Only Debtor 2 Only Debtor 1 And Debtor 2 Only At Least One Of T…" at bounding box center [173, 128] width 66 height 14
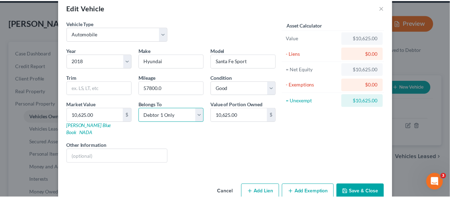
scroll to position [20, 0]
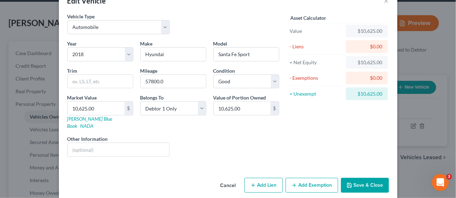
click at [362, 178] on button "Save & Close" at bounding box center [365, 185] width 48 height 15
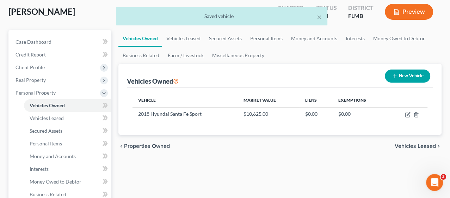
scroll to position [39, 0]
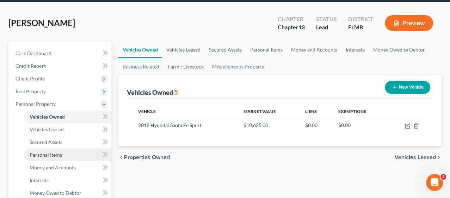
click at [42, 152] on span "Personal Items" at bounding box center [46, 155] width 32 height 6
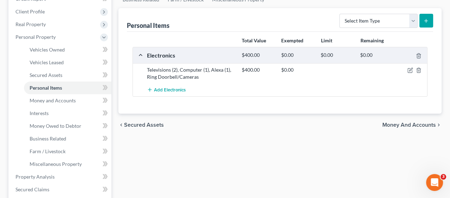
scroll to position [117, 0]
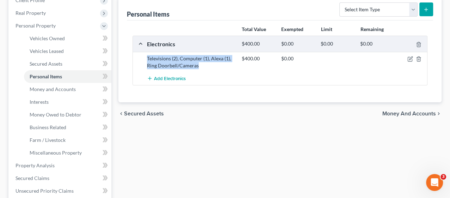
drag, startPoint x: 147, startPoint y: 57, endPoint x: 201, endPoint y: 63, distance: 54.0
click at [201, 63] on div "Televisions (2), Computer (1), Alexa (1), Ring Doorbell/Cameras" at bounding box center [191, 62] width 95 height 14
copy div "Televisions (2), Computer (1), Alexa (1), Ring Doorbell/Cameras"
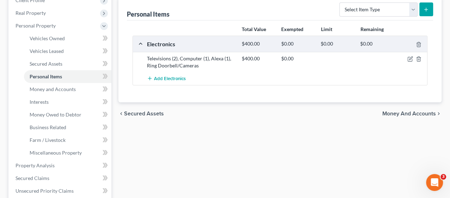
click at [401, 116] on div "chevron_left Secured Assets Money and Accounts chevron_right" at bounding box center [280, 113] width 323 height 23
click at [400, 114] on span "Money and Accounts" at bounding box center [410, 114] width 54 height 6
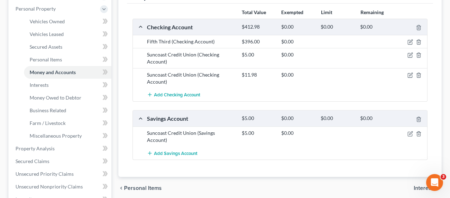
scroll to position [157, 0]
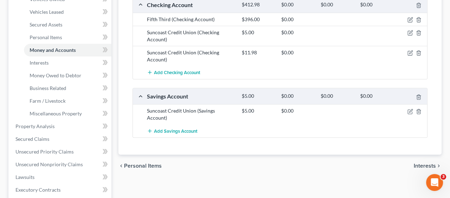
click at [417, 163] on span "Interests" at bounding box center [425, 166] width 22 height 6
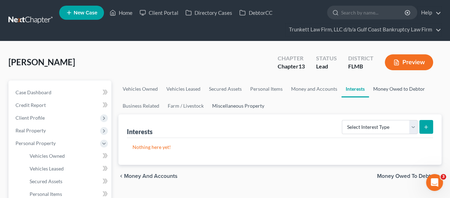
drag, startPoint x: 382, startPoint y: 88, endPoint x: 258, endPoint y: 96, distance: 124.4
click at [382, 88] on link "Money Owed to Debtor" at bounding box center [399, 88] width 60 height 17
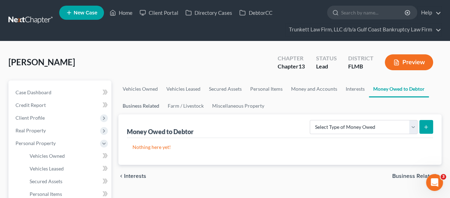
click at [134, 104] on link "Business Related" at bounding box center [141, 105] width 45 height 17
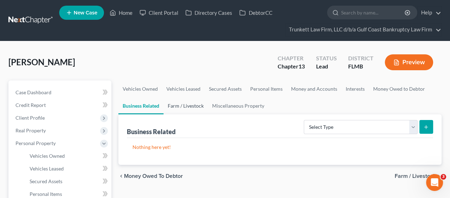
click at [177, 106] on link "Farm / Livestock" at bounding box center [186, 105] width 44 height 17
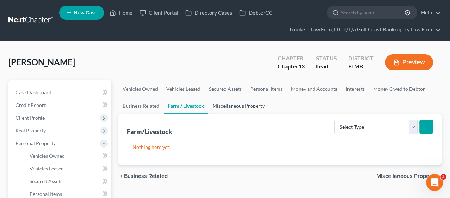
click at [236, 106] on link "Miscellaneous Property" at bounding box center [238, 105] width 61 height 17
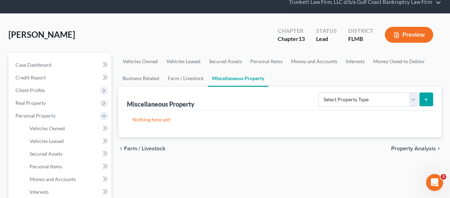
scroll to position [39, 0]
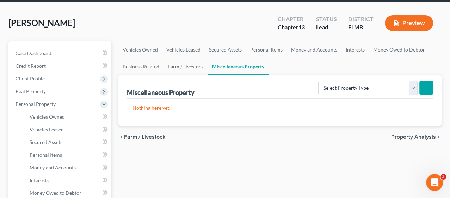
click at [406, 136] on span "Property Analysis" at bounding box center [413, 137] width 45 height 6
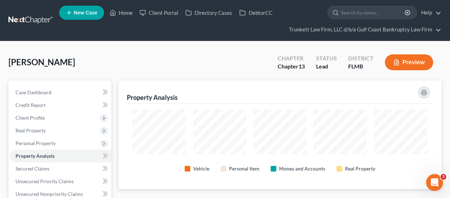
scroll to position [108, 323]
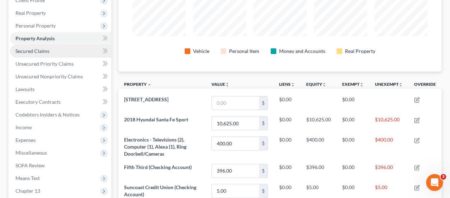
click at [55, 49] on link "Secured Claims" at bounding box center [61, 51] width 102 height 13
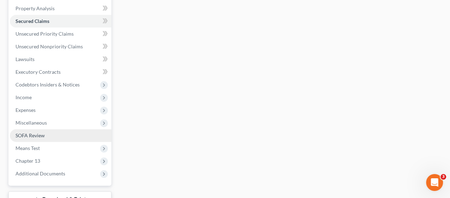
scroll to position [157, 0]
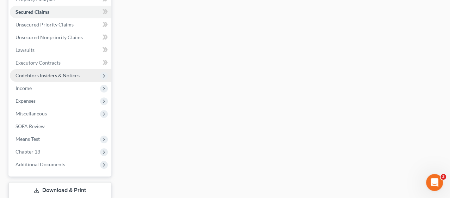
click at [45, 75] on span "Codebtors Insiders & Notices" at bounding box center [48, 75] width 64 height 6
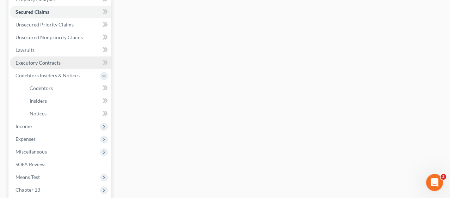
click at [50, 62] on span "Executory Contracts" at bounding box center [38, 63] width 45 height 6
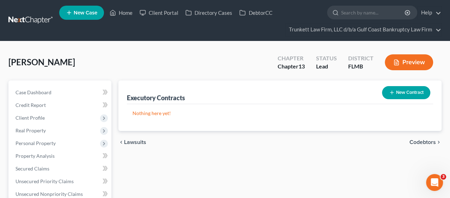
click at [426, 141] on span "Codebtors" at bounding box center [423, 142] width 26 height 6
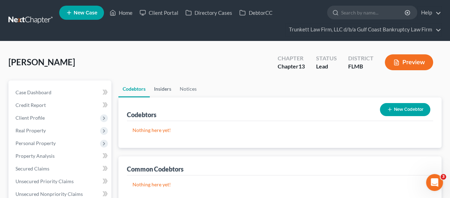
click at [168, 90] on link "Insiders" at bounding box center [163, 88] width 26 height 17
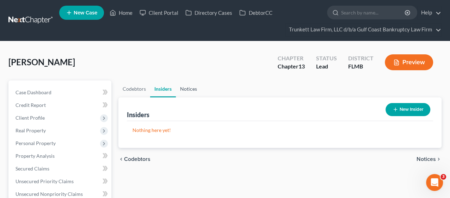
click at [188, 88] on link "Notices" at bounding box center [188, 88] width 25 height 17
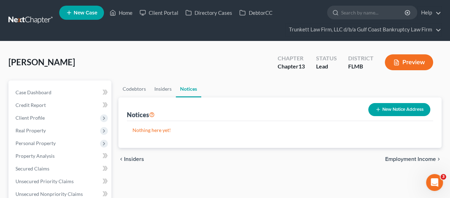
click at [414, 159] on span "Employment Income" at bounding box center [410, 159] width 51 height 6
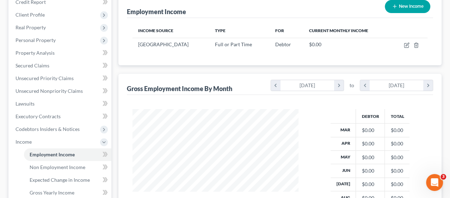
scroll to position [2, 0]
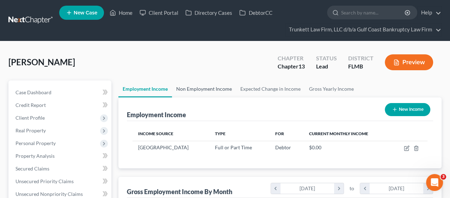
click at [206, 87] on link "Non Employment Income" at bounding box center [204, 88] width 64 height 17
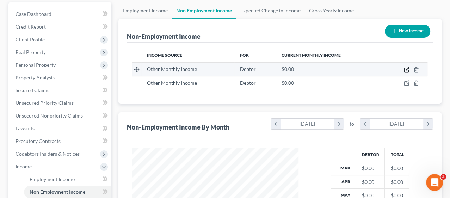
click at [405, 68] on icon "button" at bounding box center [407, 70] width 6 height 6
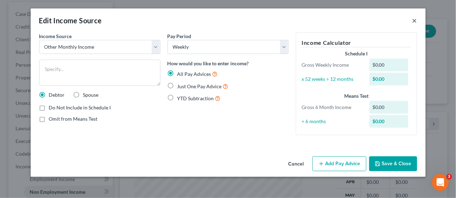
click at [415, 22] on button "×" at bounding box center [414, 20] width 5 height 8
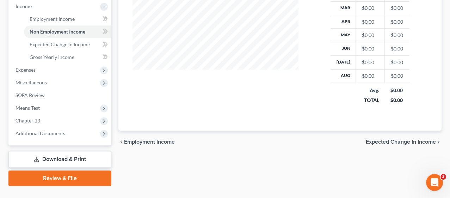
scroll to position [251, 0]
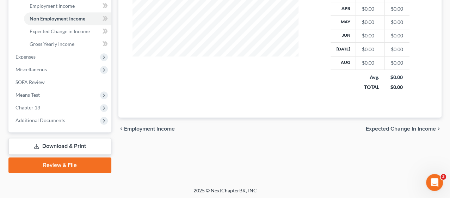
drag, startPoint x: 398, startPoint y: 123, endPoint x: 389, endPoint y: 129, distance: 10.5
click at [398, 126] on span "Expected Change in Income" at bounding box center [401, 129] width 70 height 6
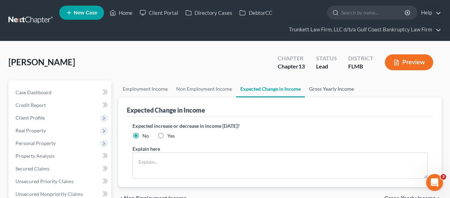
click at [320, 87] on link "Gross Yearly Income" at bounding box center [331, 88] width 53 height 17
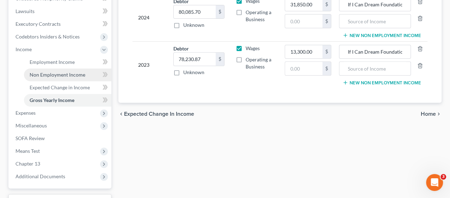
scroll to position [235, 0]
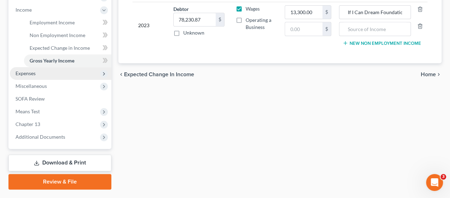
click at [27, 72] on span "Expenses" at bounding box center [26, 73] width 20 height 6
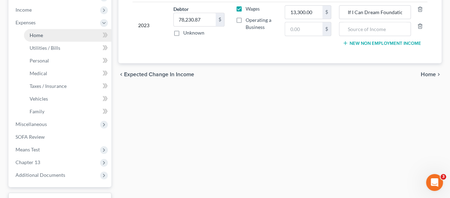
click at [49, 34] on link "Home" at bounding box center [67, 35] width 87 height 13
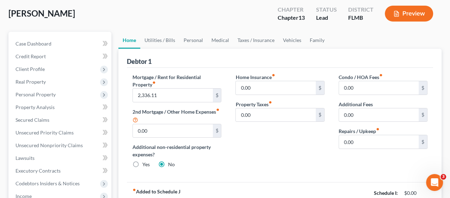
scroll to position [39, 0]
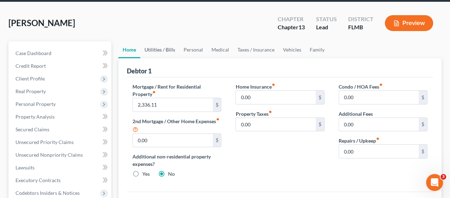
click at [163, 51] on link "Utilities / Bills" at bounding box center [159, 49] width 39 height 17
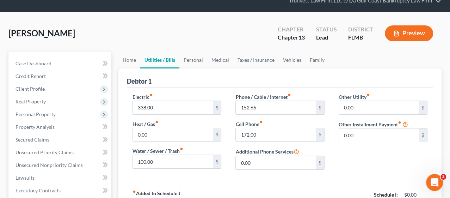
scroll to position [78, 0]
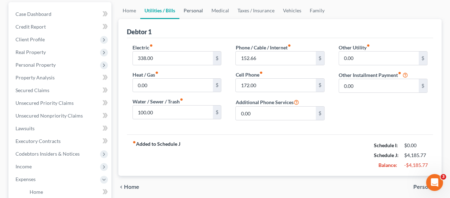
click at [192, 11] on link "Personal" at bounding box center [194, 10] width 28 height 17
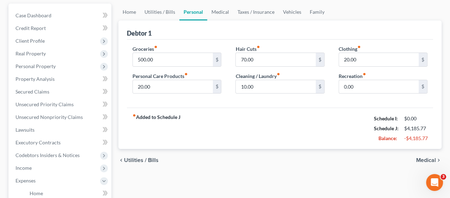
scroll to position [78, 0]
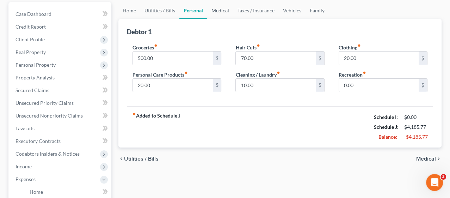
click at [219, 11] on link "Medical" at bounding box center [220, 10] width 26 height 17
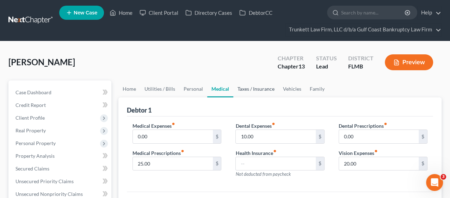
click at [254, 87] on link "Taxes / Insurance" at bounding box center [255, 88] width 45 height 17
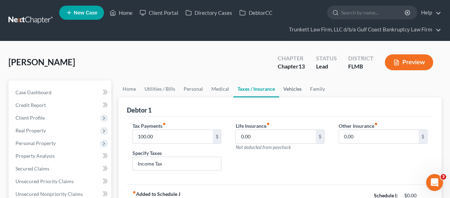
click at [292, 90] on link "Vehicles" at bounding box center [292, 88] width 27 height 17
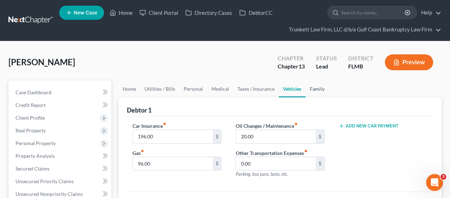
click at [313, 90] on link "Family" at bounding box center [317, 88] width 23 height 17
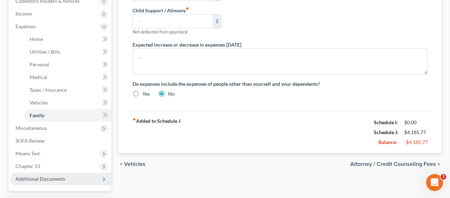
scroll to position [274, 0]
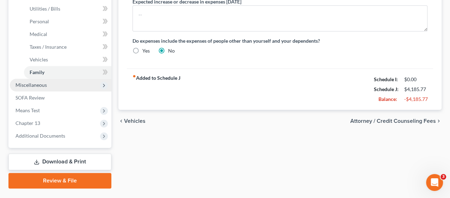
click at [42, 84] on span "Miscellaneous" at bounding box center [31, 85] width 31 height 6
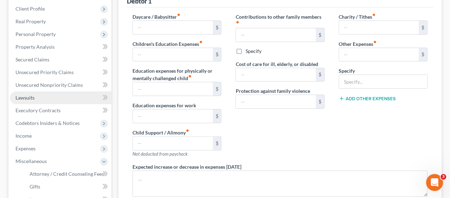
scroll to position [225, 0]
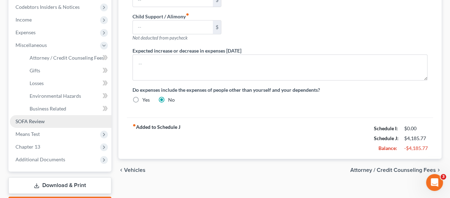
click at [41, 122] on span "SOFA Review" at bounding box center [30, 121] width 29 height 6
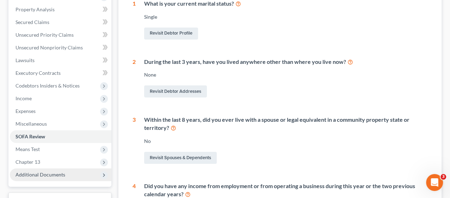
scroll to position [196, 0]
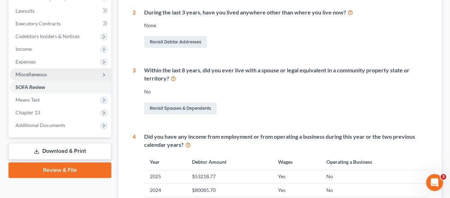
click at [75, 72] on span "Miscellaneous" at bounding box center [61, 74] width 102 height 13
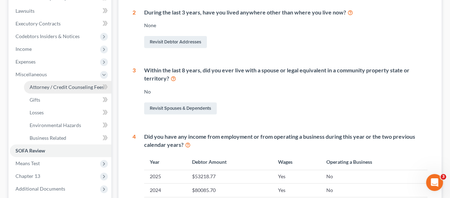
click at [47, 84] on span "Attorney / Credit Counseling Fees" at bounding box center [67, 87] width 74 height 6
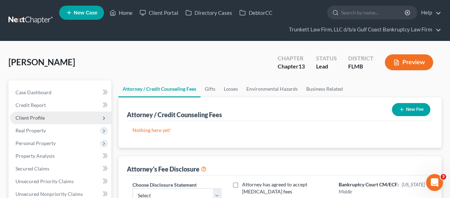
click at [31, 113] on span "Client Profile" at bounding box center [61, 117] width 102 height 13
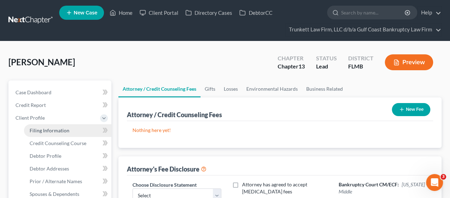
click at [49, 131] on span "Filing Information" at bounding box center [50, 130] width 40 height 6
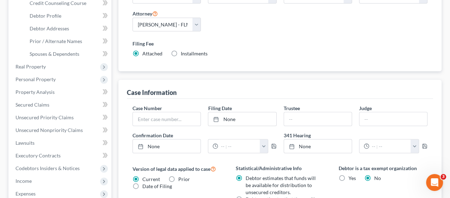
scroll to position [274, 0]
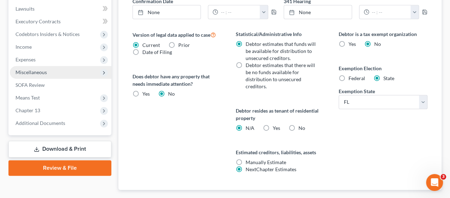
click at [37, 73] on span "Miscellaneous" at bounding box center [31, 72] width 31 height 6
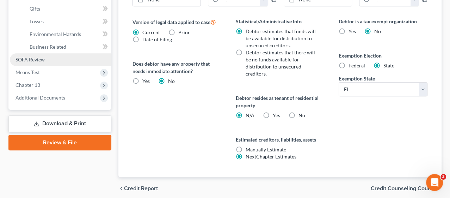
scroll to position [235, 0]
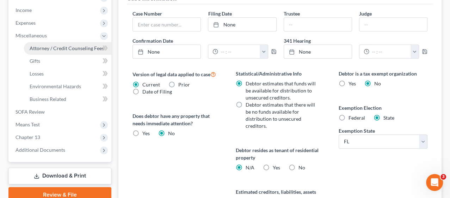
click at [43, 47] on span "Attorney / Credit Counseling Fees" at bounding box center [67, 48] width 74 height 6
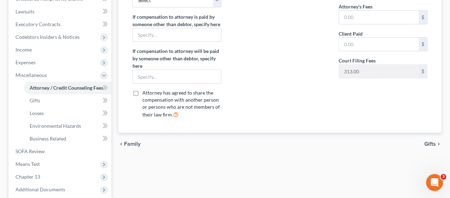
scroll to position [196, 0]
click at [350, 40] on input "text" at bounding box center [379, 43] width 80 height 13
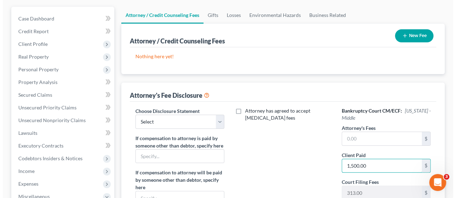
scroll to position [0, 0]
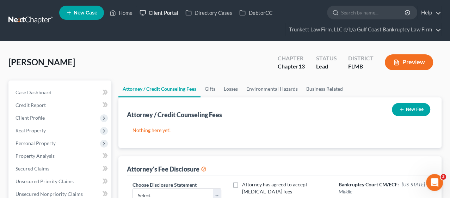
click at [162, 13] on link "Client Portal" at bounding box center [159, 12] width 46 height 13
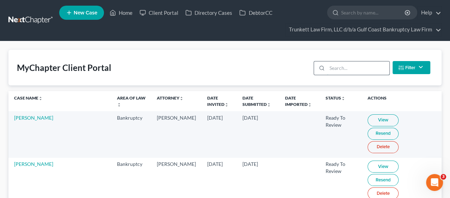
click at [347, 66] on input "search" at bounding box center [358, 67] width 62 height 13
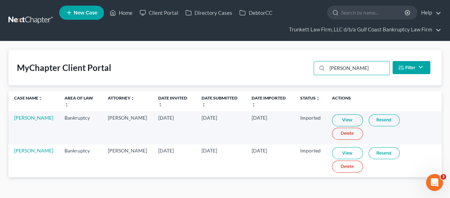
click at [375, 155] on link "Resend" at bounding box center [384, 153] width 31 height 12
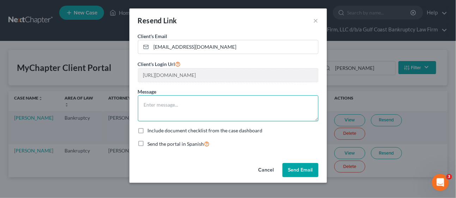
click at [170, 102] on textarea at bounding box center [228, 108] width 181 height 26
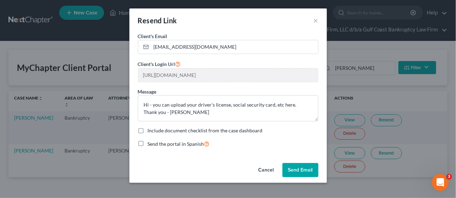
click at [302, 170] on button "Send Email" at bounding box center [301, 170] width 36 height 14
